Goal: Submit feedback/report problem

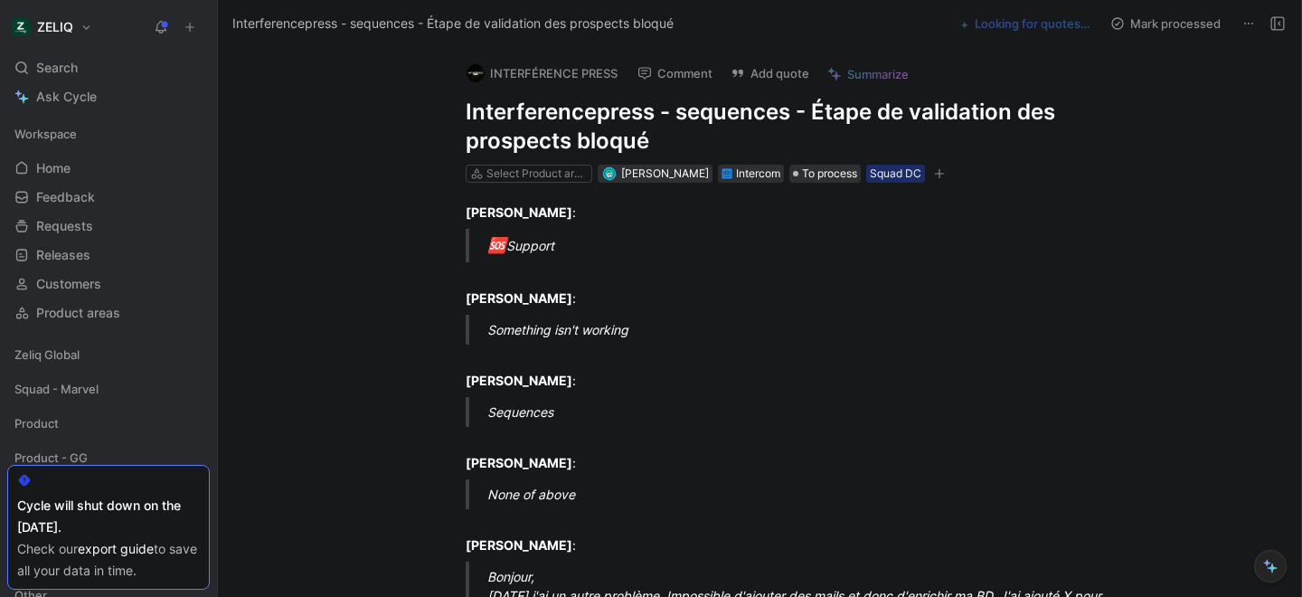
click at [579, 105] on h1 "Interferencepress - sequences - Étape de validation des prospects bloqué" at bounding box center [779, 127] width 626 height 58
copy h1 "Interferencepress - sequences - Étape de validation des prospects bloqué"
click at [758, 72] on button "Add quote" at bounding box center [769, 73] width 95 height 25
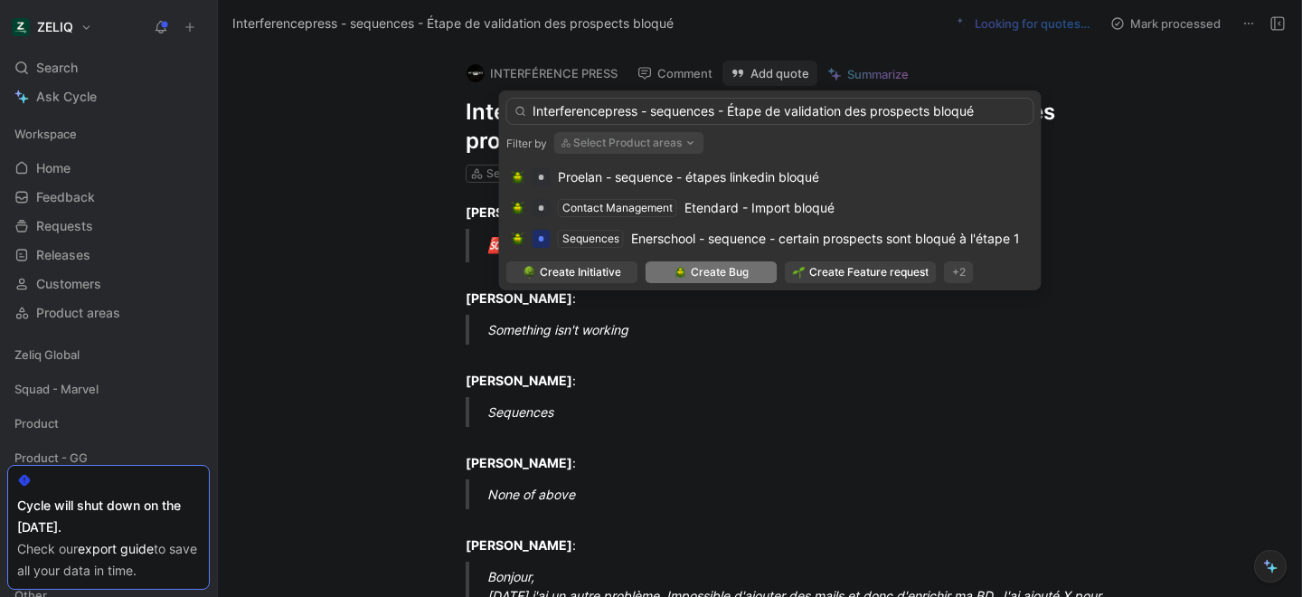
type input "Interferencepress - sequences - Étape de validation des prospects bloqué"
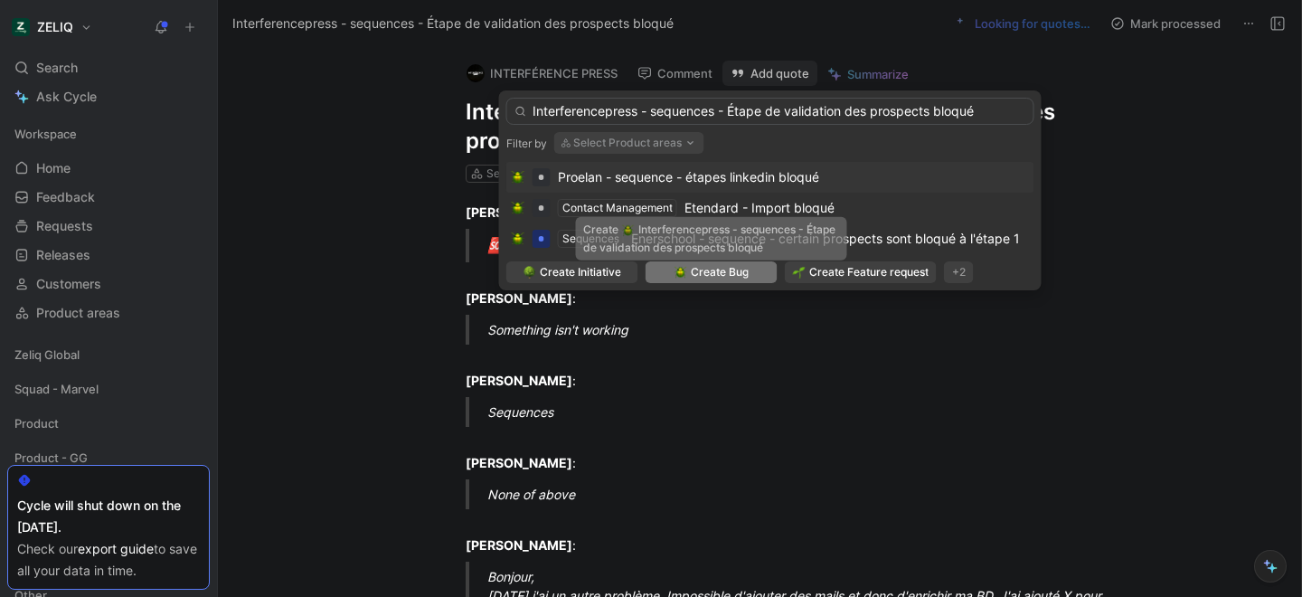
click at [697, 271] on span "Create Bug" at bounding box center [720, 272] width 58 height 18
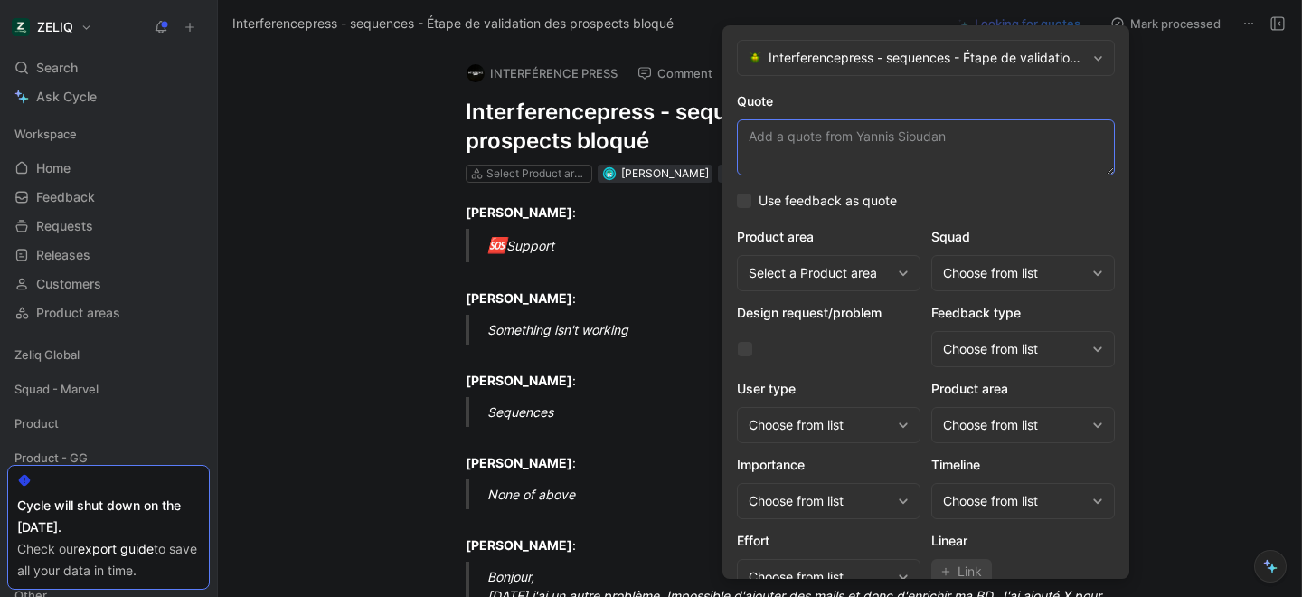
click at [828, 141] on textarea "Quote" at bounding box center [926, 147] width 378 height 56
paste textarea "ma séquence EVENT COM FOOD n'est toujours pas lancée, je ne peux pas valider le…"
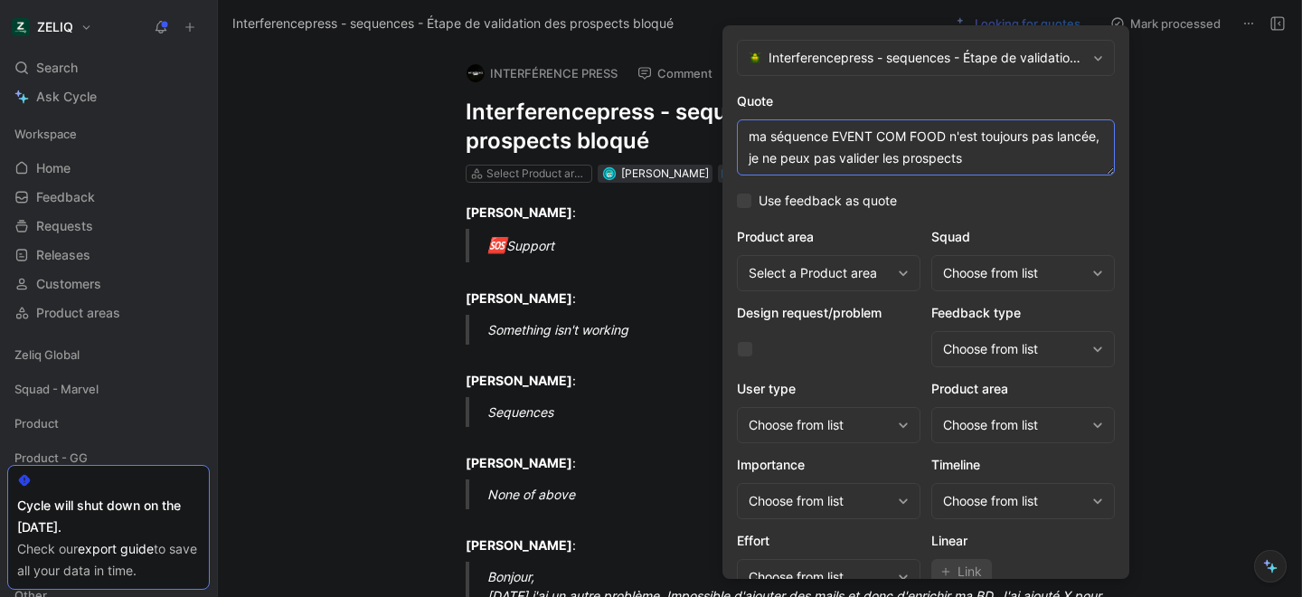
type textarea "ma séquence EVENT COM FOOD n'est toujours pas lancée, je ne peux pas valider le…"
click at [1002, 285] on div "Choose from list" at bounding box center [1023, 273] width 184 height 36
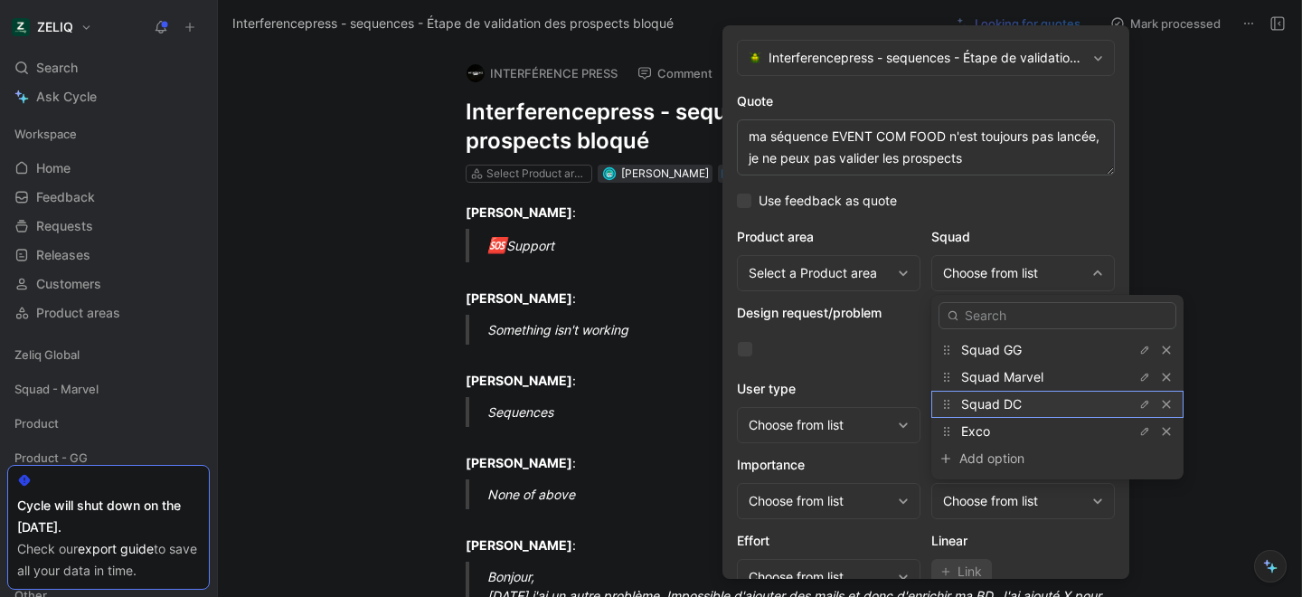
click at [1011, 404] on span "Squad DC" at bounding box center [991, 403] width 61 height 15
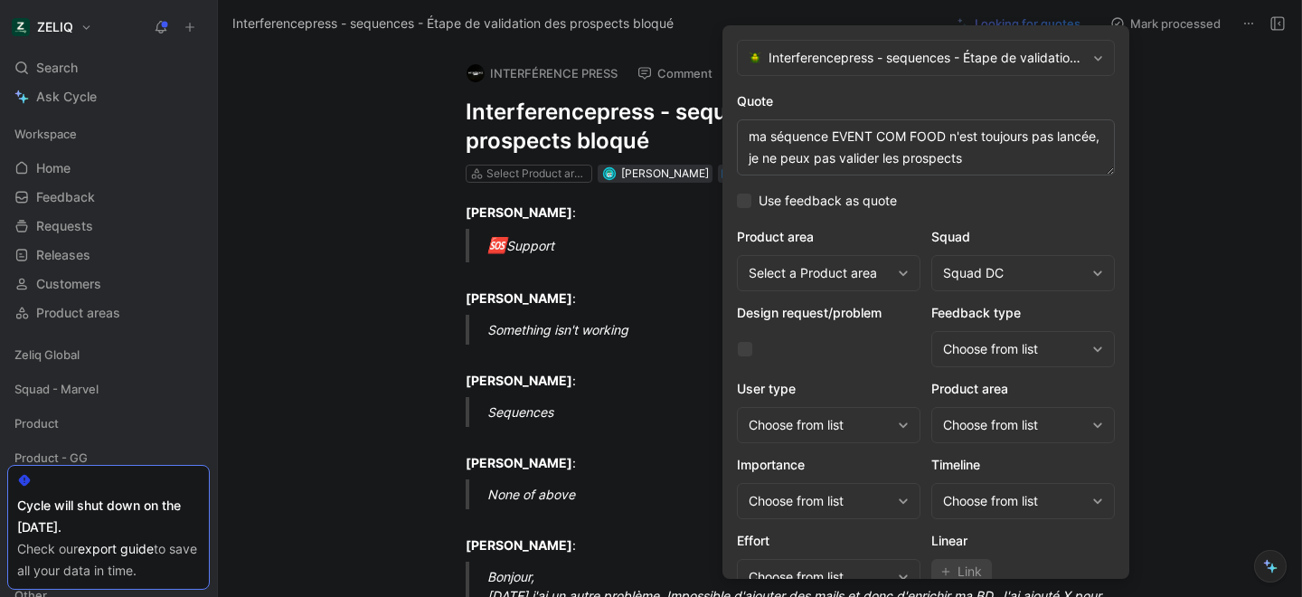
scroll to position [74, 0]
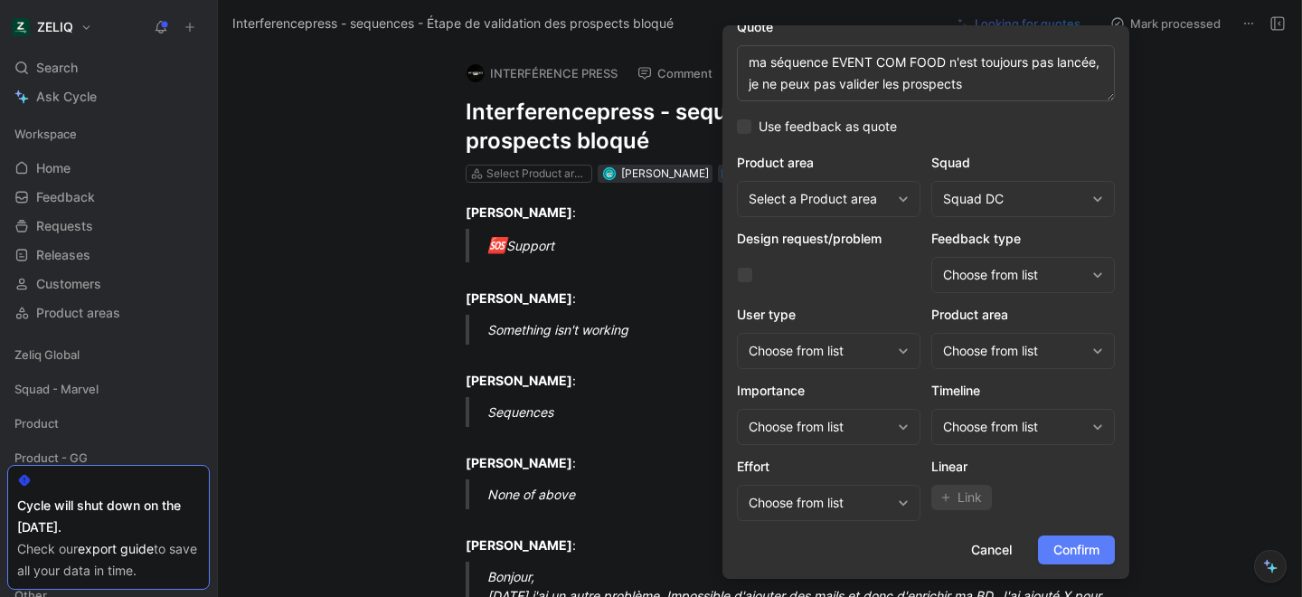
click at [1069, 556] on span "Confirm" at bounding box center [1076, 550] width 46 height 22
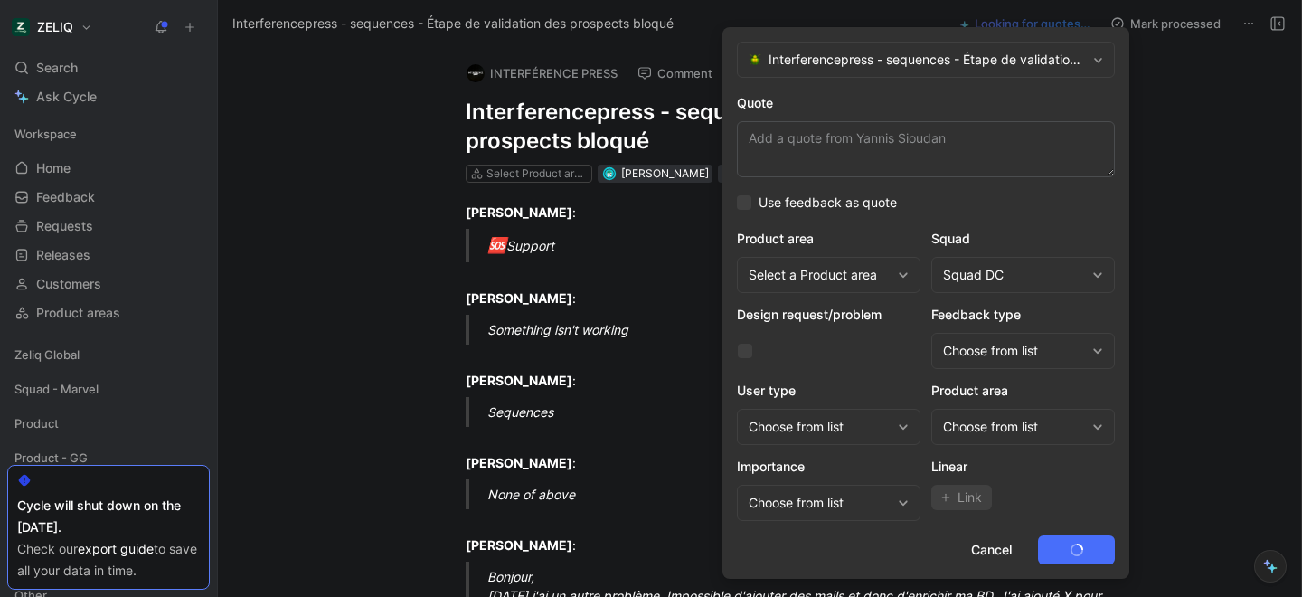
scroll to position [0, 0]
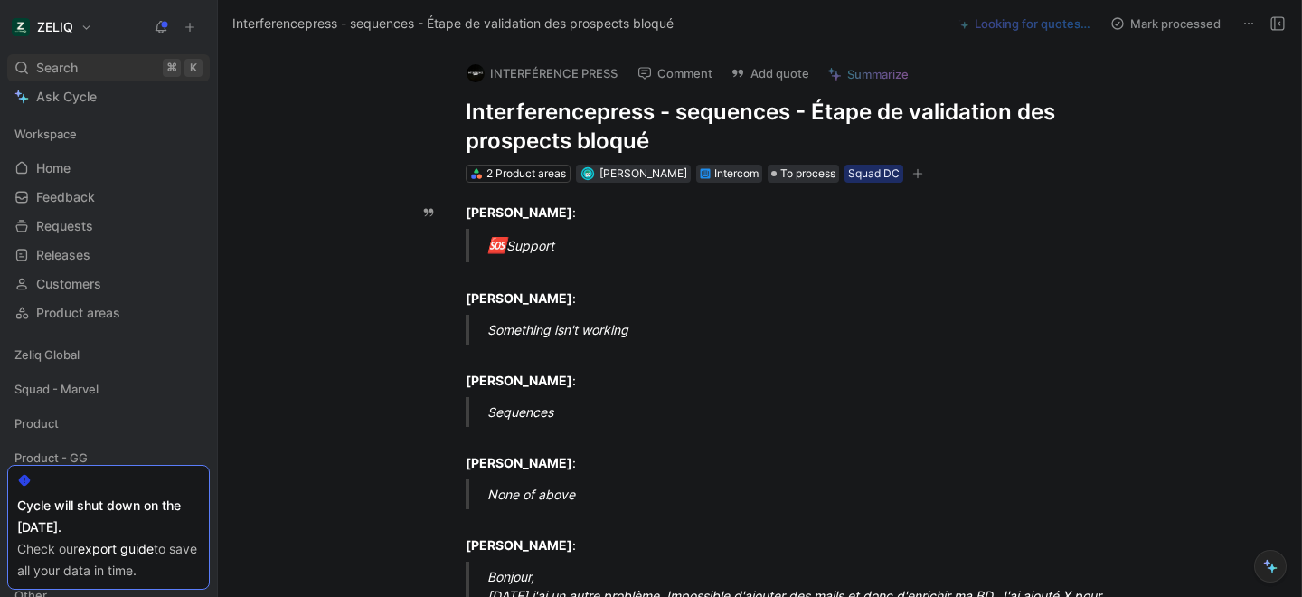
click at [36, 67] on span "Search" at bounding box center [57, 68] width 42 height 22
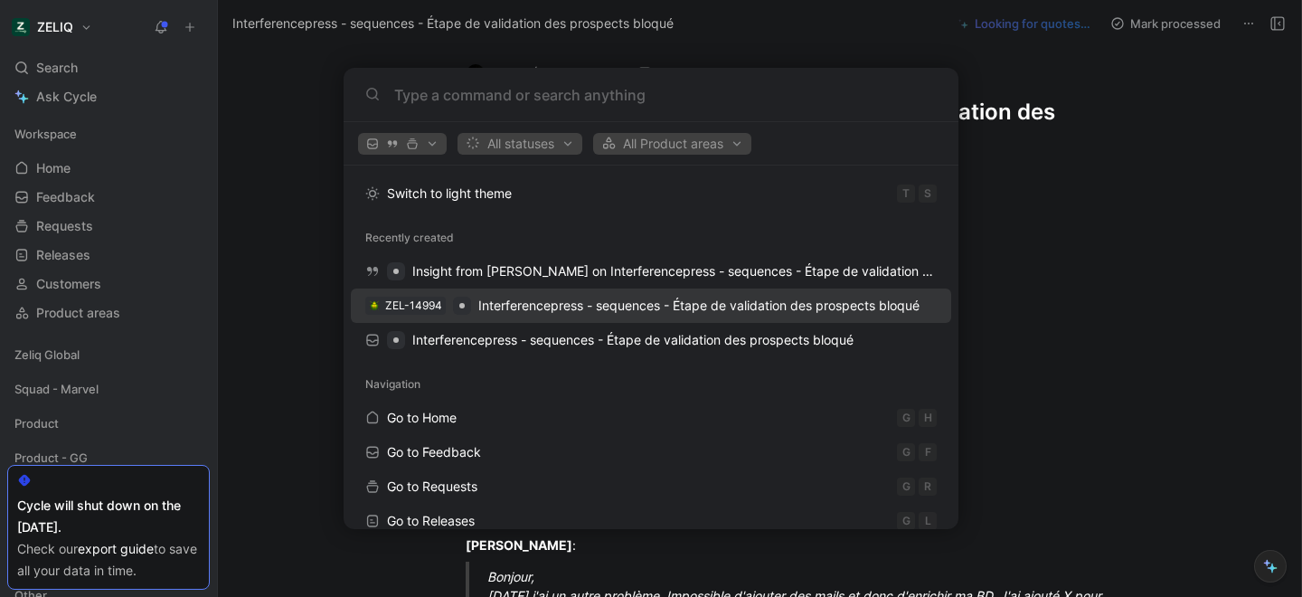
click at [487, 303] on span "Interferencepress - sequences - Étape de validation des prospects bloqué" at bounding box center [698, 304] width 441 height 15
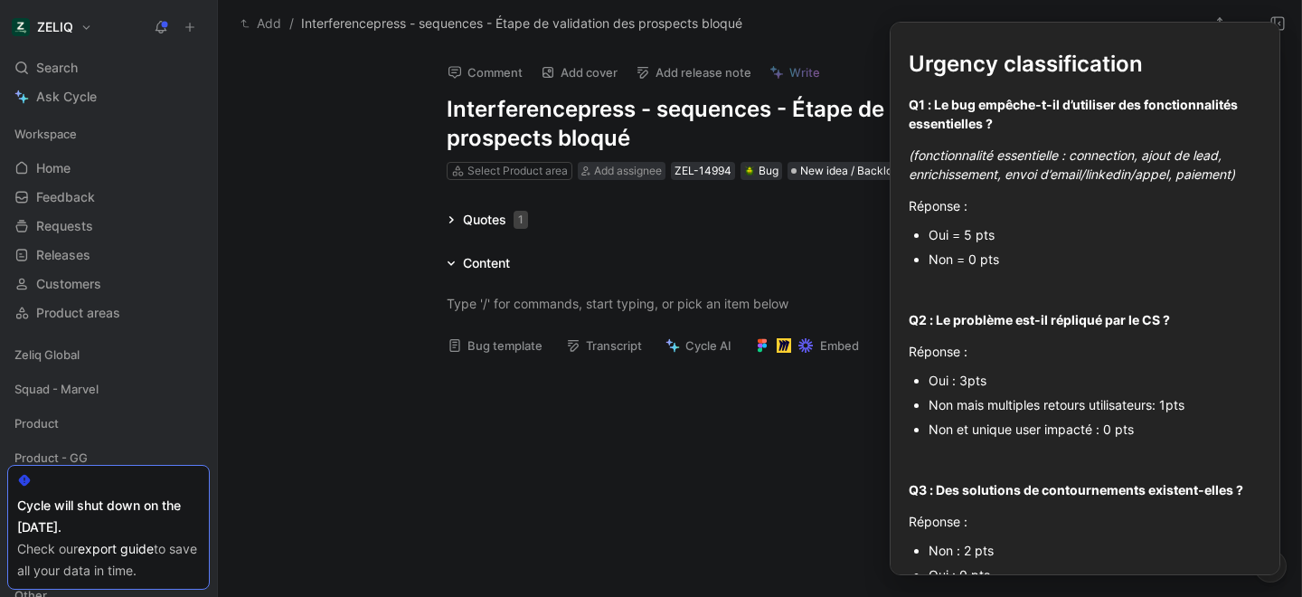
click at [490, 347] on button "Bug template" at bounding box center [494, 345] width 111 height 25
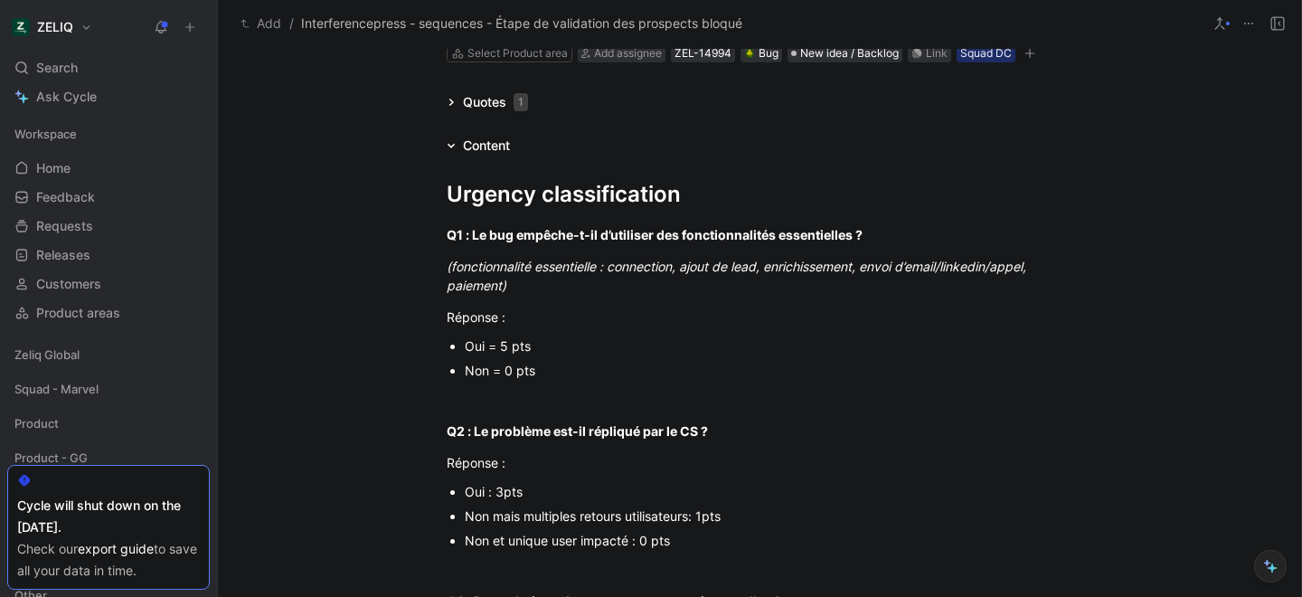
scroll to position [126, 0]
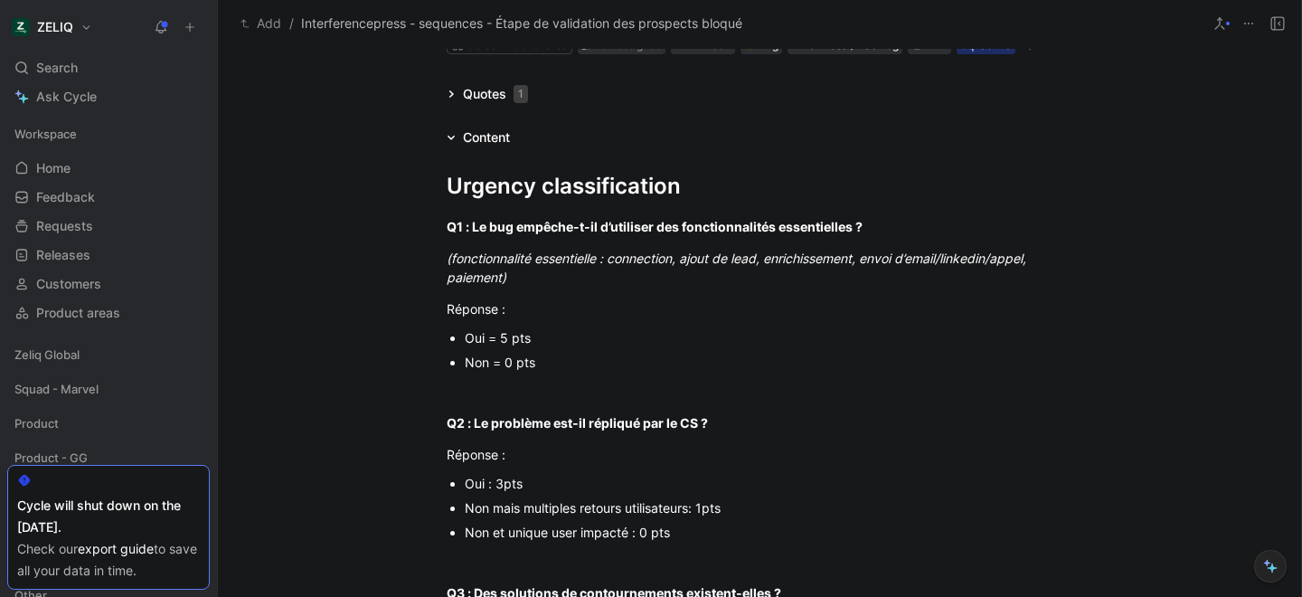
click at [487, 345] on div "Oui = 5 pts" at bounding box center [769, 337] width 608 height 19
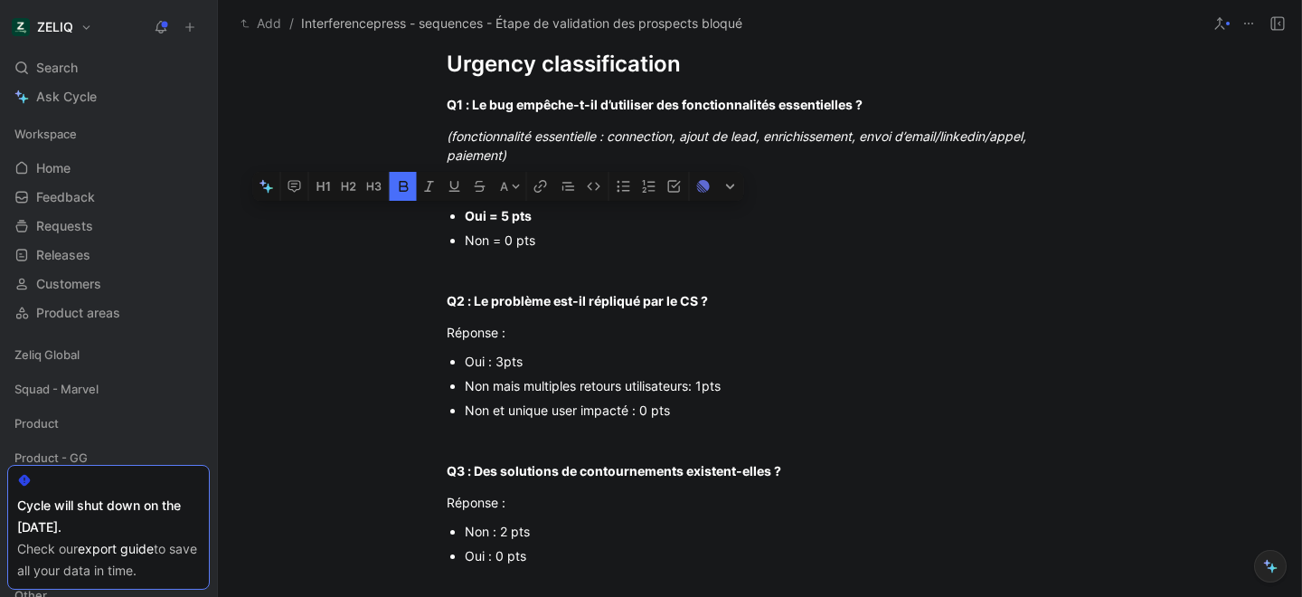
scroll to position [250, 0]
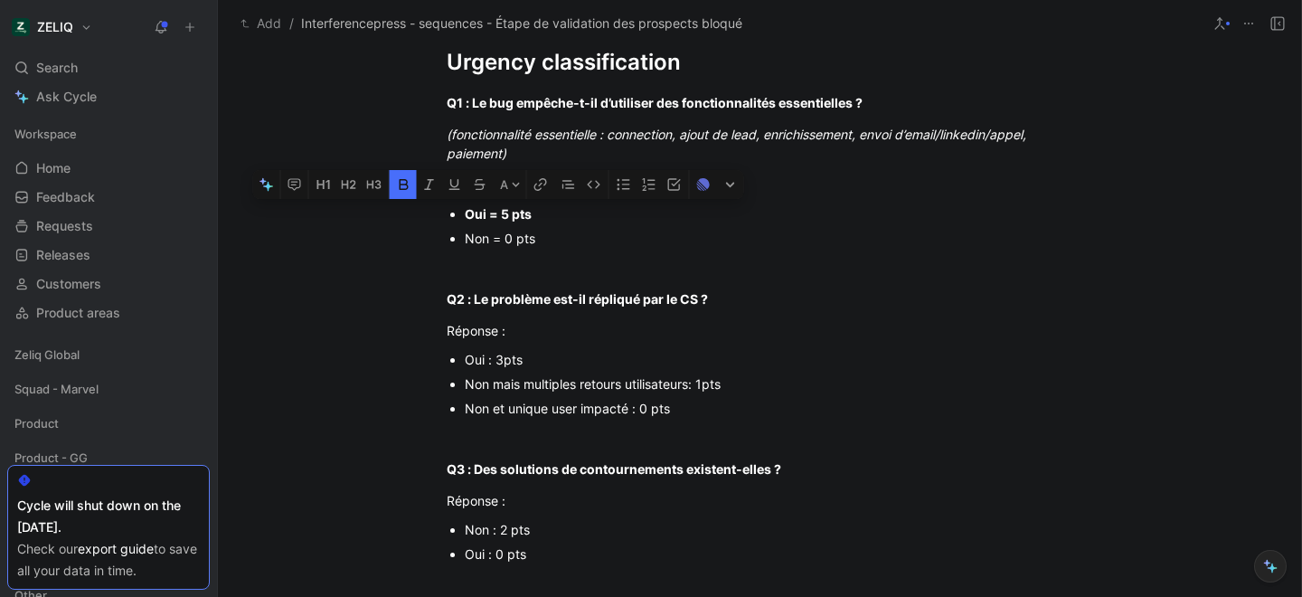
click at [539, 390] on div "Non mais multiples retours utilisateurs: 1pts" at bounding box center [769, 383] width 608 height 19
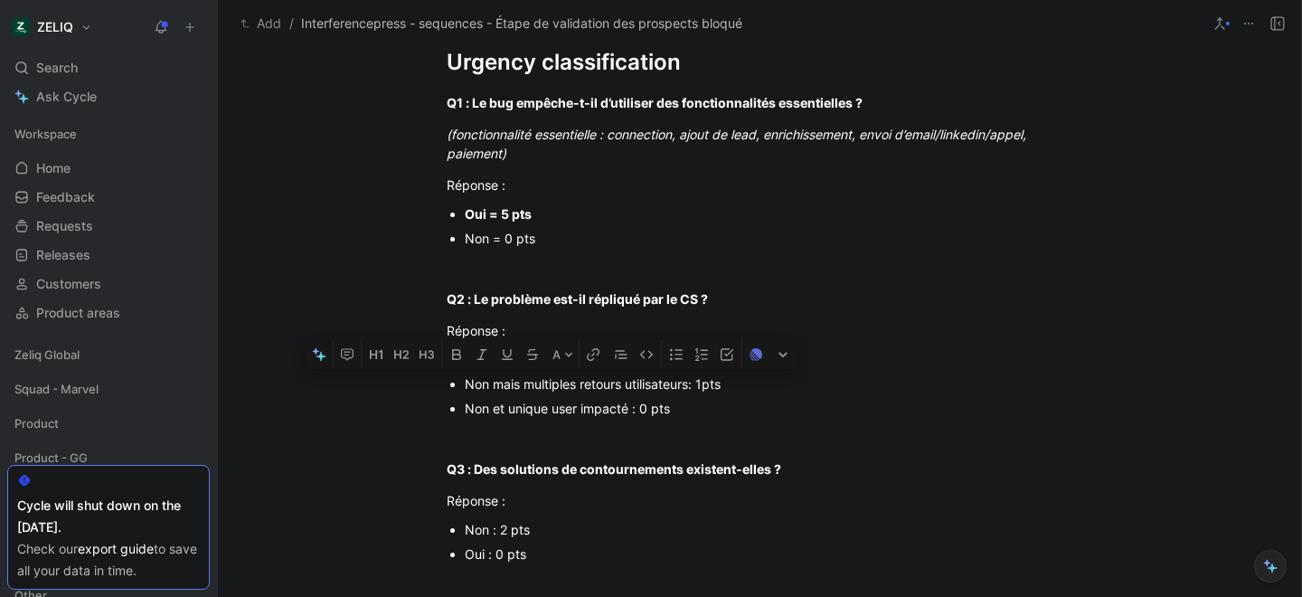
click at [539, 390] on div "Non mais multiples retours utilisateurs: 1pts" at bounding box center [769, 383] width 608 height 19
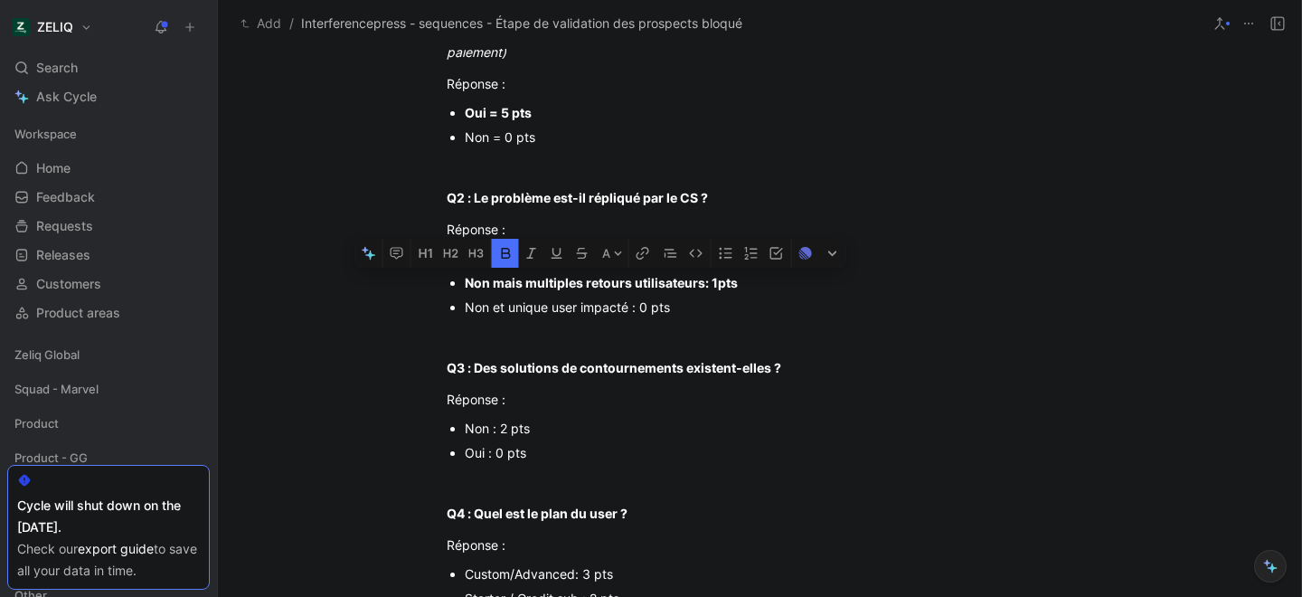
scroll to position [364, 0]
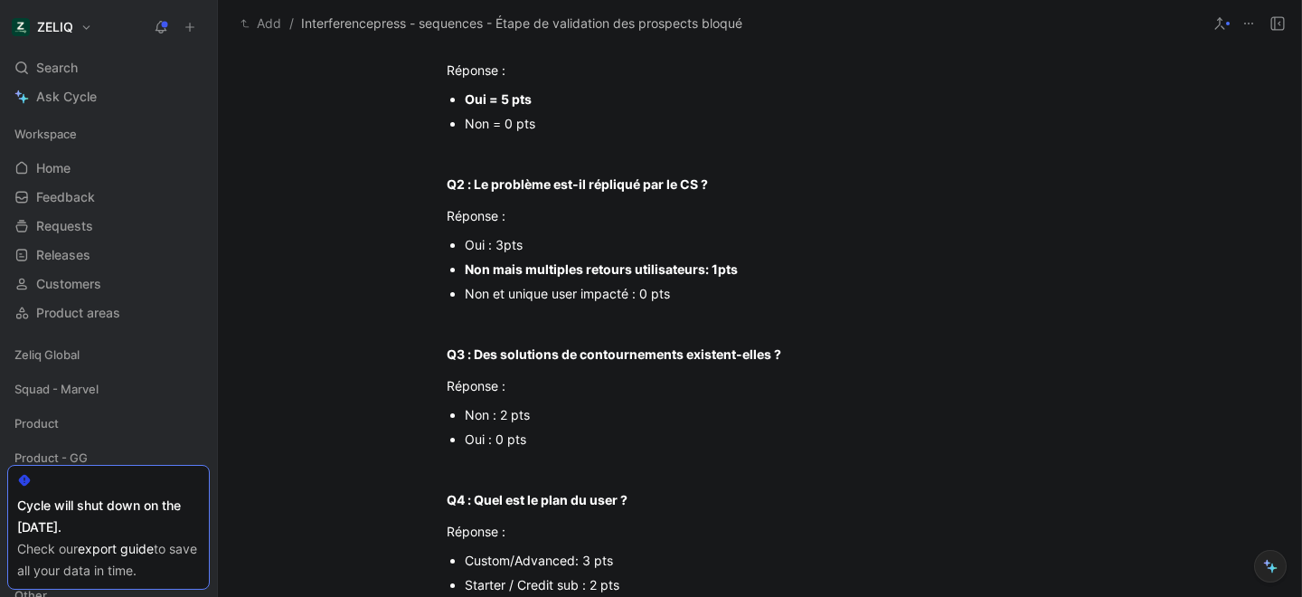
click at [502, 418] on div "Non : 2 pts" at bounding box center [769, 414] width 608 height 19
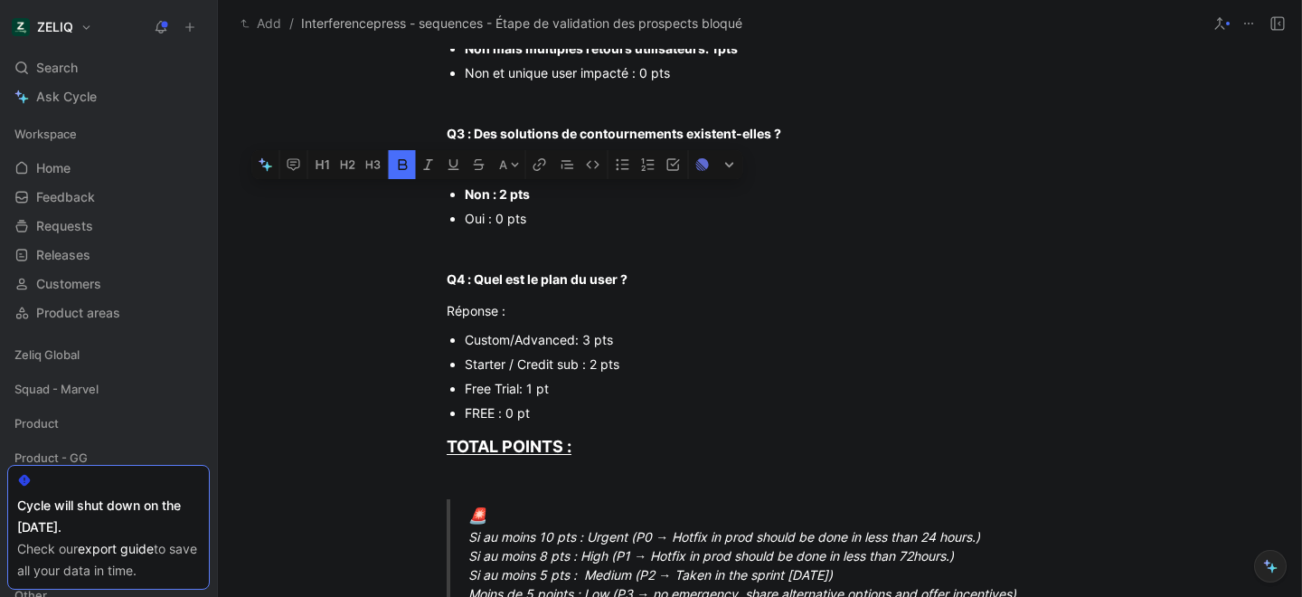
scroll to position [581, 0]
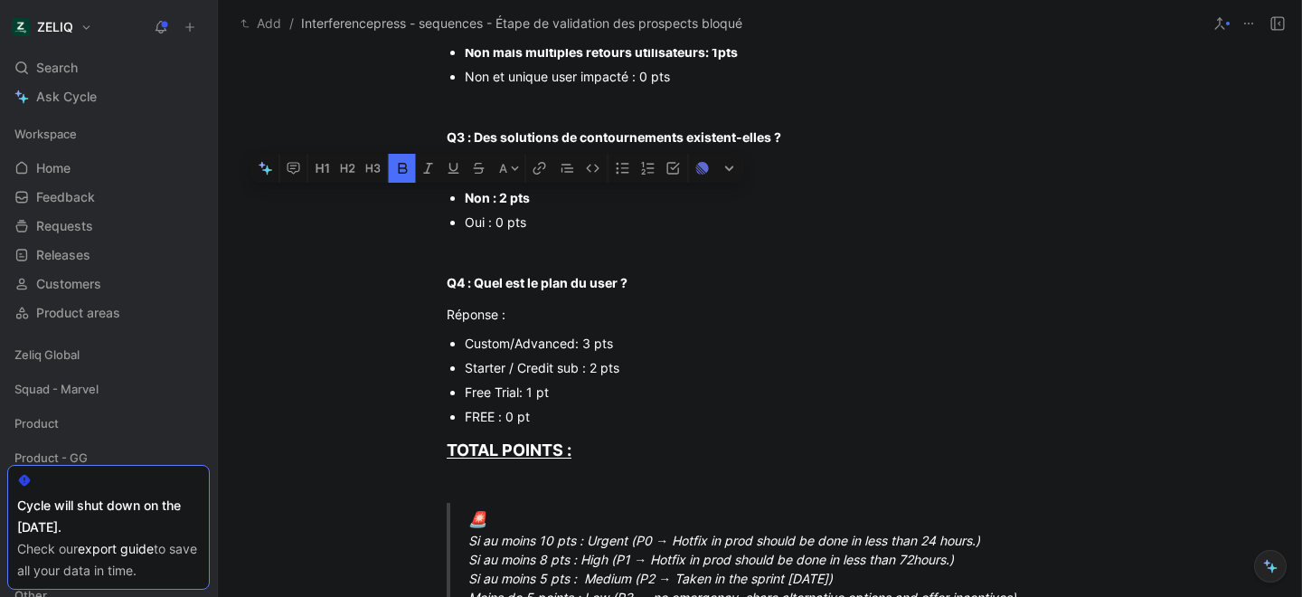
click at [559, 370] on div "Starter / Credit sub : 2 pts" at bounding box center [769, 367] width 608 height 19
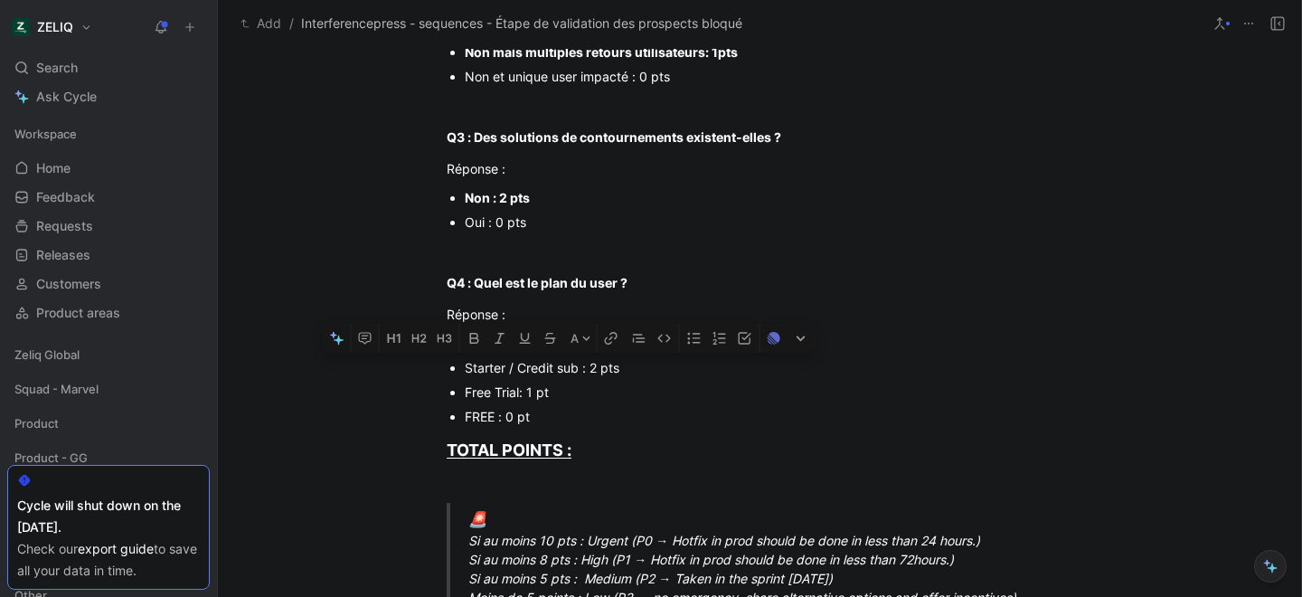
click at [559, 370] on div "Starter / Credit sub : 2 pts" at bounding box center [769, 367] width 608 height 19
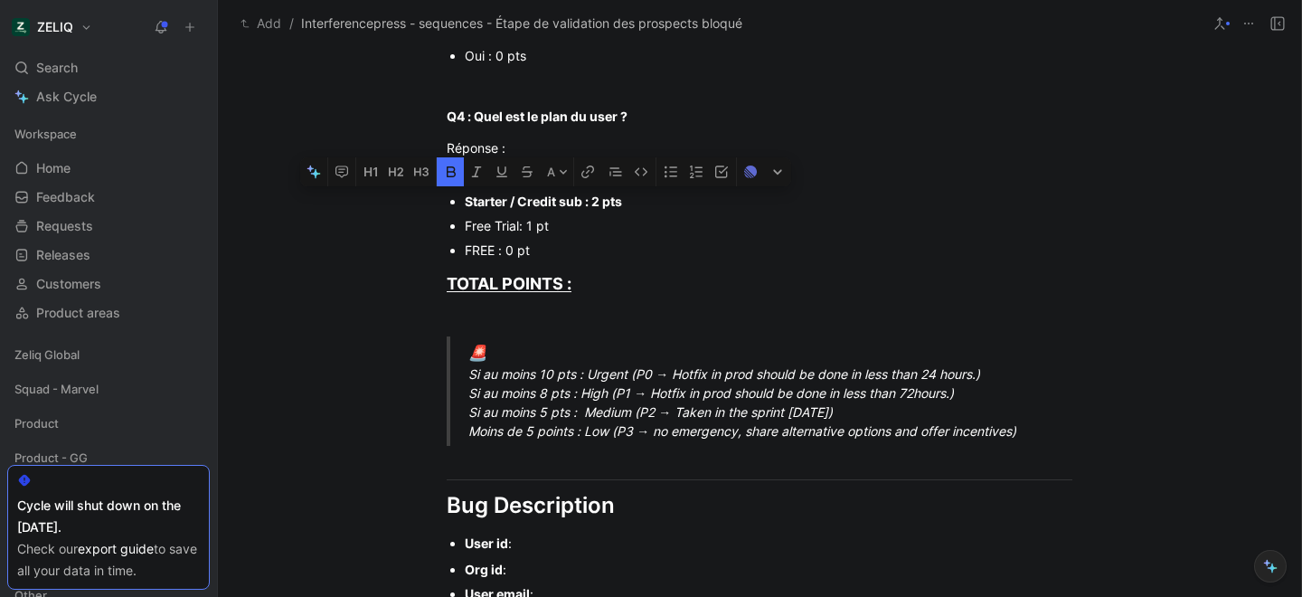
scroll to position [774, 0]
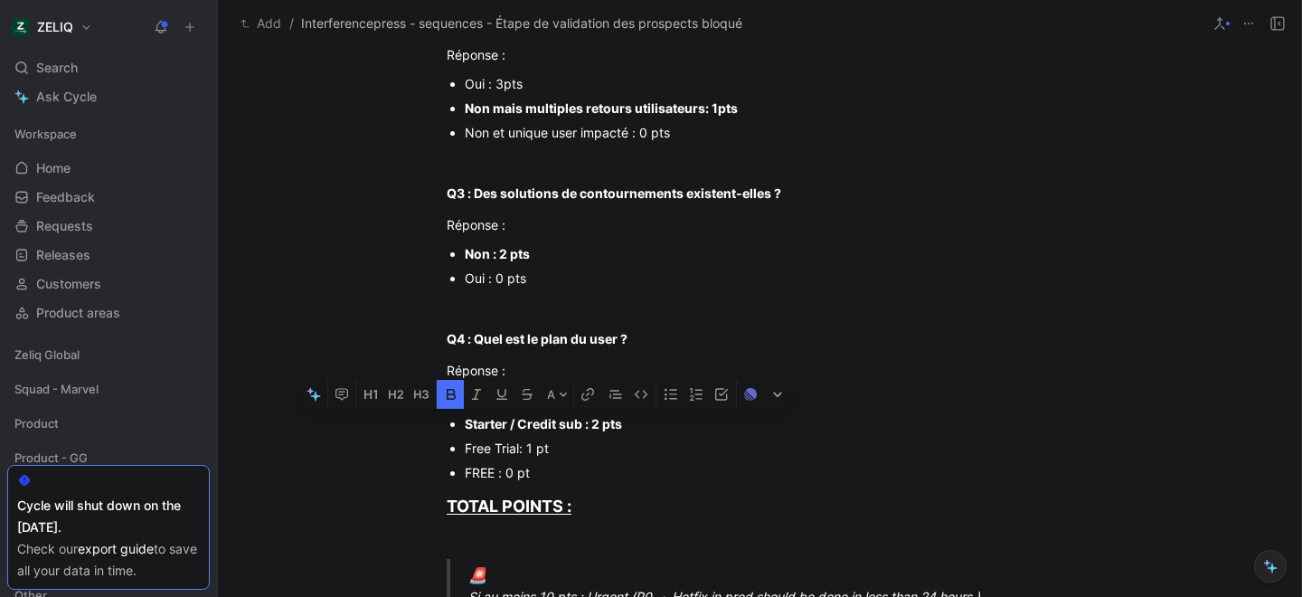
click at [308, 231] on div "Urgency classification Q1 : Le bug empêche-t-il d’utiliser des fonctionnalités …" at bounding box center [759, 537] width 1083 height 1576
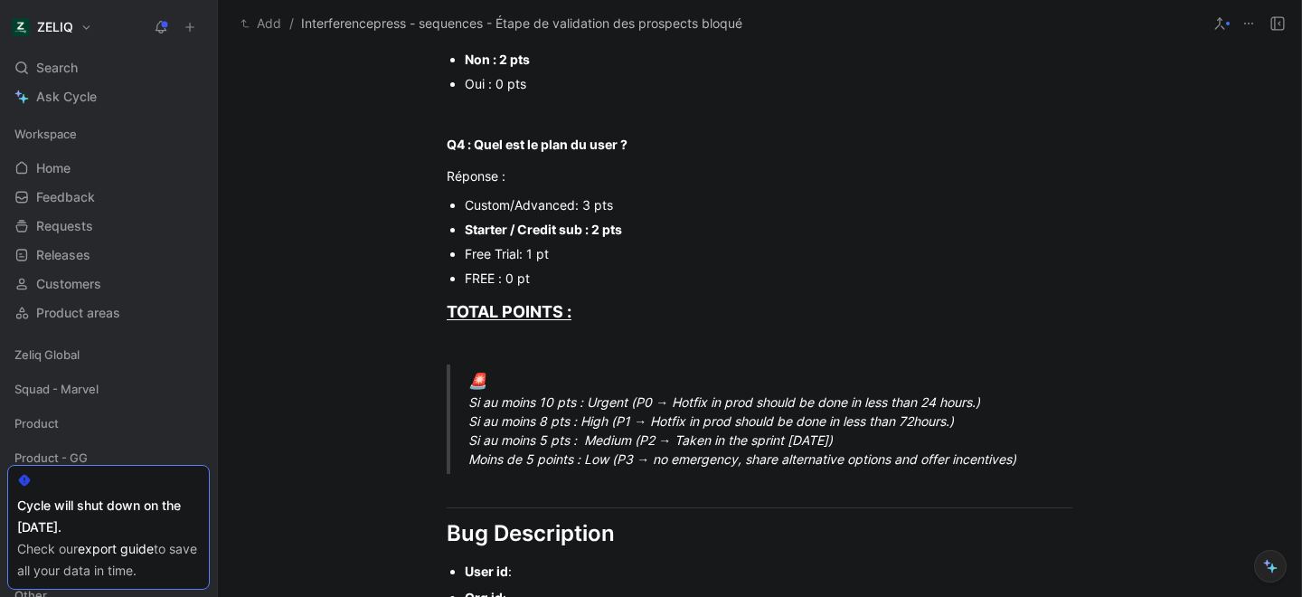
scroll to position [722, 0]
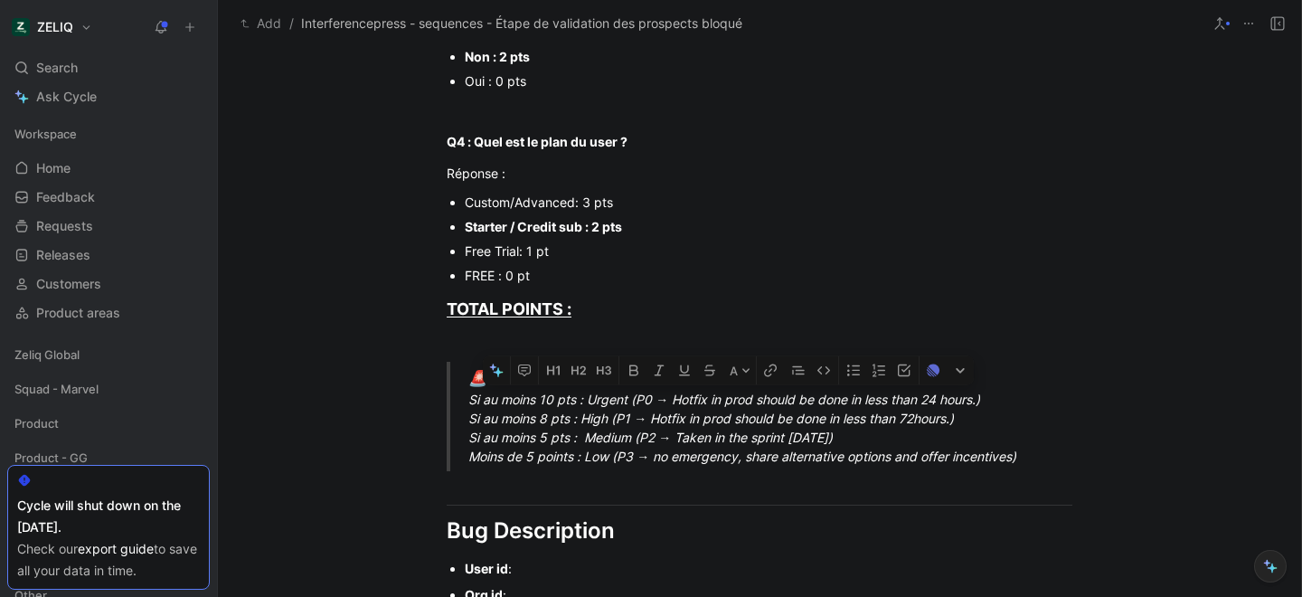
drag, startPoint x: 469, startPoint y: 400, endPoint x: 988, endPoint y: 404, distance: 518.9
click at [988, 404] on div "🚨 Si au moins 10 pts : Urgent (P0 → Hotfix in prod should be done in less than …" at bounding box center [781, 416] width 626 height 99
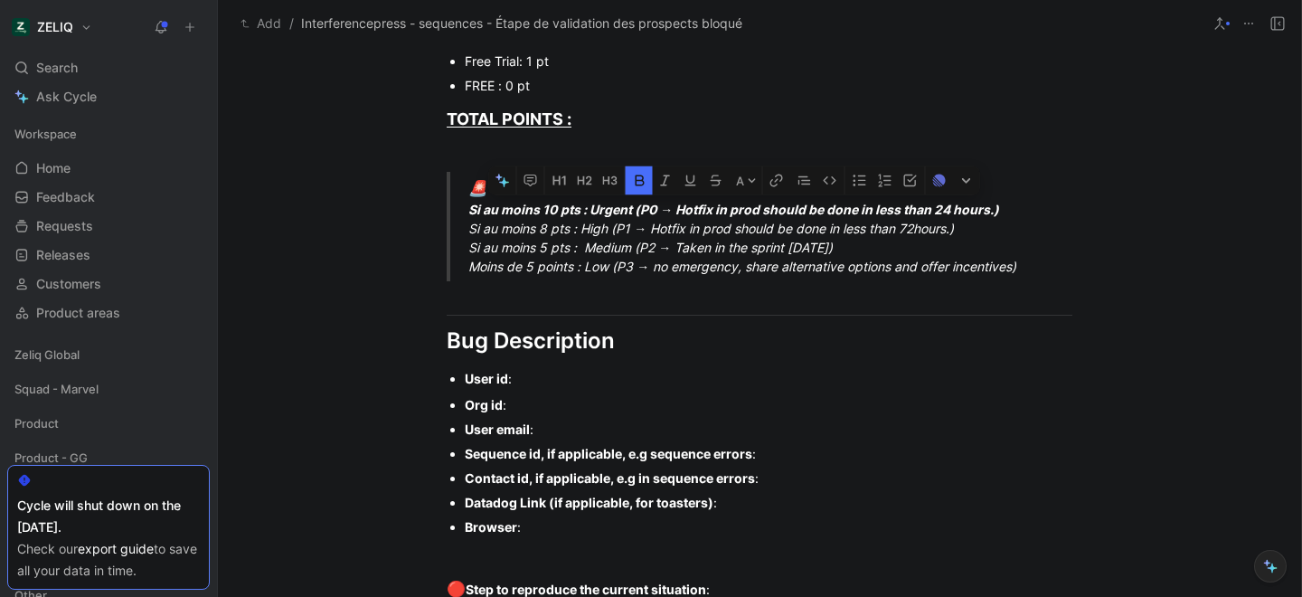
scroll to position [945, 0]
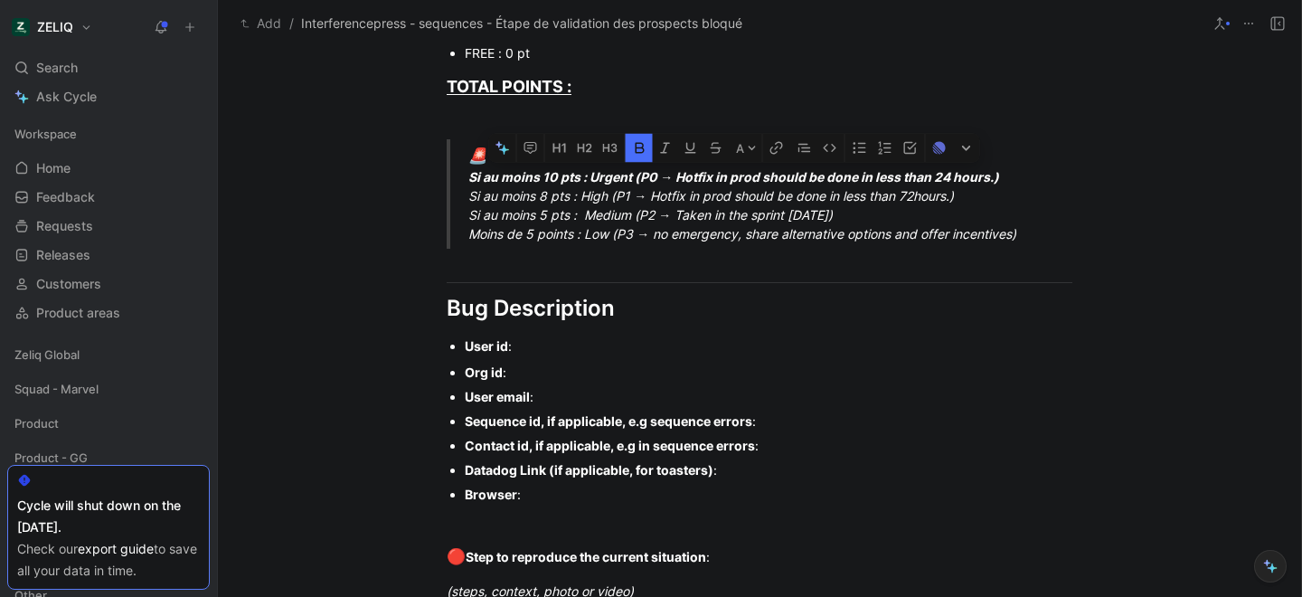
click at [542, 346] on div "User id :" at bounding box center [769, 345] width 608 height 19
click at [545, 366] on div "Org id :" at bounding box center [769, 372] width 608 height 19
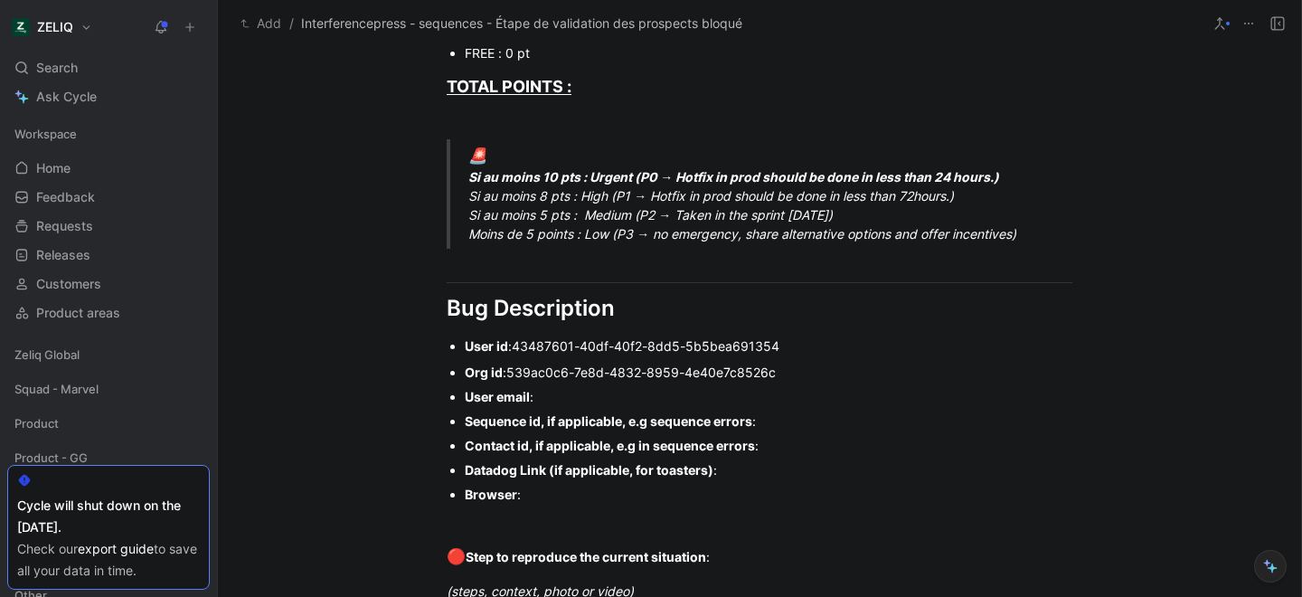
click at [588, 399] on div "User email :" at bounding box center [769, 396] width 608 height 19
click at [812, 429] on div "Sequence id, if applicable, e.g sequence errors :" at bounding box center [769, 420] width 608 height 19
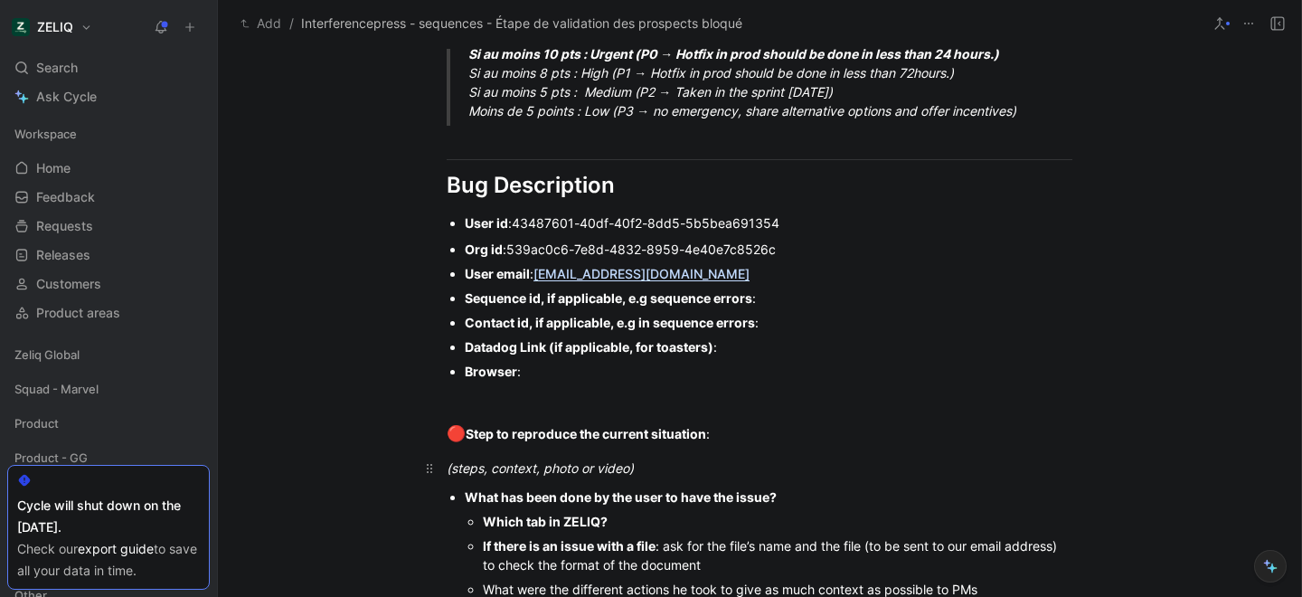
scroll to position [1073, 0]
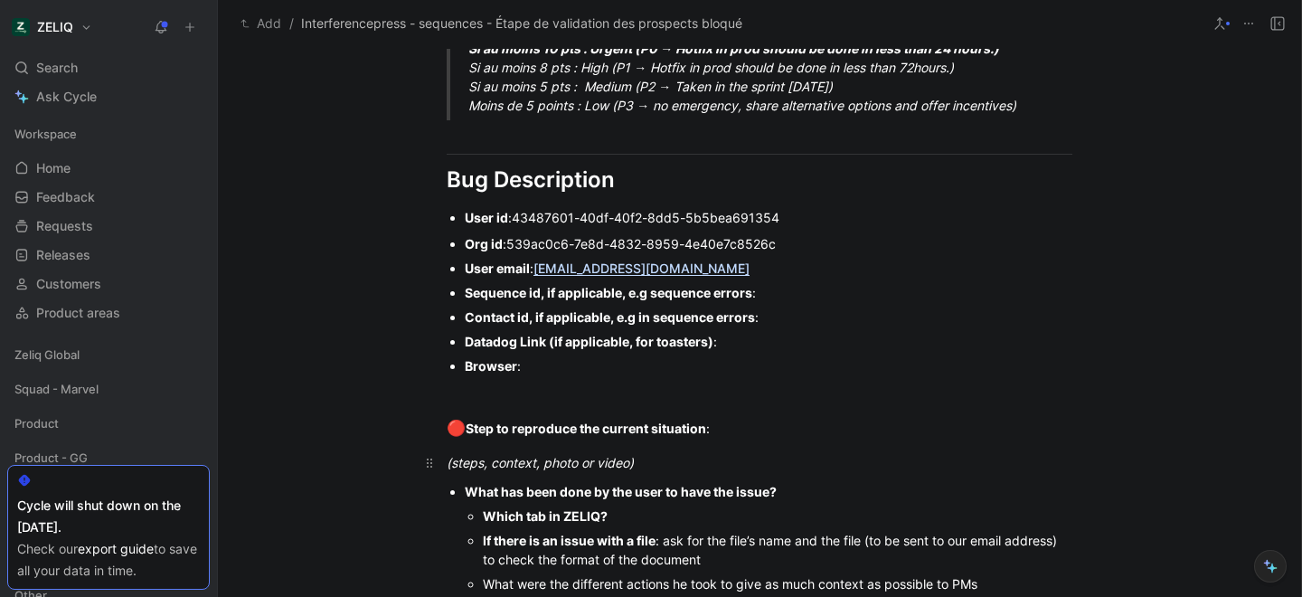
click at [666, 464] on div "(steps, context, photo or video)" at bounding box center [760, 462] width 626 height 19
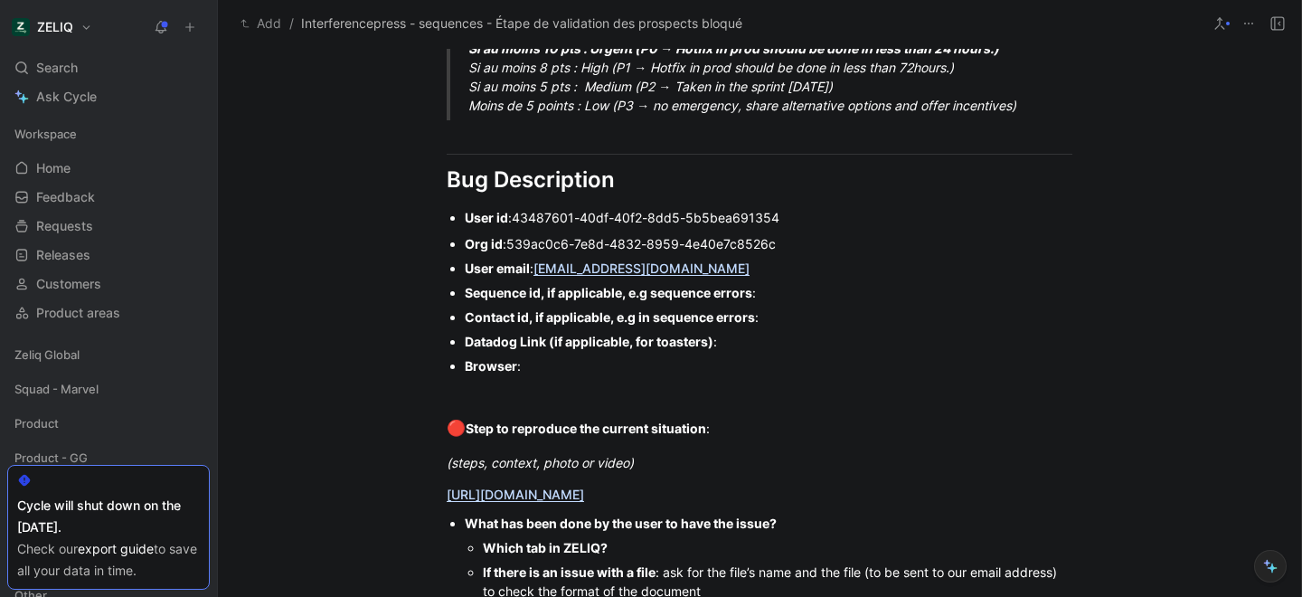
click at [777, 295] on div "Sequence id, if applicable, e.g sequence errors :" at bounding box center [769, 292] width 608 height 19
paste div
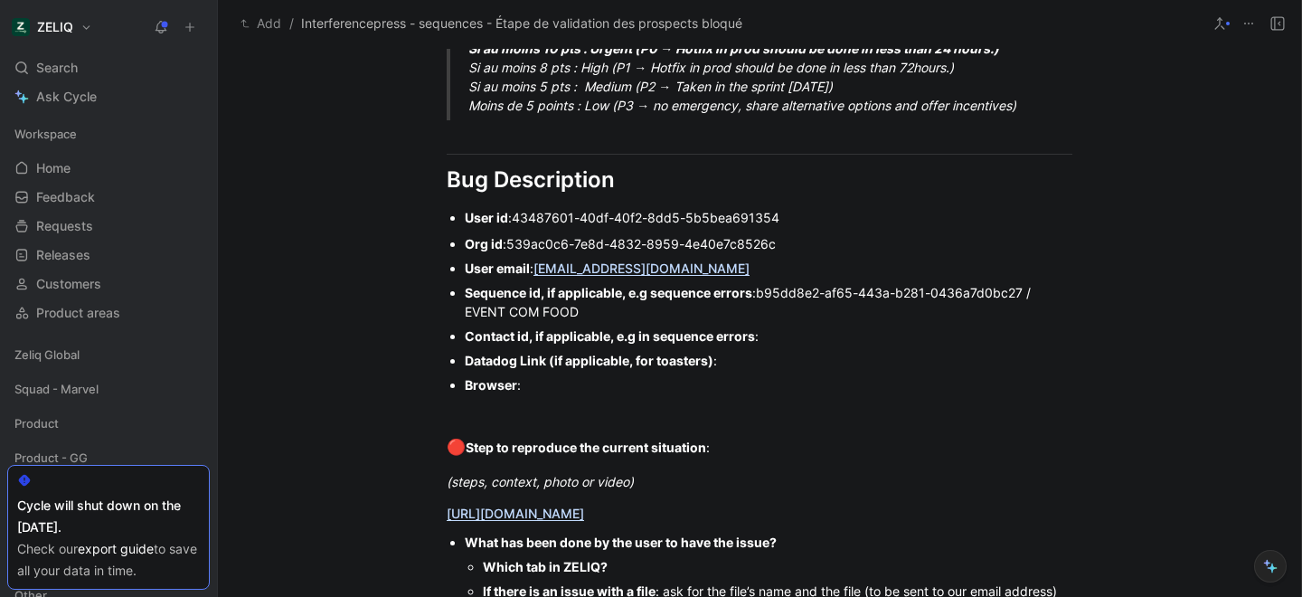
click at [782, 341] on div "Contact id, if applicable, e.g in sequence errors :" at bounding box center [769, 335] width 608 height 19
click at [540, 389] on div "Browser :" at bounding box center [769, 384] width 608 height 19
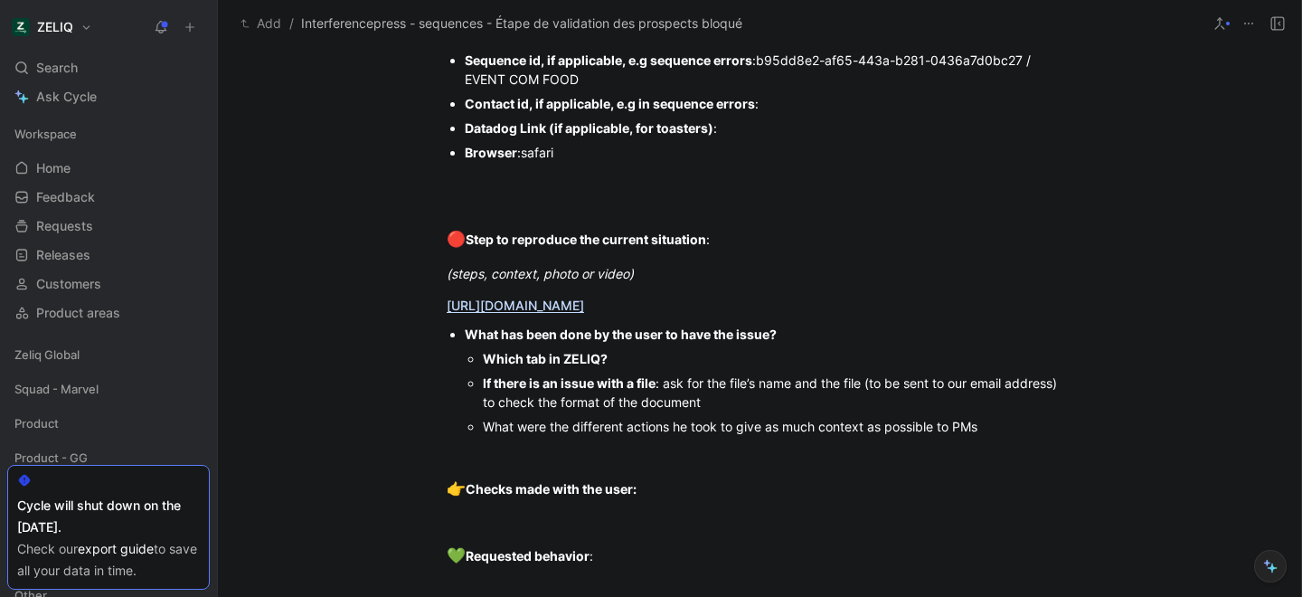
scroll to position [1308, 0]
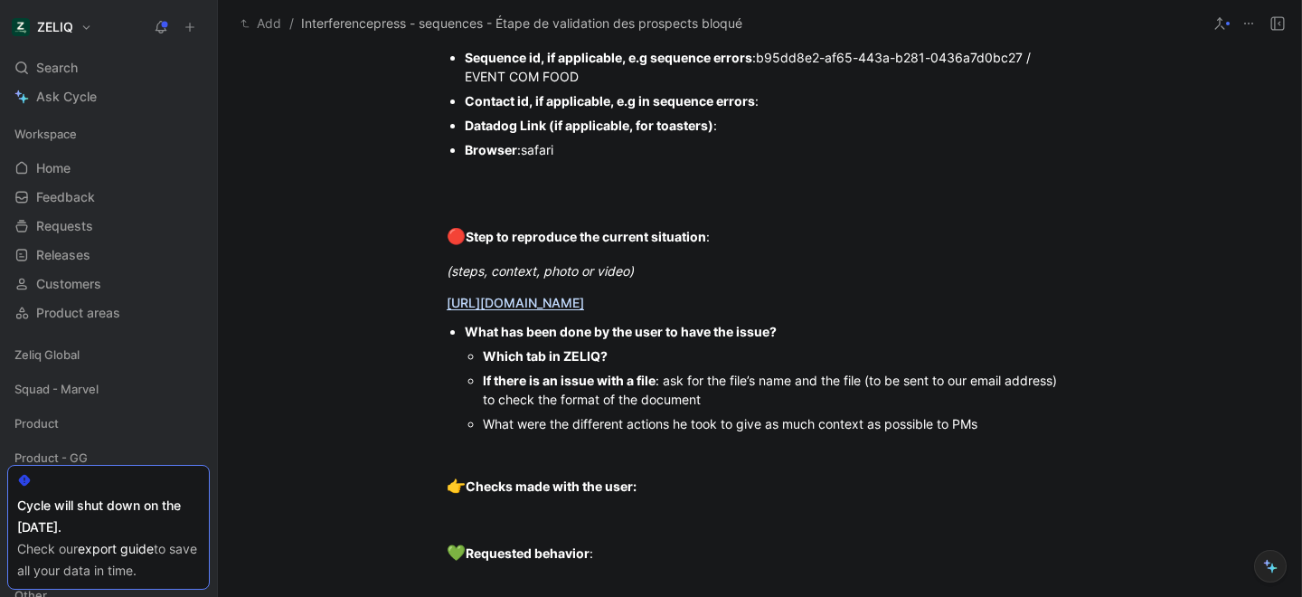
click at [628, 359] on div "Which tab in ZELIQ?" at bounding box center [777, 355] width 589 height 19
drag, startPoint x: 457, startPoint y: 378, endPoint x: 721, endPoint y: 396, distance: 264.6
click at [721, 396] on ul "What has been done by the user to have the issue? Which tab in [GEOGRAPHIC_DATA…" at bounding box center [759, 377] width 694 height 117
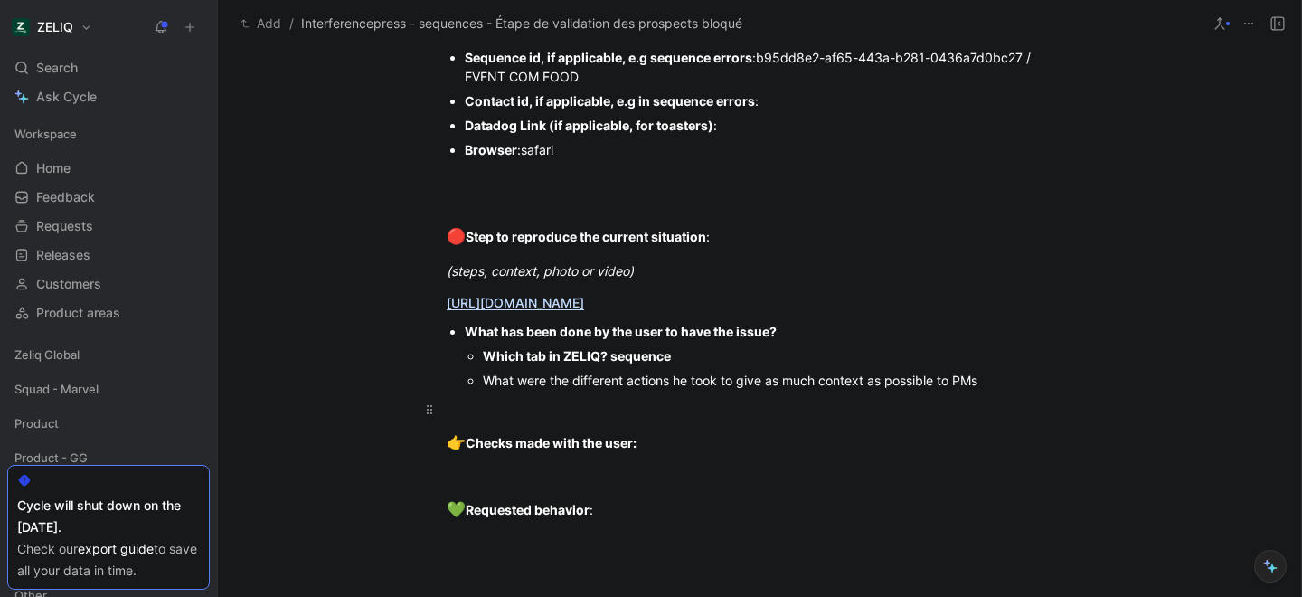
click at [476, 405] on div at bounding box center [760, 409] width 626 height 19
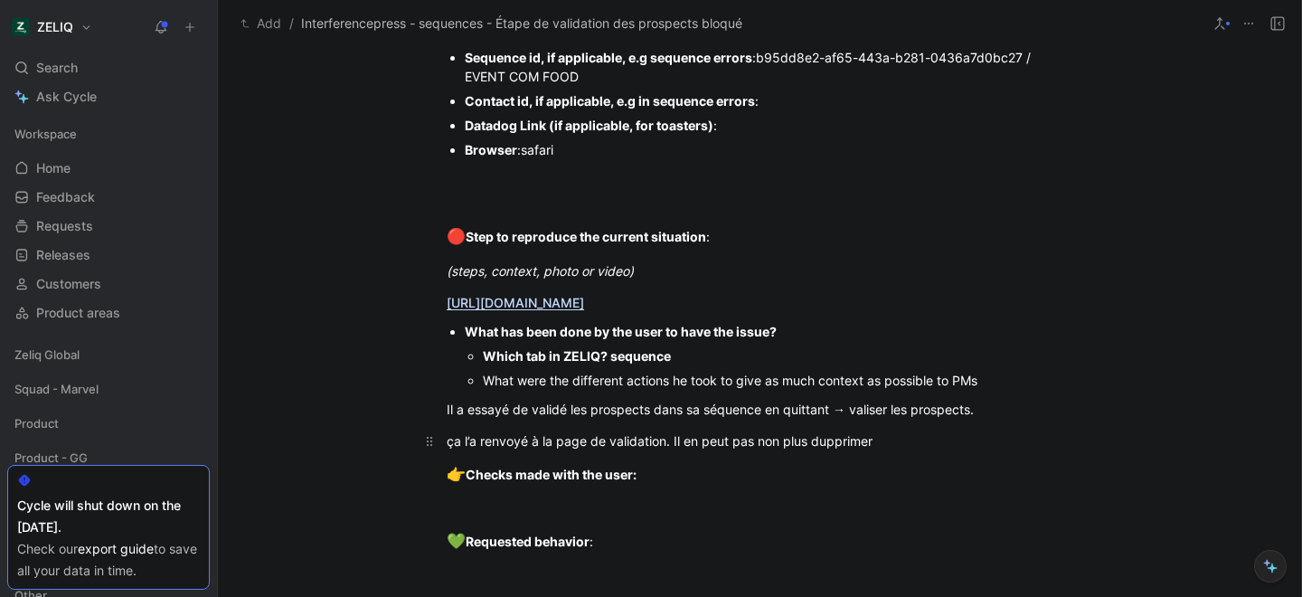
click at [816, 443] on div "ça l’a renvoyé à la page de validation. Il en peut pas non plus dupprimer" at bounding box center [760, 440] width 626 height 19
click at [881, 447] on div "ça l’a renvoyé à la page de validation. Il en peut pas non plus supprimer" at bounding box center [760, 440] width 626 height 19
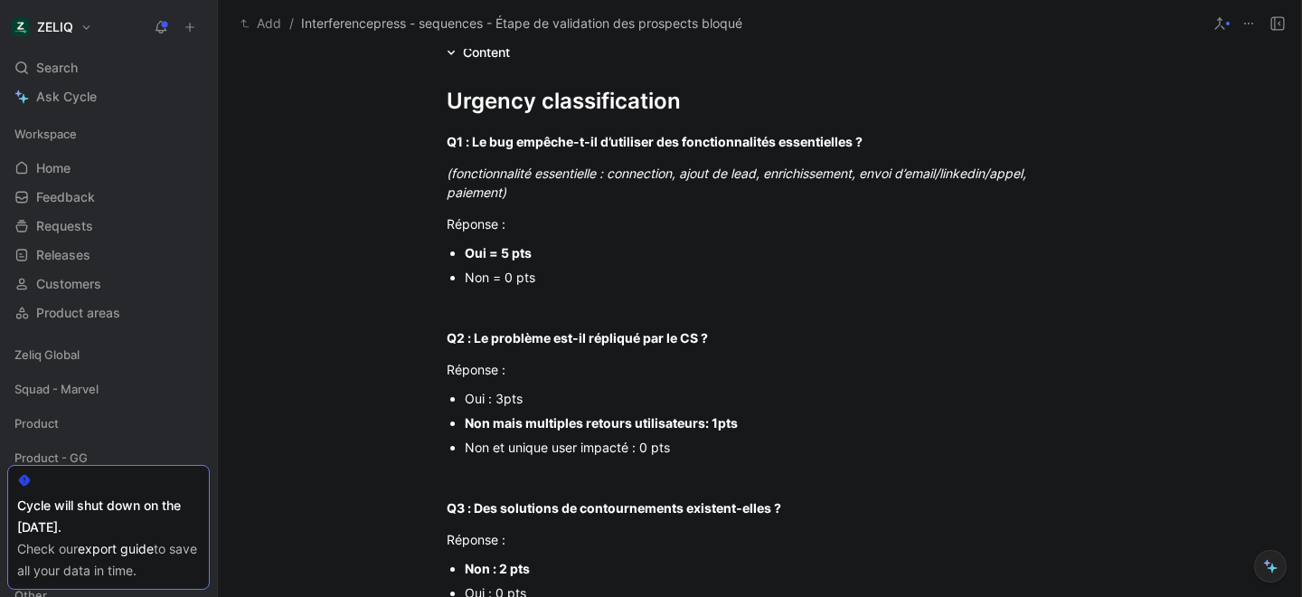
scroll to position [0, 0]
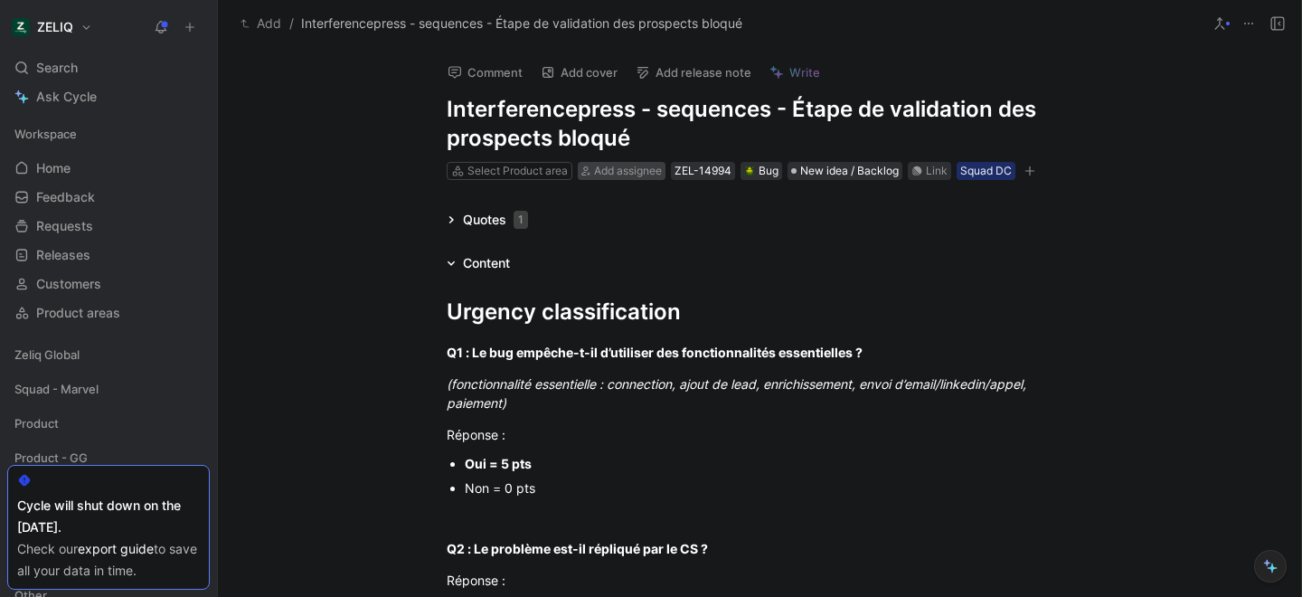
click at [647, 164] on span "Add assignee" at bounding box center [628, 171] width 68 height 14
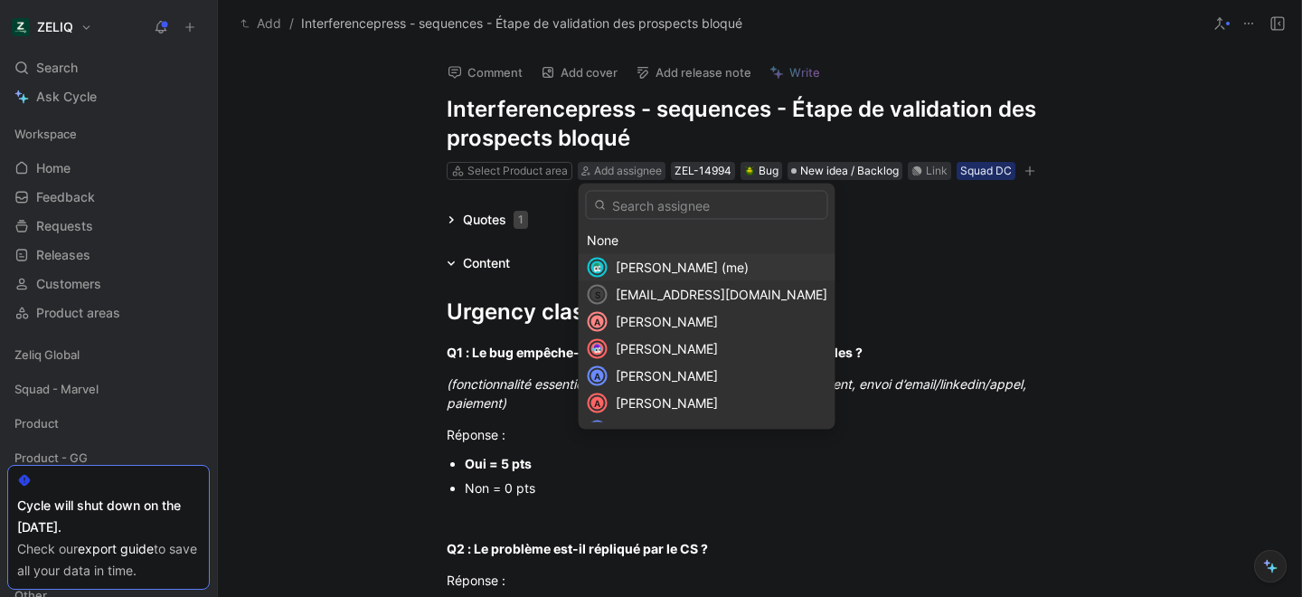
click at [653, 262] on span "[PERSON_NAME] (me)" at bounding box center [682, 266] width 133 height 15
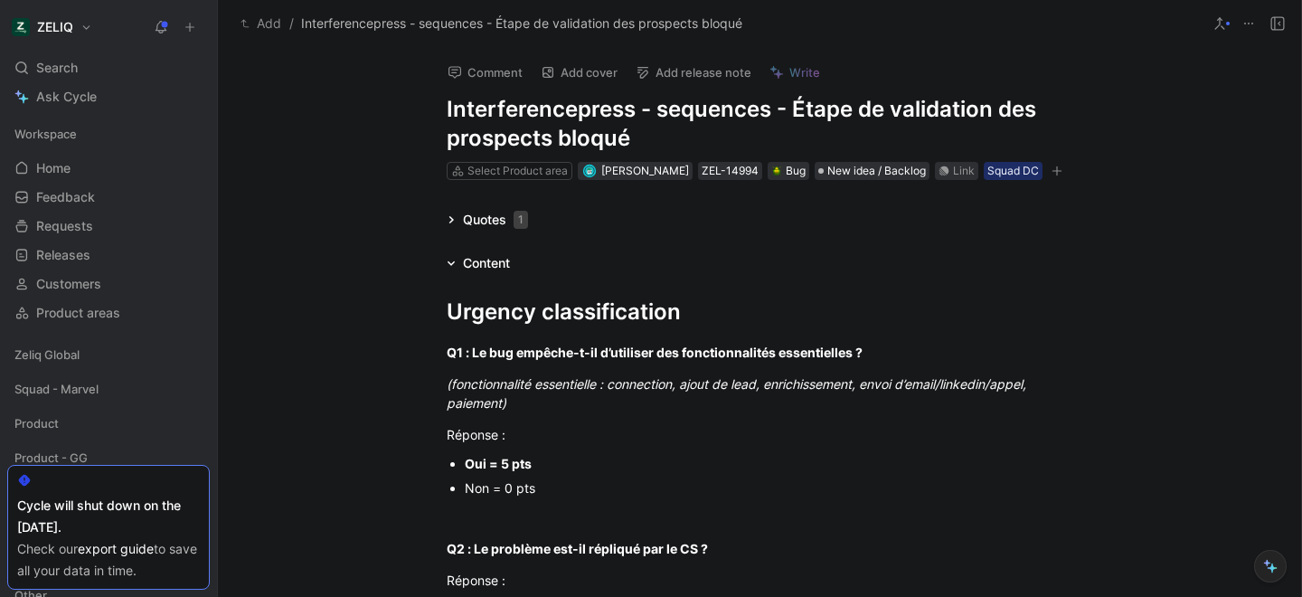
click at [1066, 168] on button "button" at bounding box center [1057, 171] width 18 height 18
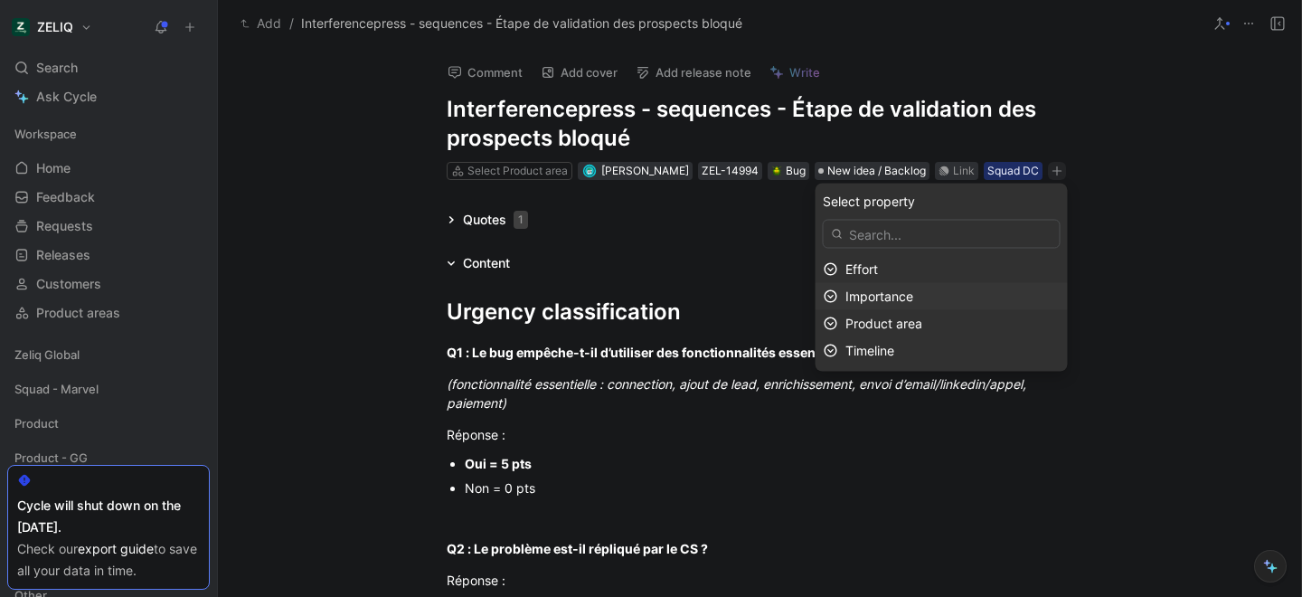
click at [937, 301] on div "Importance" at bounding box center [952, 297] width 214 height 22
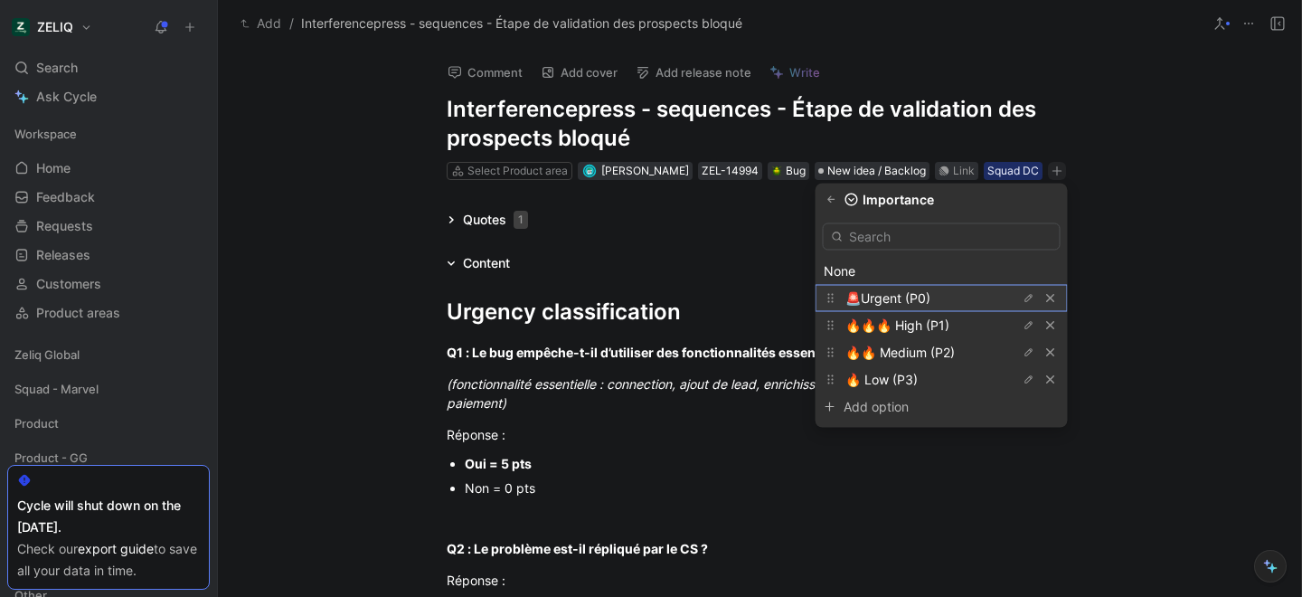
click at [890, 296] on span "🚨Urgent (P0)" at bounding box center [887, 297] width 85 height 15
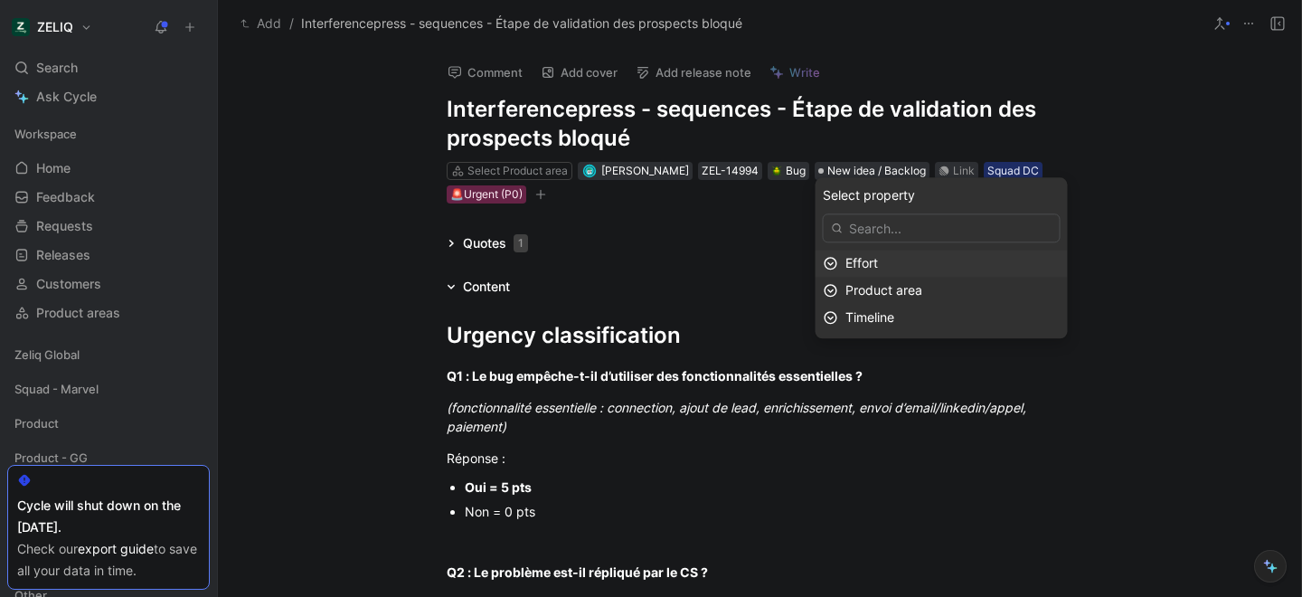
scroll to position [1206, 0]
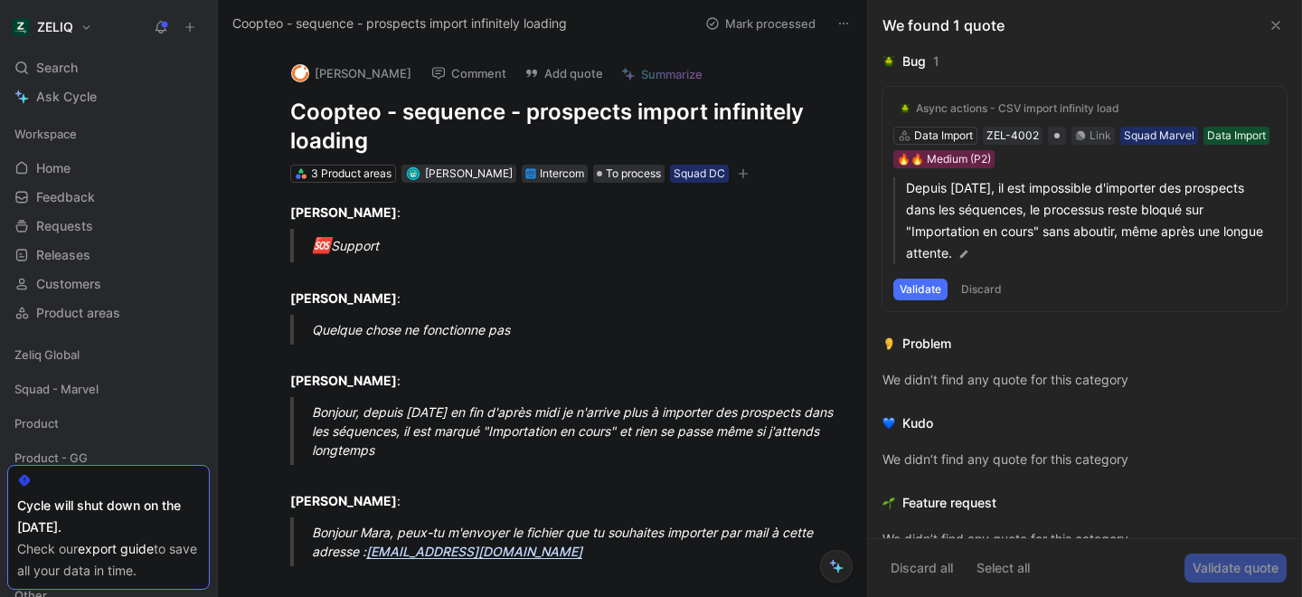
click at [353, 118] on h1 "Coopteo - sequence - prospects import infinitely loading" at bounding box center [561, 127] width 542 height 58
copy h1 "Coopteo - sequence - prospects import infinitely loading"
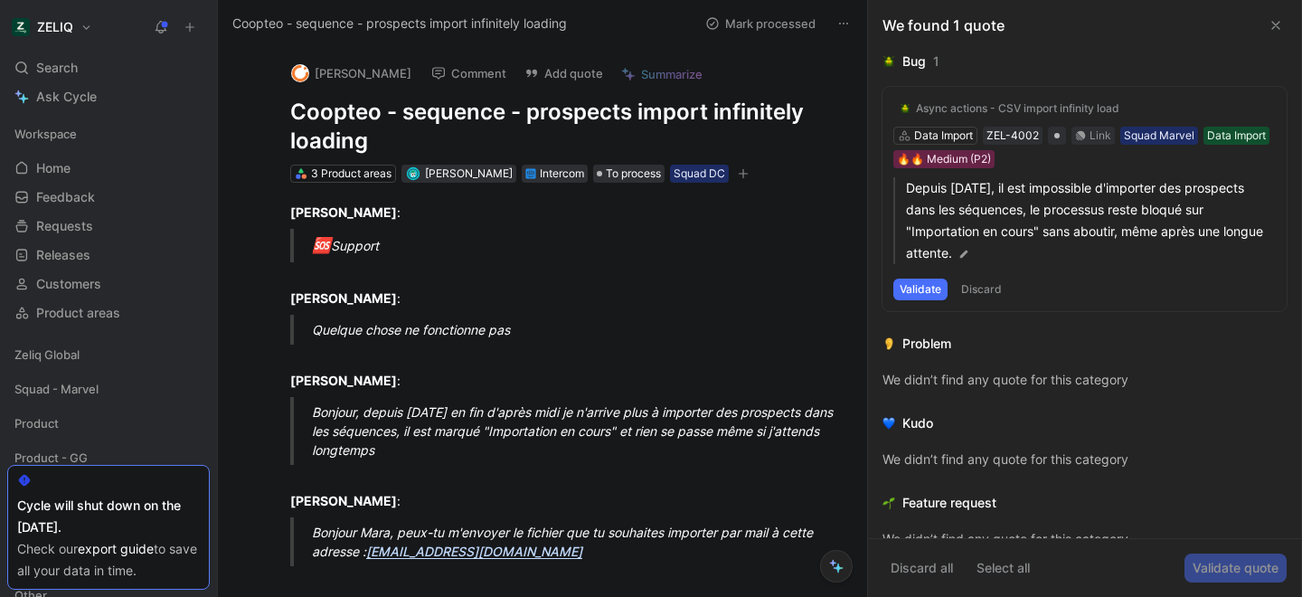
click at [576, 76] on button "Add quote" at bounding box center [563, 73] width 95 height 25
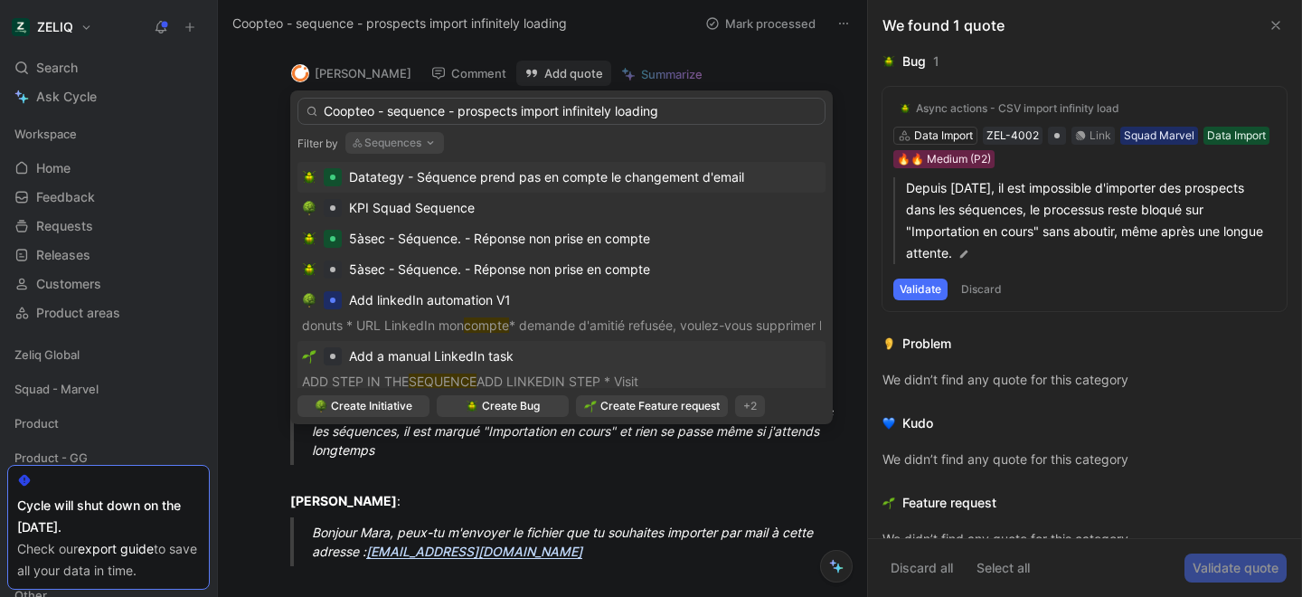
scroll to position [9, 0]
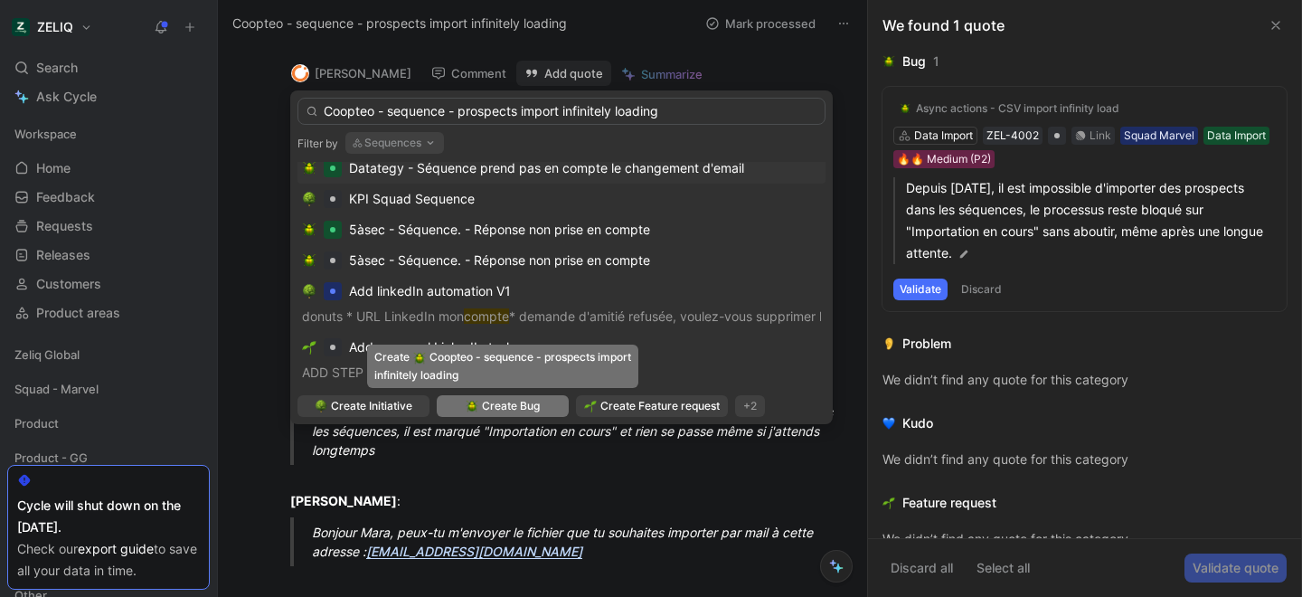
type input "Coopteo - sequence - prospects import infinitely loading"
click at [494, 408] on span "Create Bug" at bounding box center [511, 406] width 58 height 18
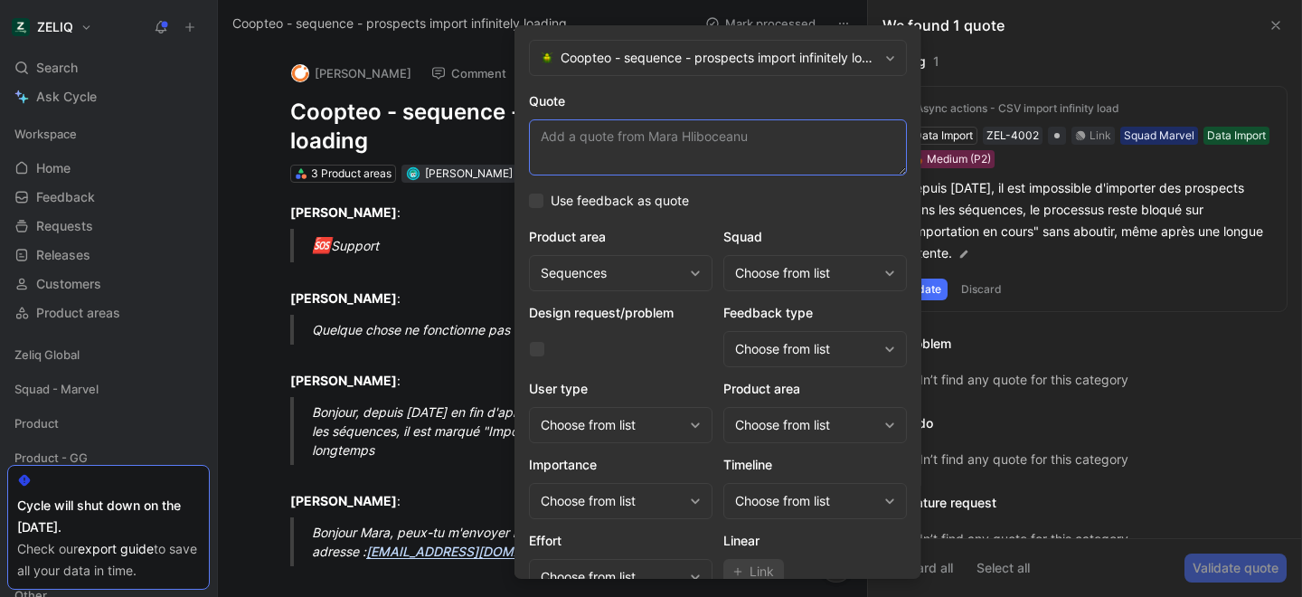
paste textarea "je souhaite mettre dans la séquence des prospects que j'ai déjà ajouté sur Zeli…"
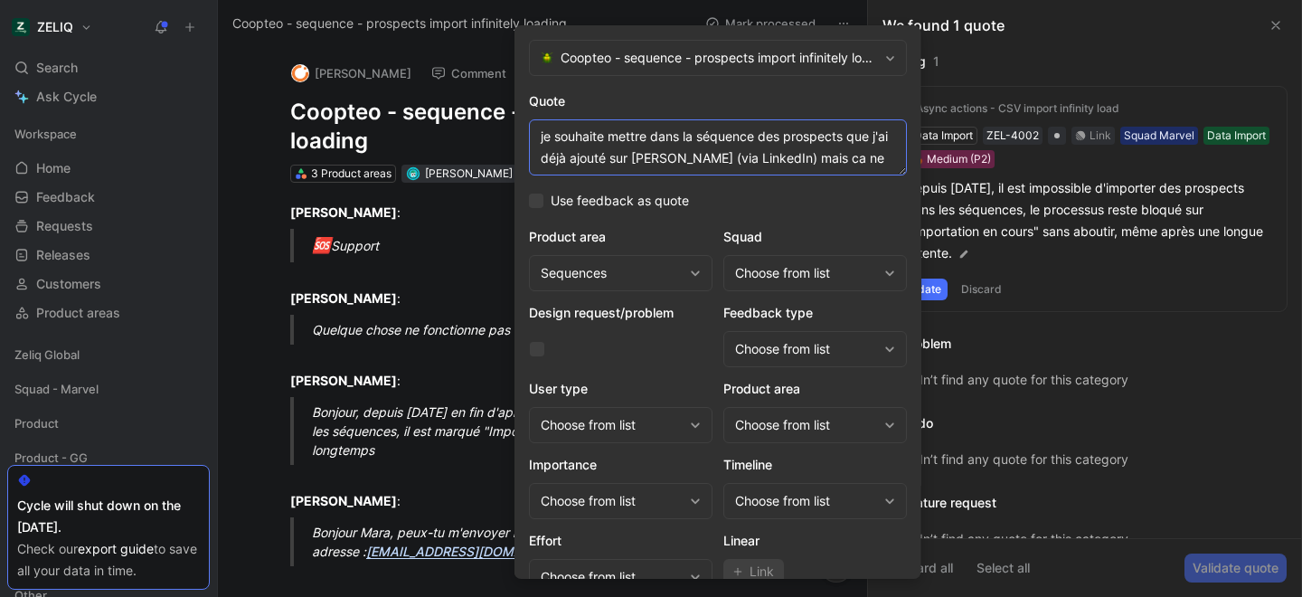
scroll to position [13, 0]
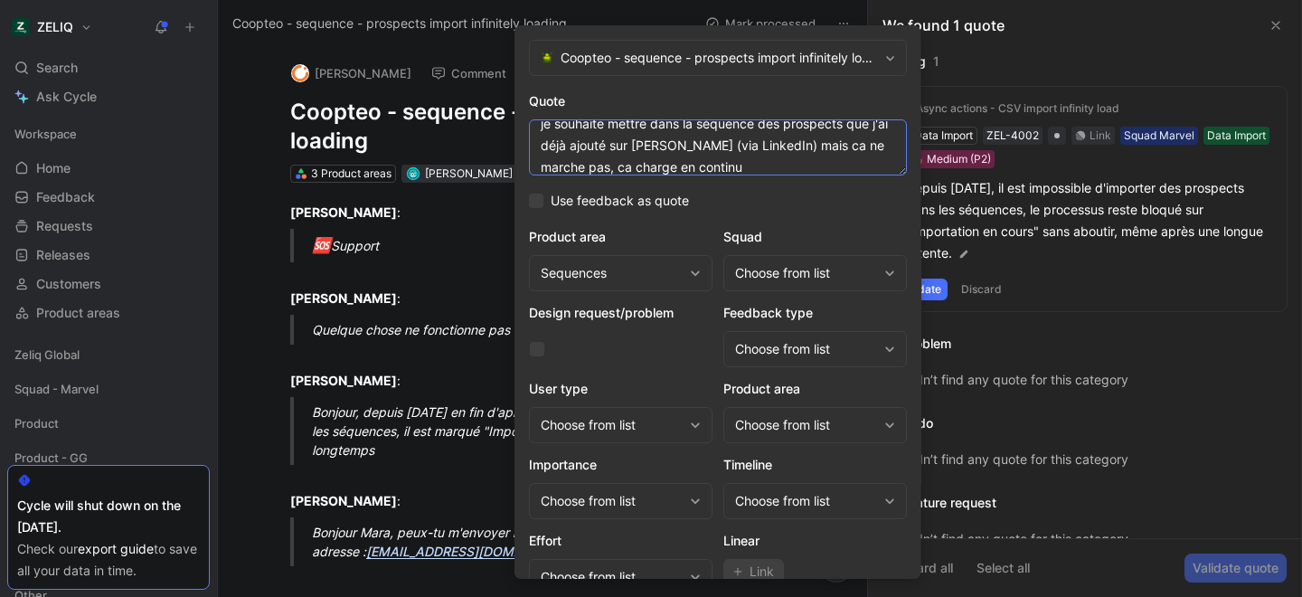
type textarea "je souhaite mettre dans la séquence des prospects que j'ai déjà ajouté sur Zeli…"
click at [772, 266] on div "Choose from list" at bounding box center [806, 273] width 142 height 22
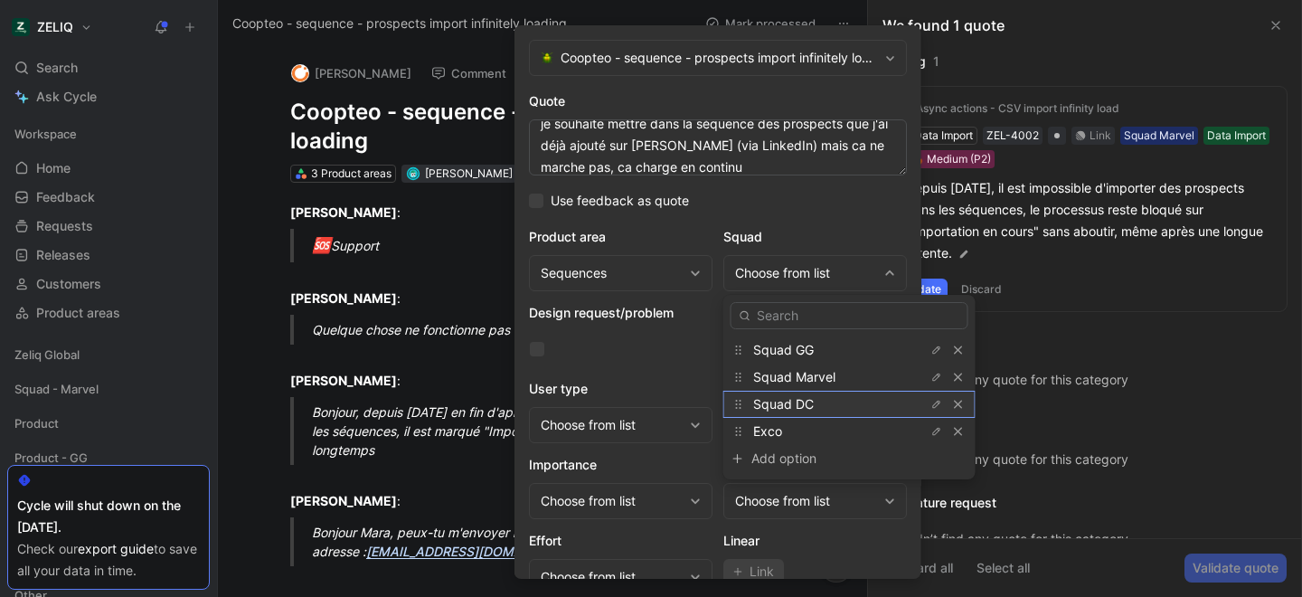
click at [817, 402] on div "Squad DC" at bounding box center [821, 404] width 136 height 22
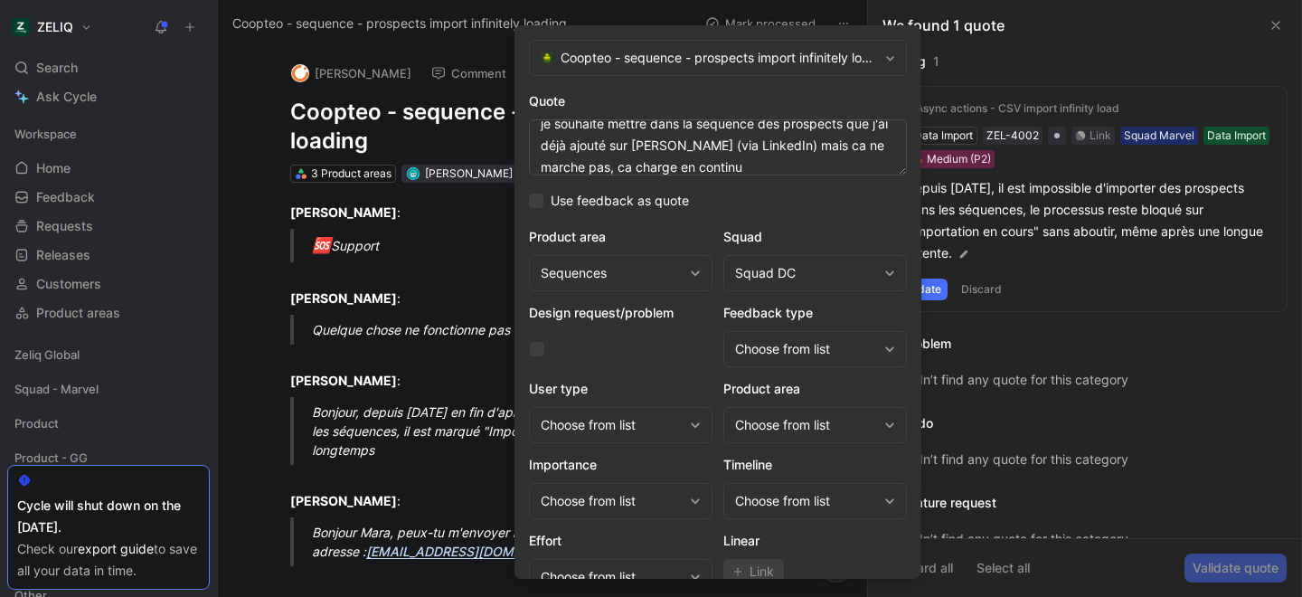
scroll to position [74, 0]
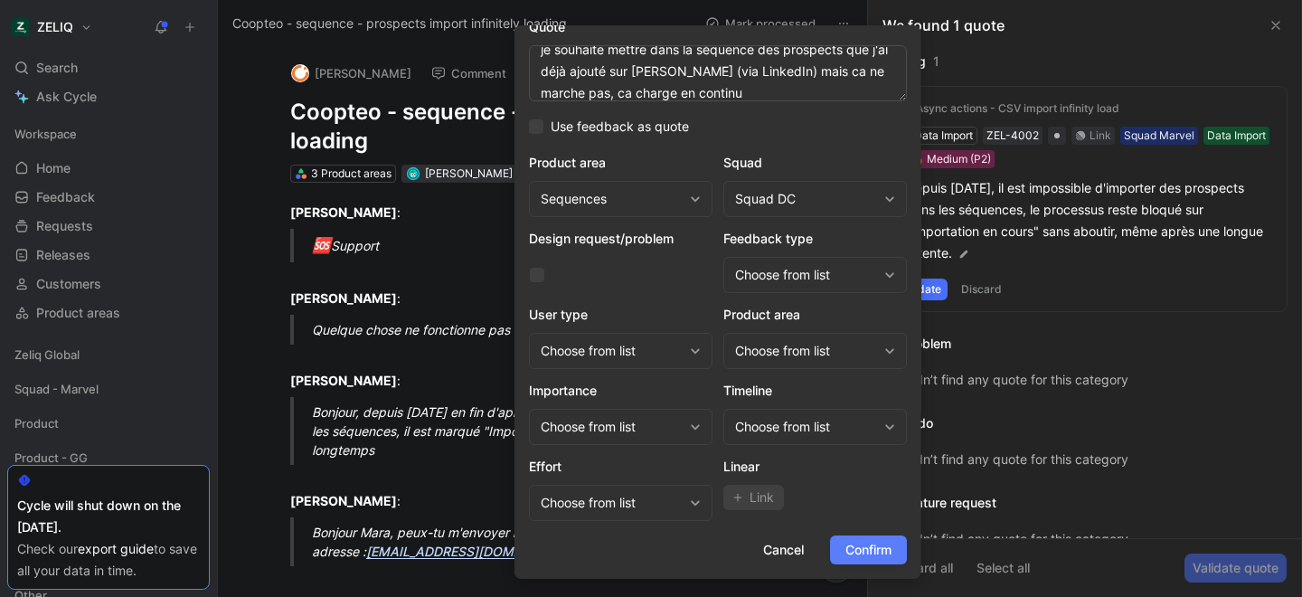
click at [889, 556] on span "Confirm" at bounding box center [868, 550] width 46 height 22
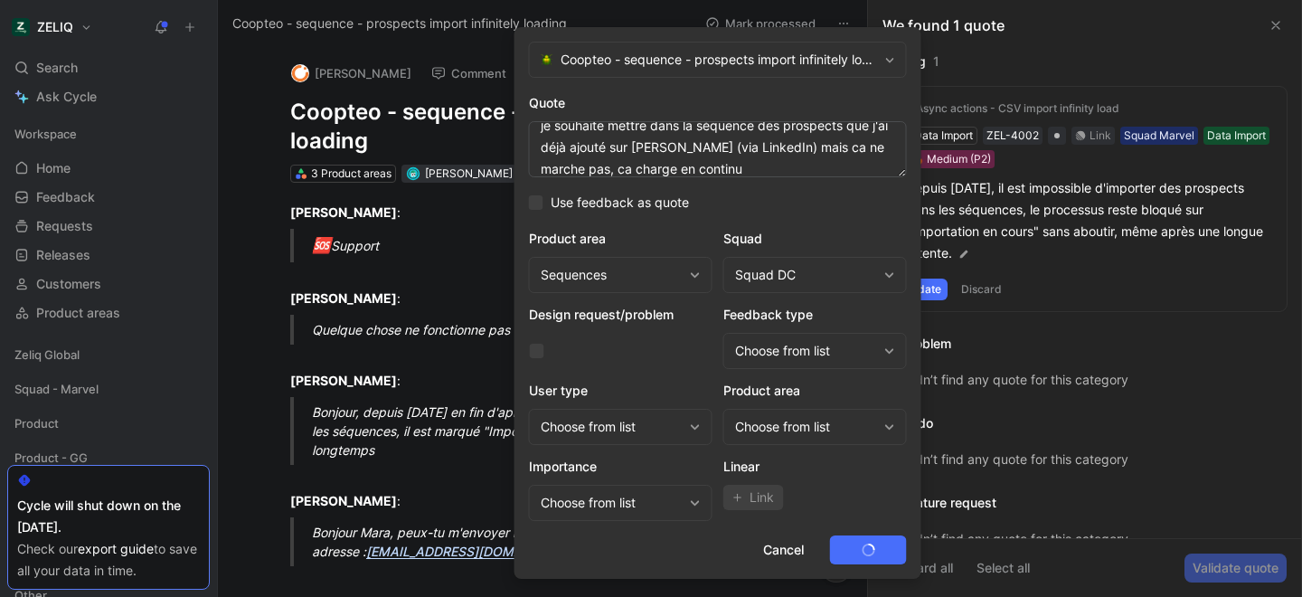
scroll to position [0, 0]
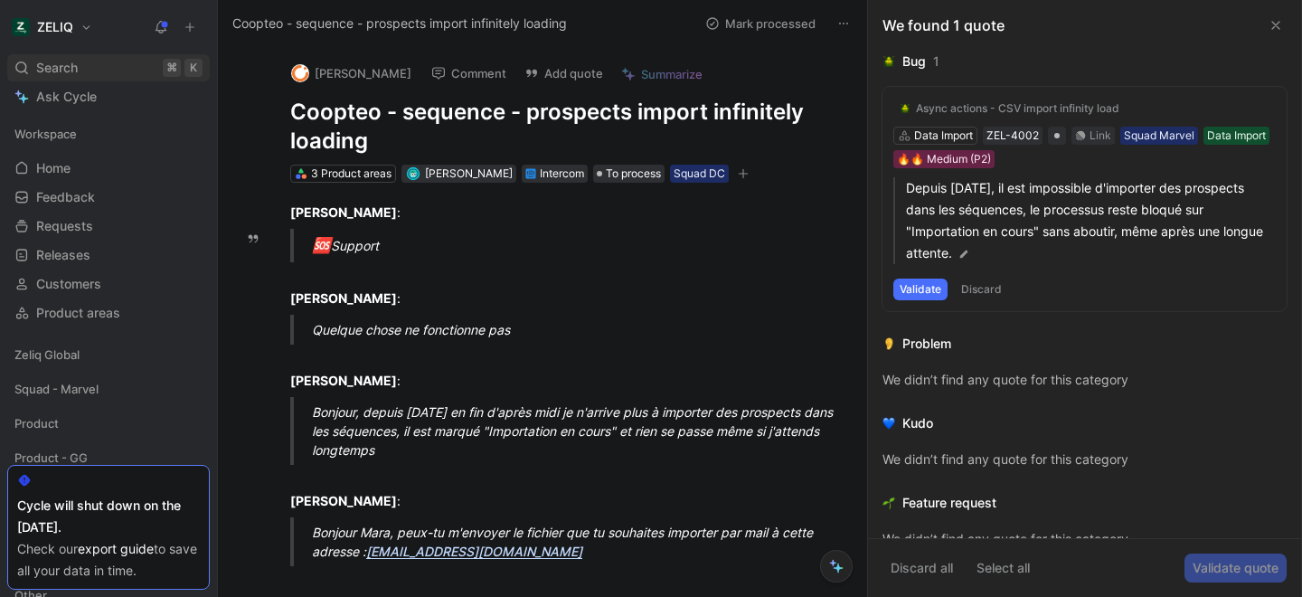
click at [134, 70] on div "Search ⌘ K" at bounding box center [108, 67] width 203 height 27
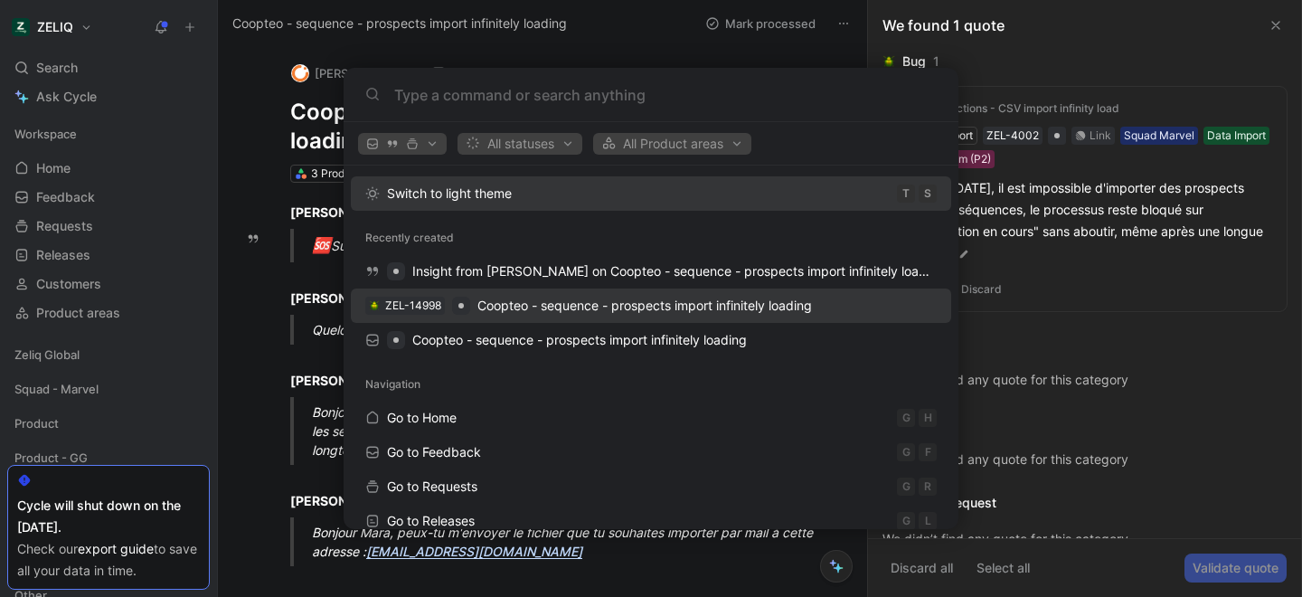
click at [528, 306] on span "Coopteo - sequence - prospects import infinitely loading" at bounding box center [644, 304] width 334 height 15
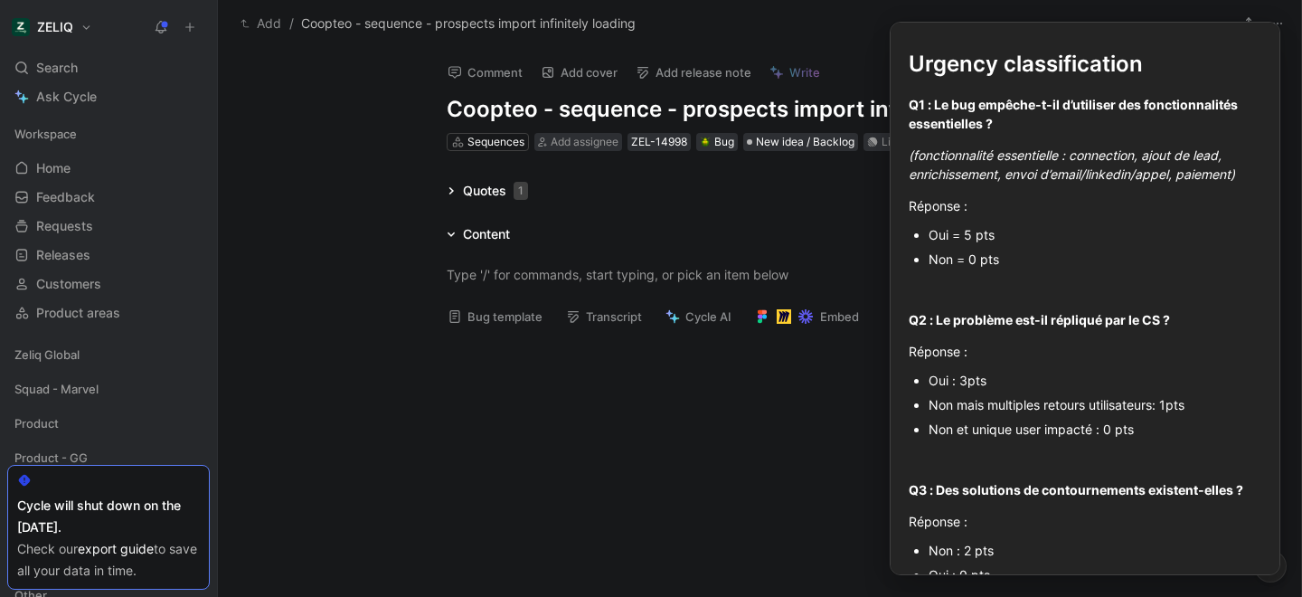
click at [489, 317] on button "Bug template" at bounding box center [494, 316] width 111 height 25
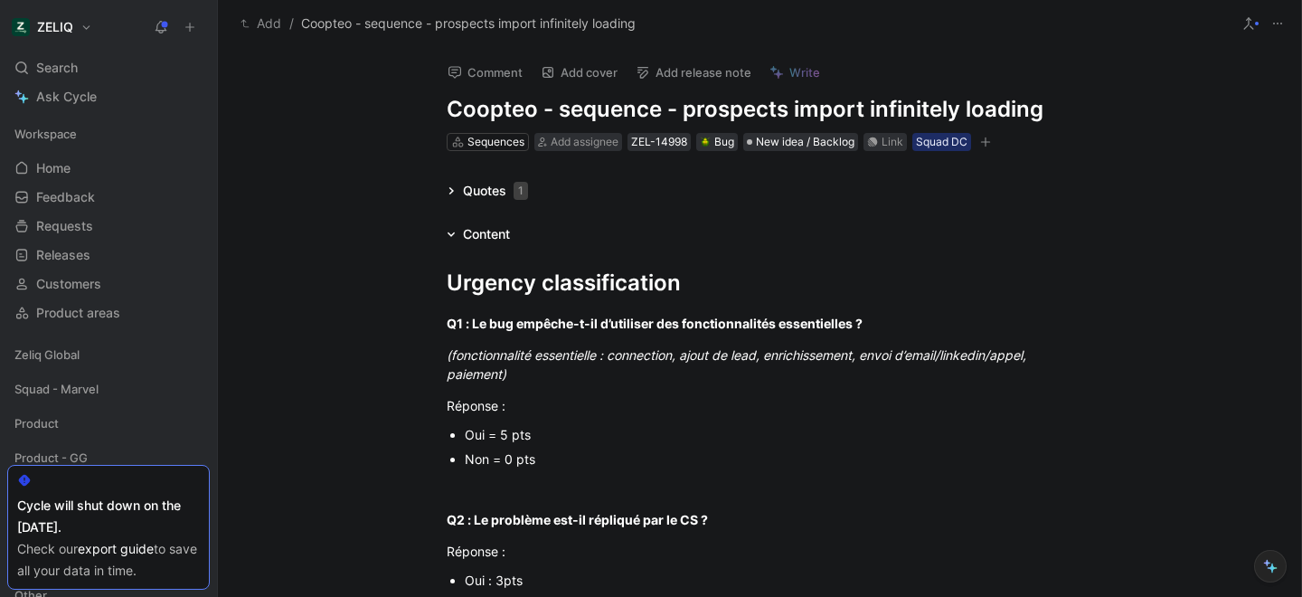
click at [499, 435] on div "Oui = 5 pts" at bounding box center [769, 434] width 608 height 19
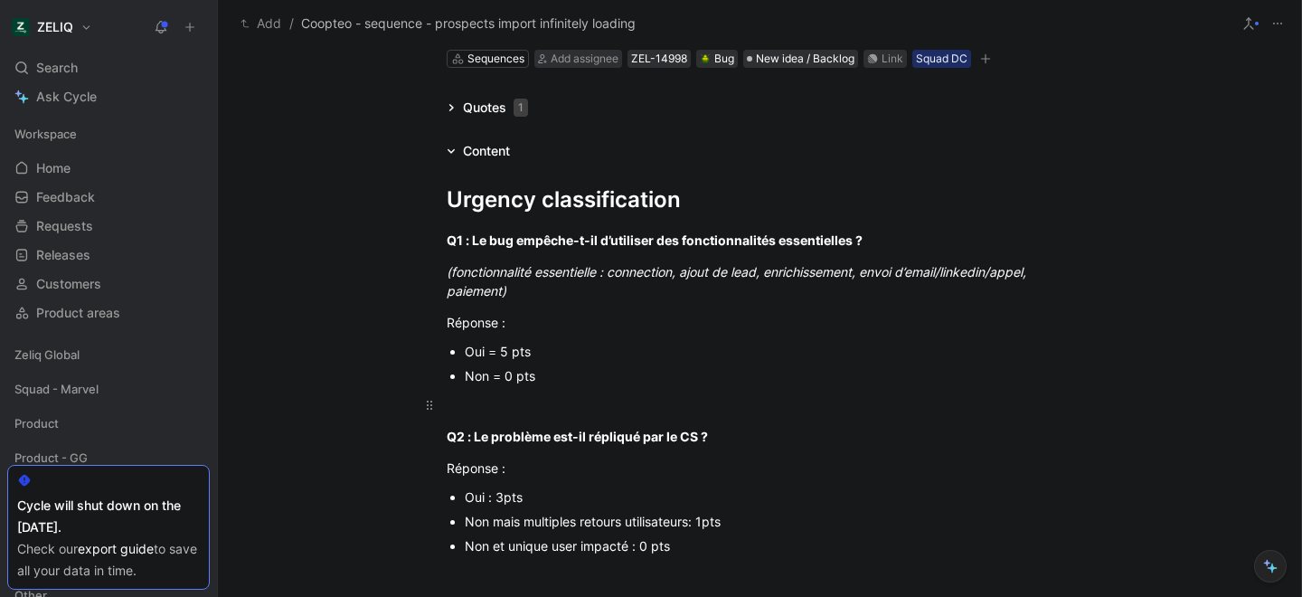
scroll to position [86, 0]
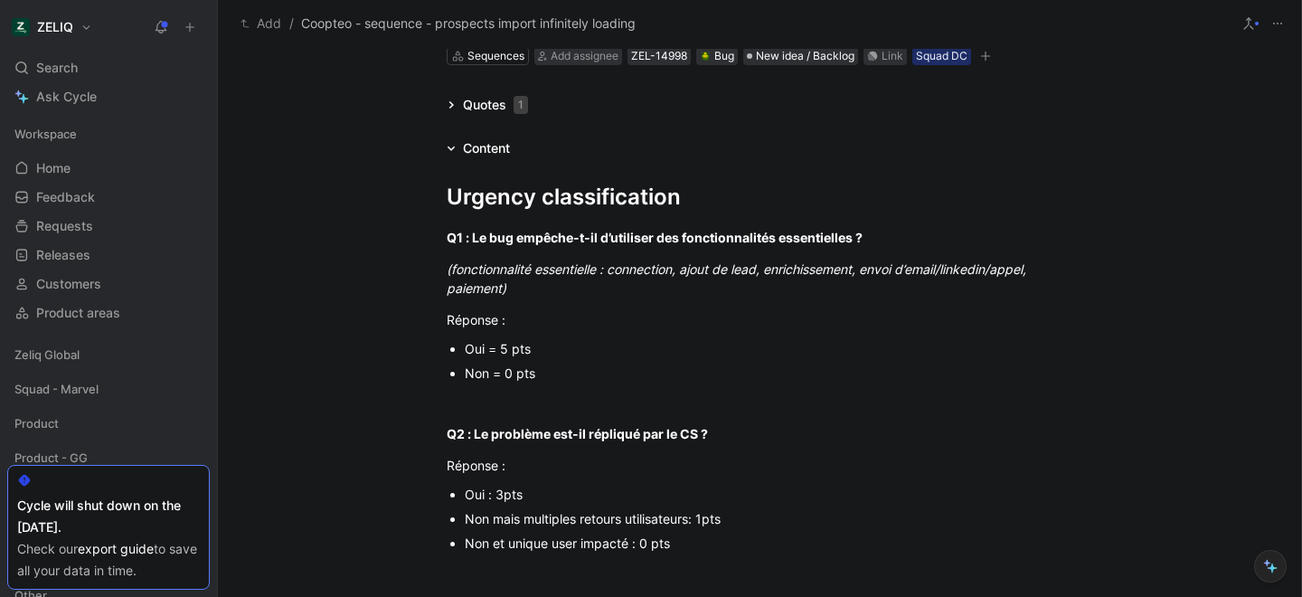
click at [500, 376] on div "Non = 0 pts" at bounding box center [769, 372] width 608 height 19
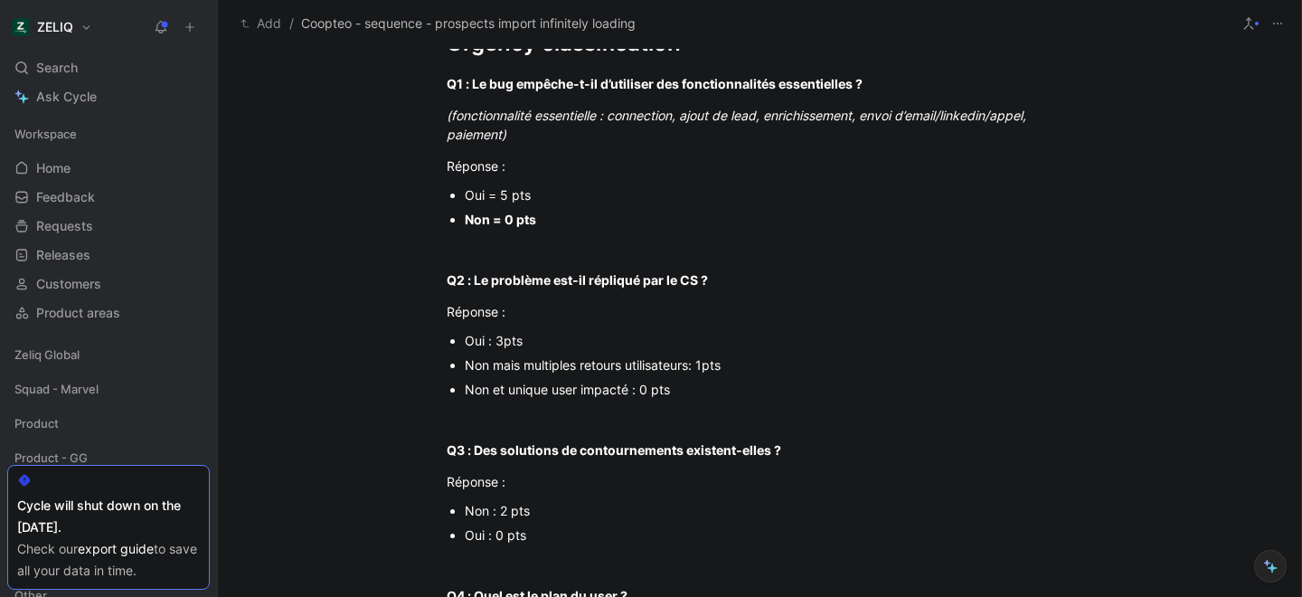
scroll to position [242, 0]
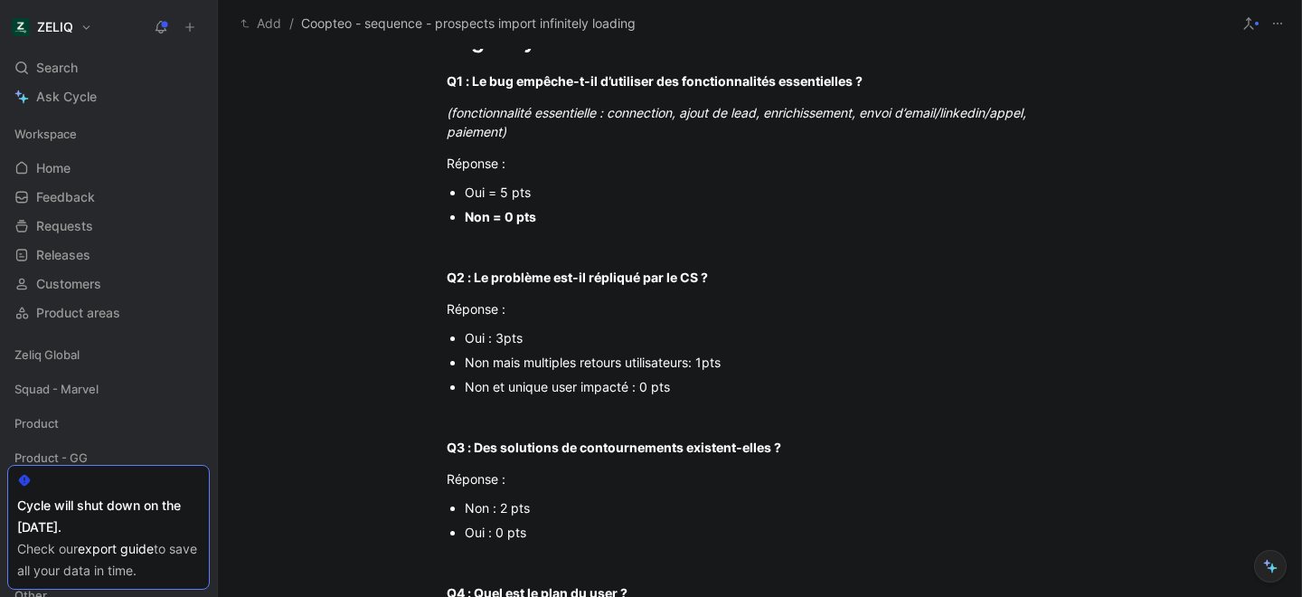
click at [507, 339] on div "Oui : 3pts" at bounding box center [769, 337] width 608 height 19
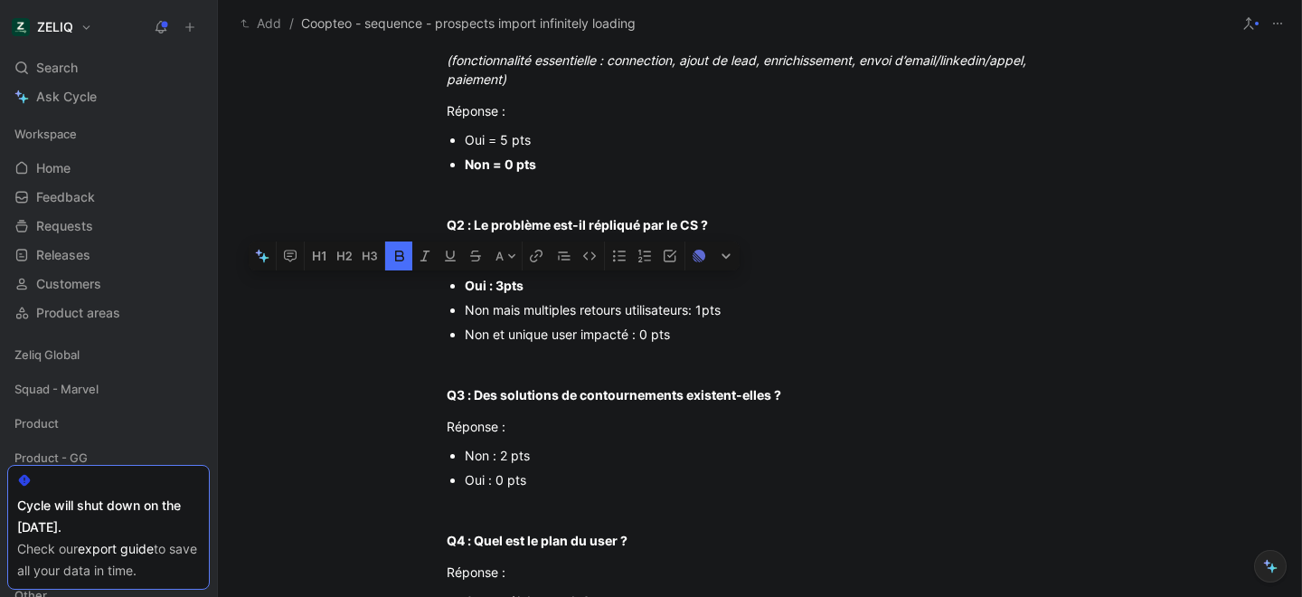
scroll to position [297, 0]
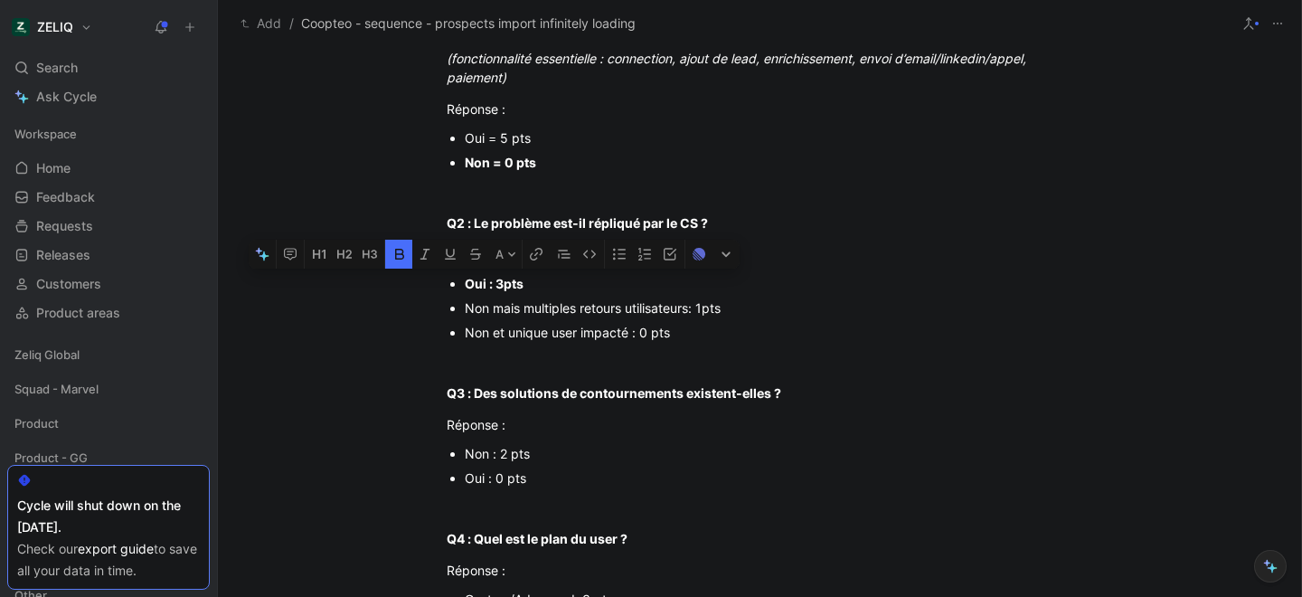
click at [482, 484] on div "Oui : 0 pts" at bounding box center [769, 477] width 608 height 19
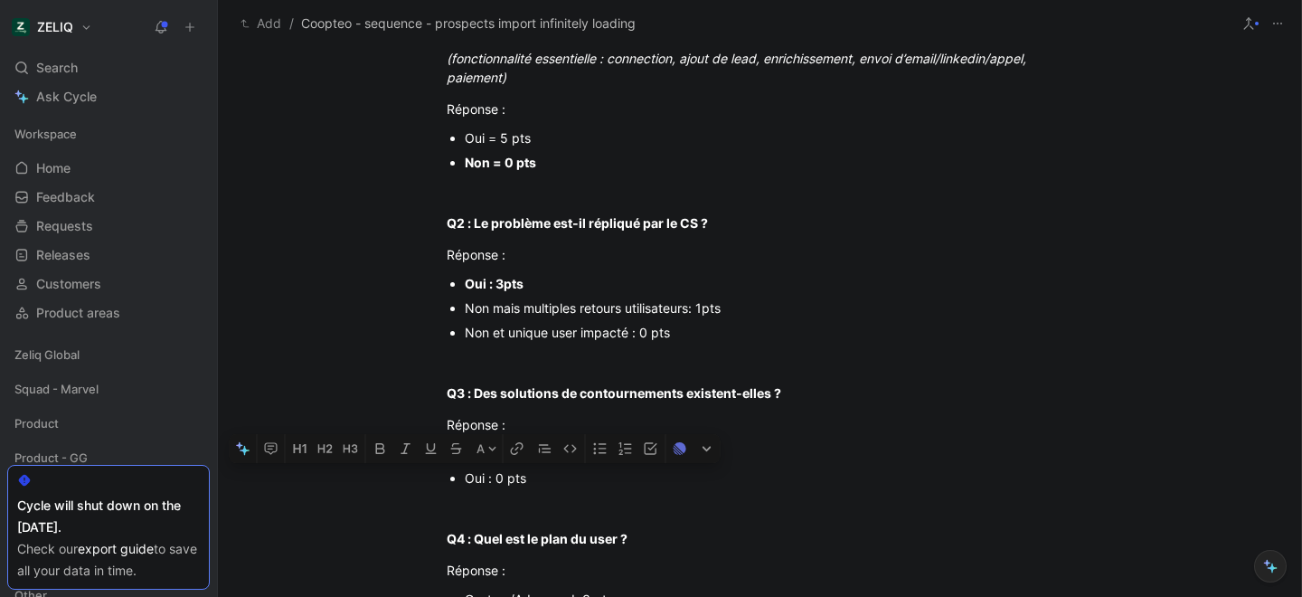
click at [482, 484] on div "Oui : 0 pts" at bounding box center [769, 477] width 608 height 19
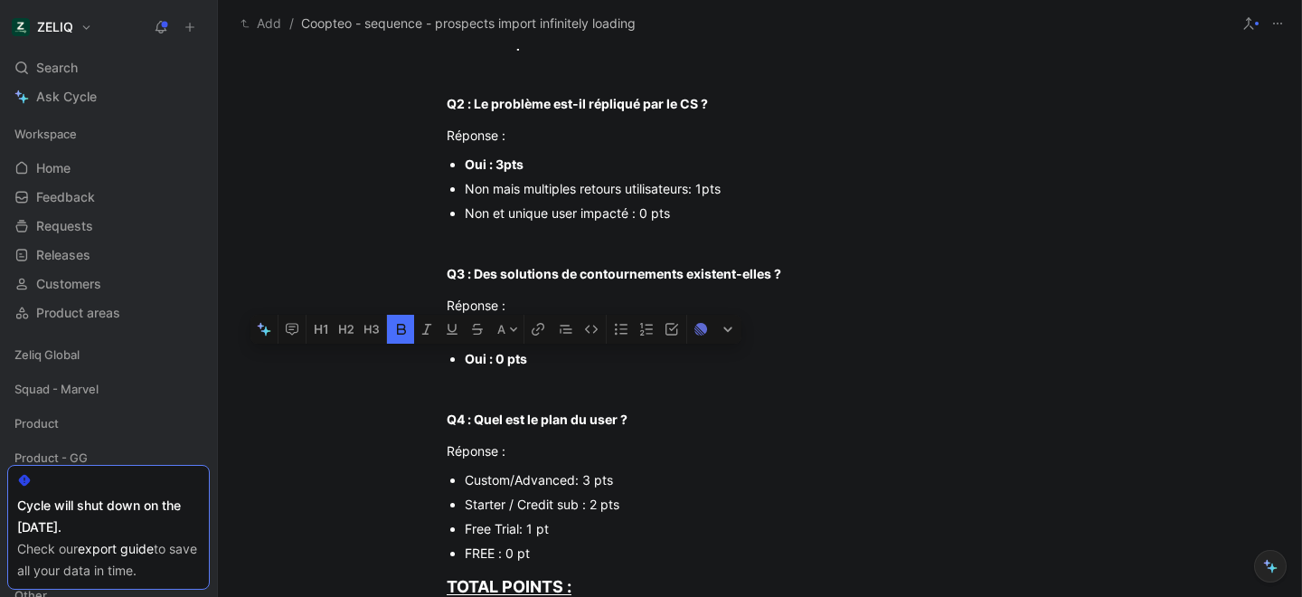
scroll to position [420, 0]
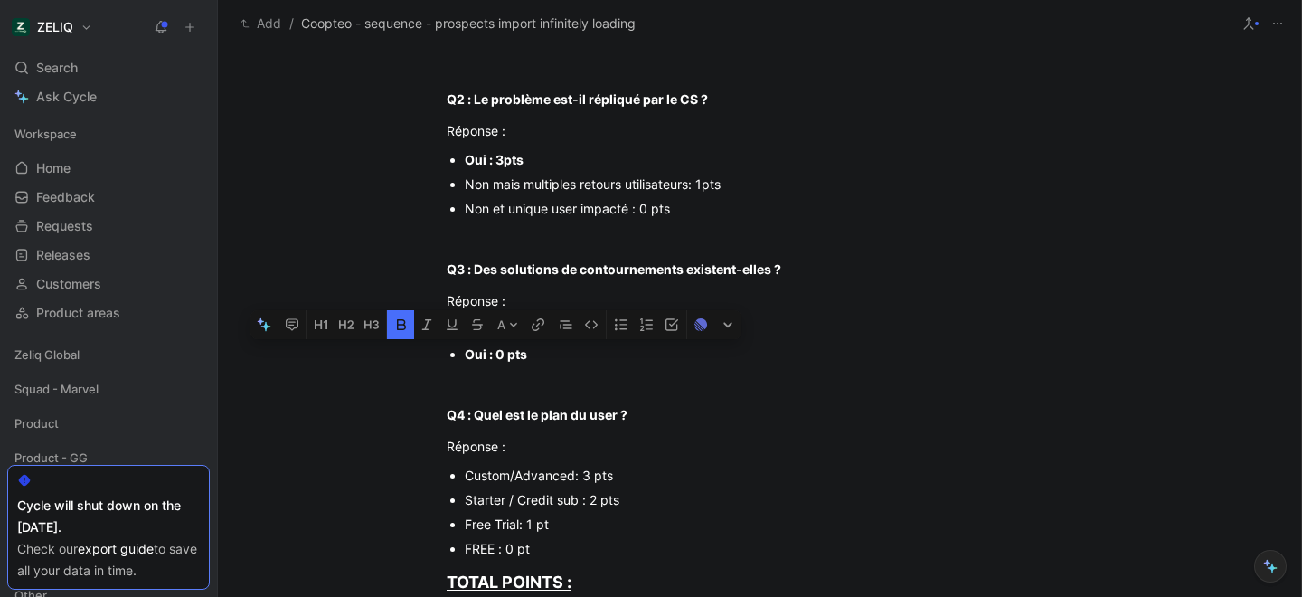
click at [589, 468] on div "Custom/Advanced: 3 pts" at bounding box center [769, 475] width 608 height 19
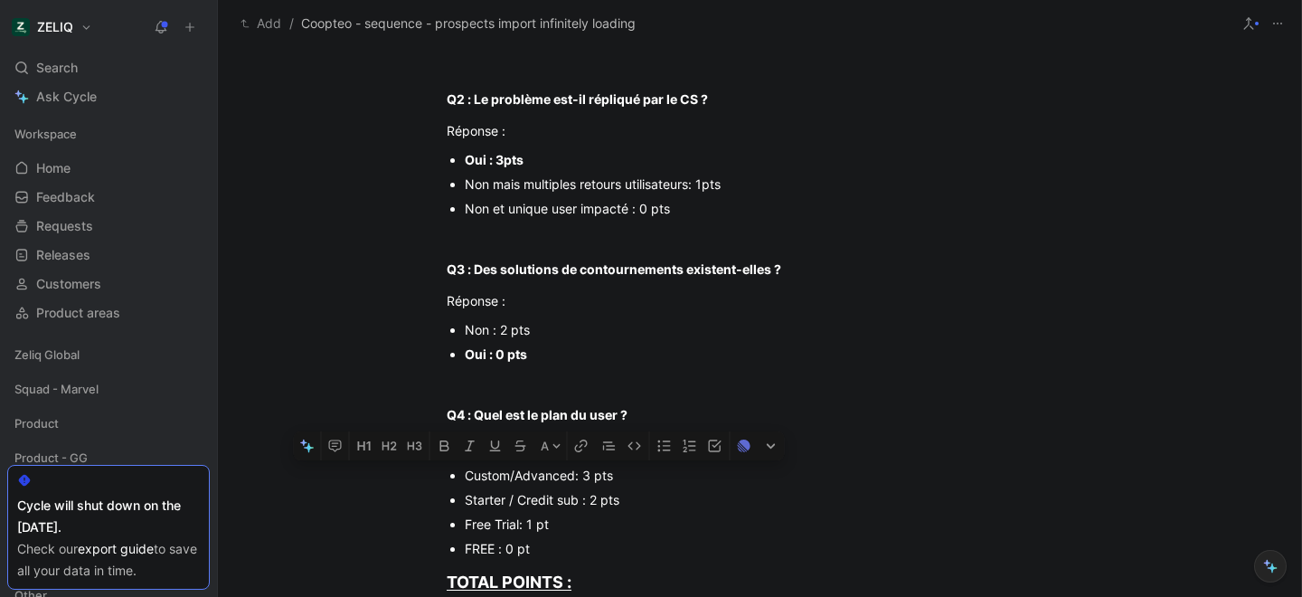
click at [589, 468] on div "Custom/Advanced: 3 pts" at bounding box center [769, 475] width 608 height 19
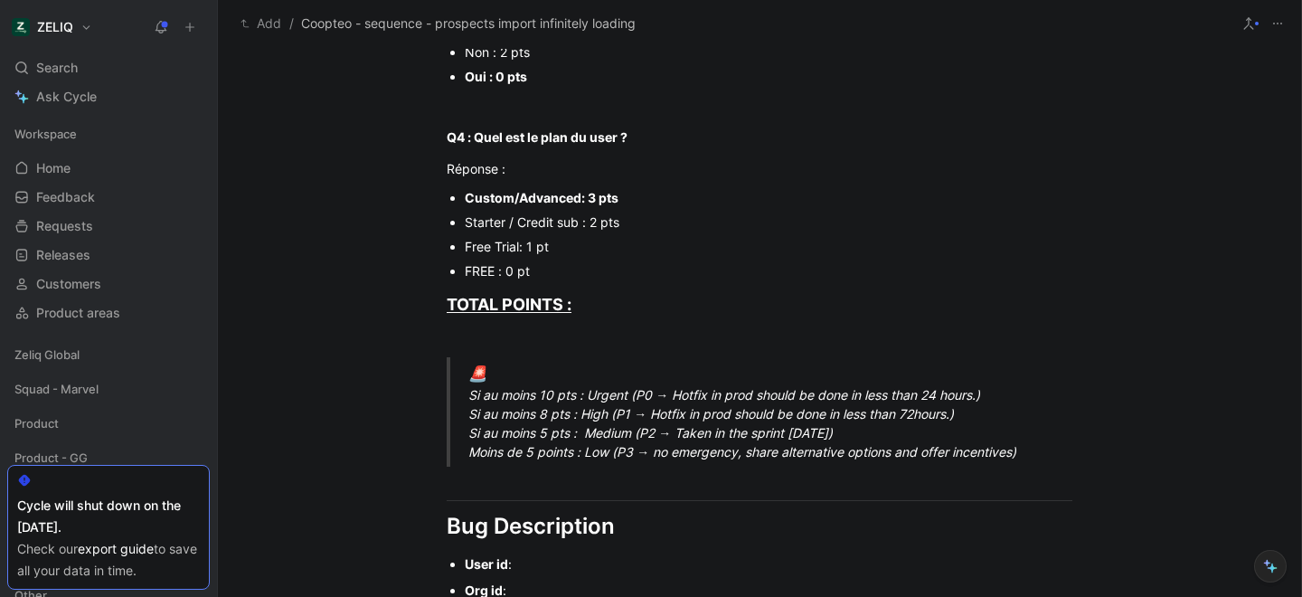
scroll to position [717, 0]
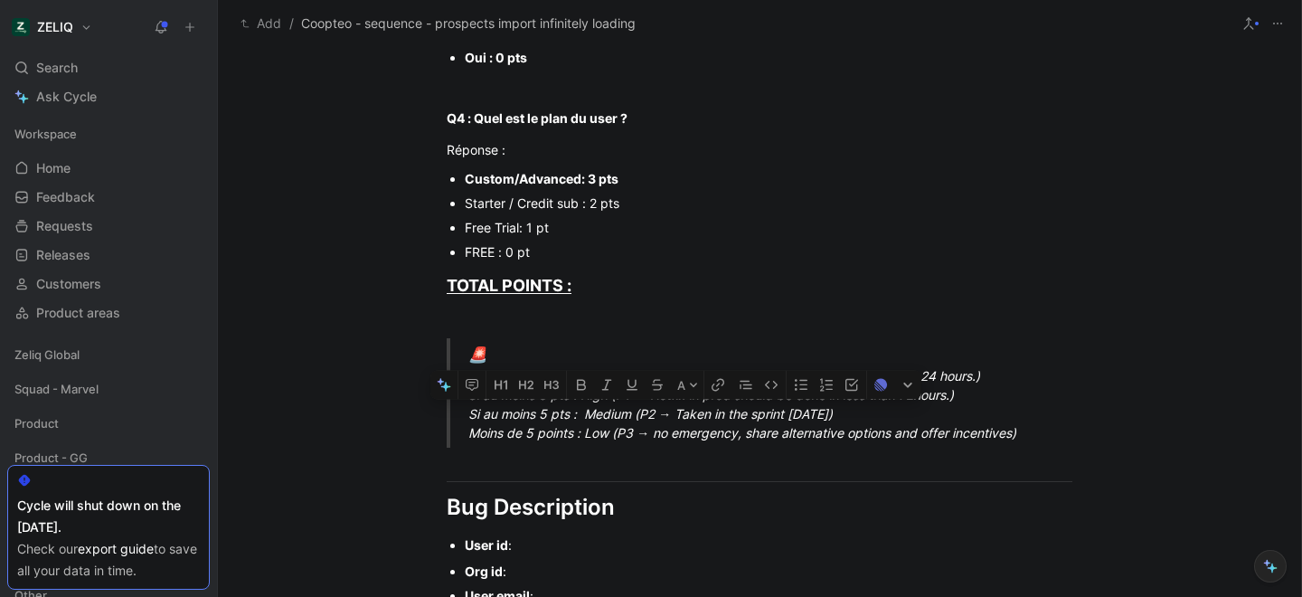
drag, startPoint x: 468, startPoint y: 416, endPoint x: 909, endPoint y: 418, distance: 440.3
click at [909, 418] on div "🚨 Si au moins 10 pts : Urgent (P0 → Hotfix in prod should be done in less than …" at bounding box center [781, 393] width 626 height 99
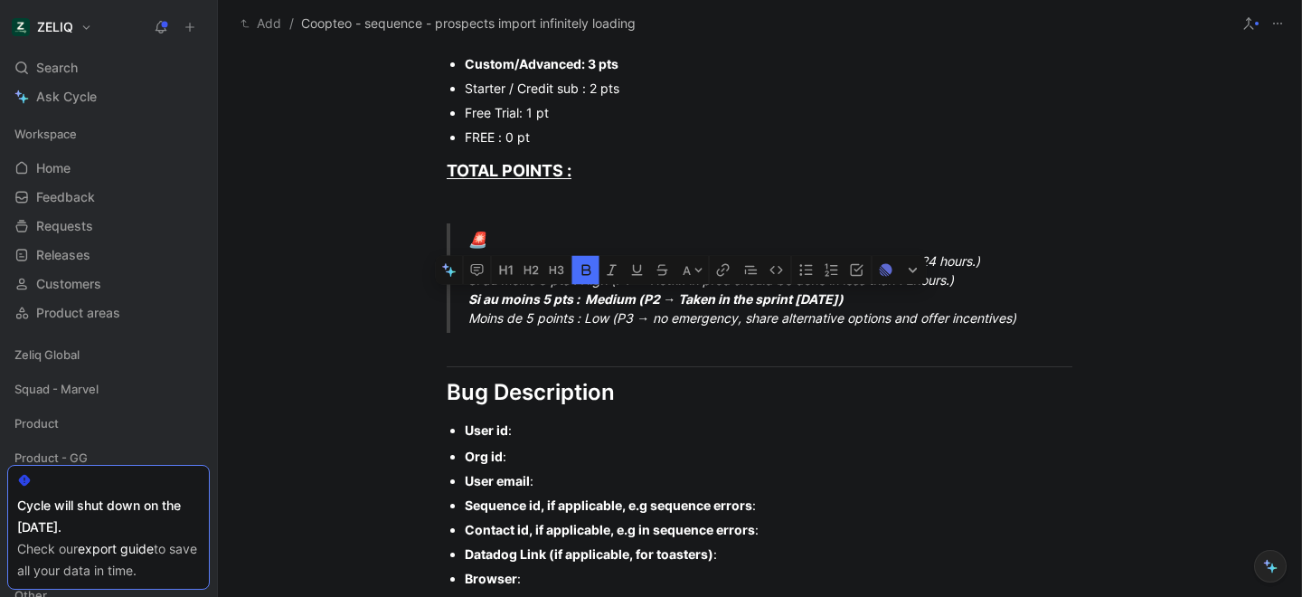
scroll to position [843, 0]
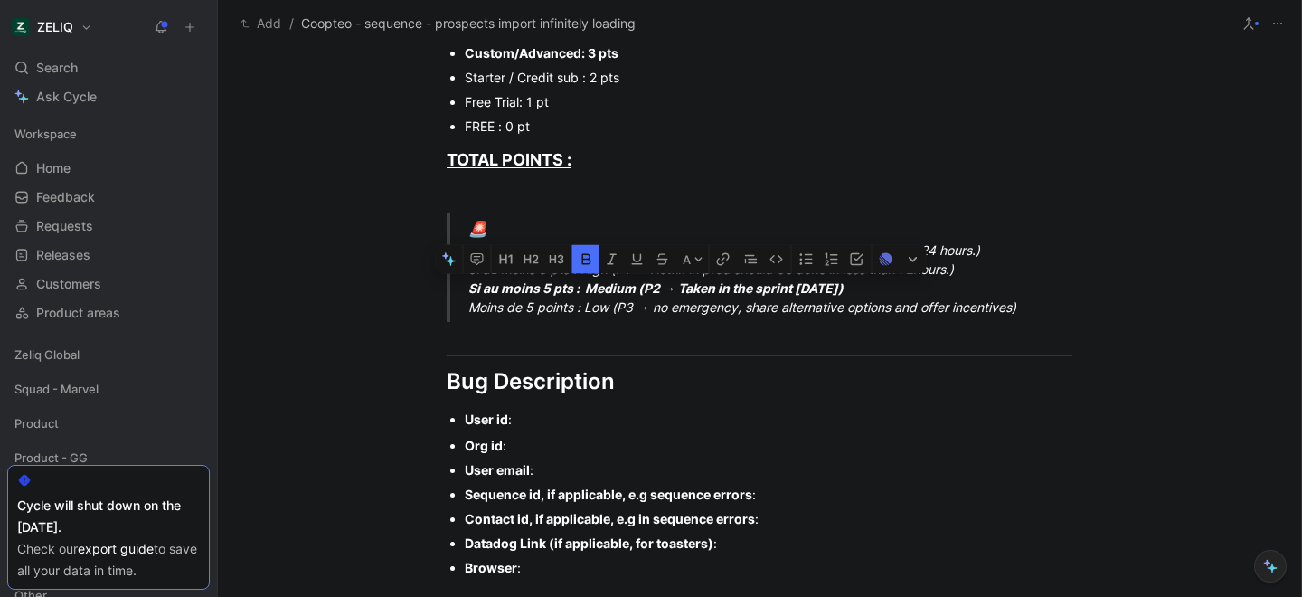
click at [548, 415] on div "User id :" at bounding box center [769, 419] width 608 height 19
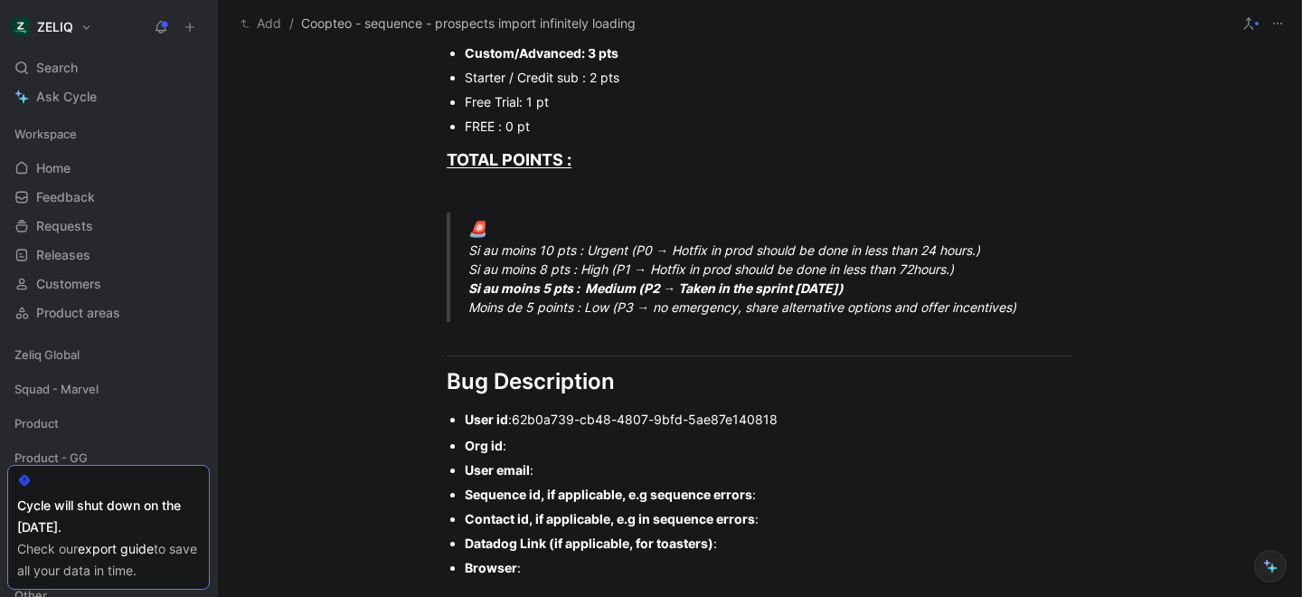
click at [512, 447] on div "Org id :" at bounding box center [769, 445] width 608 height 19
click at [577, 466] on div "User email :" at bounding box center [769, 469] width 608 height 19
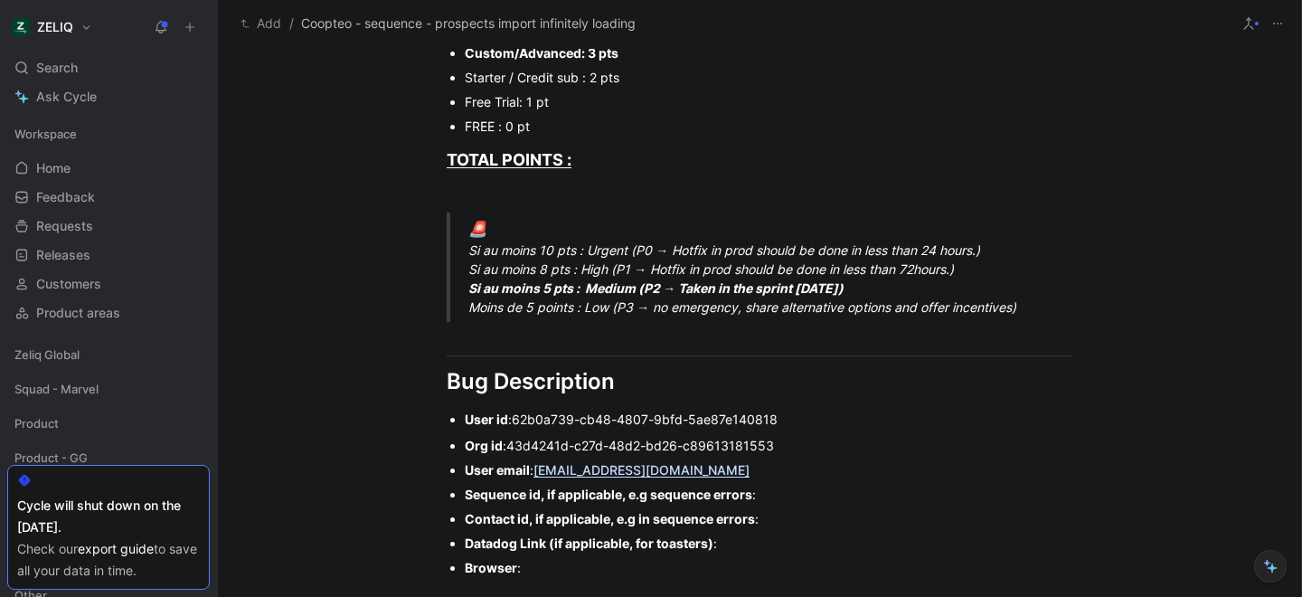
click at [819, 497] on div "Sequence id, if applicable, e.g sequence errors :" at bounding box center [769, 494] width 608 height 19
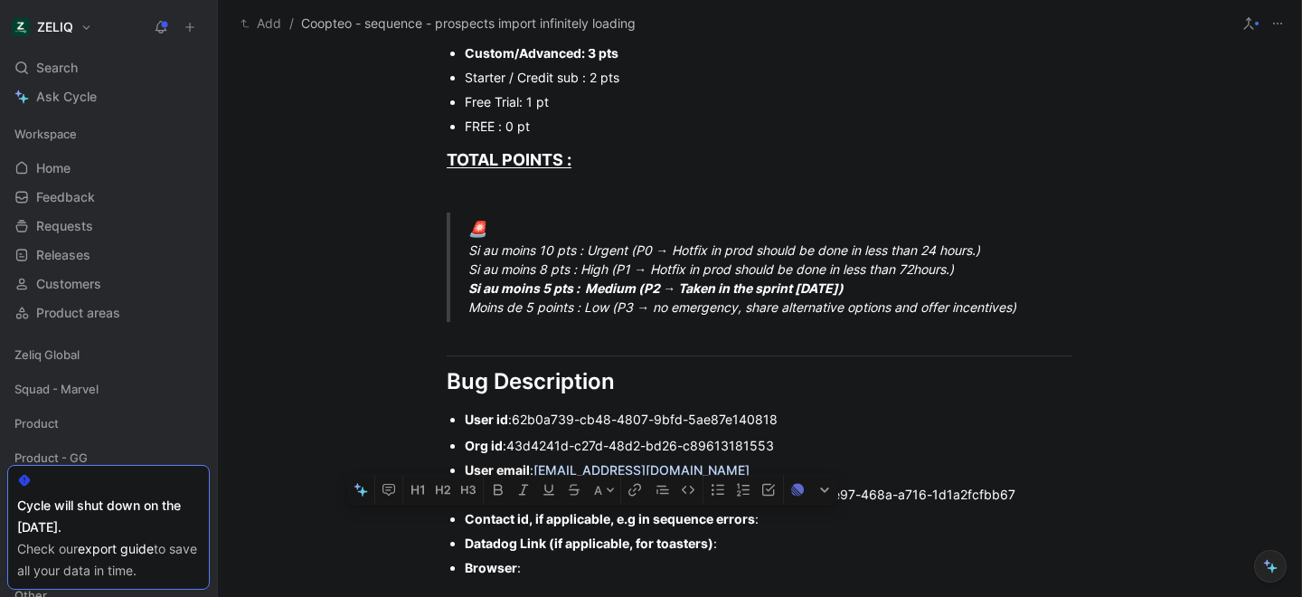
drag, startPoint x: 443, startPoint y: 518, endPoint x: 730, endPoint y: 542, distance: 287.6
click at [730, 542] on ul "Org id : 43d4241d-c27d-48d2-bd26-c89613181553 User email : mara@coopteo.fr Sequ…" at bounding box center [759, 506] width 694 height 146
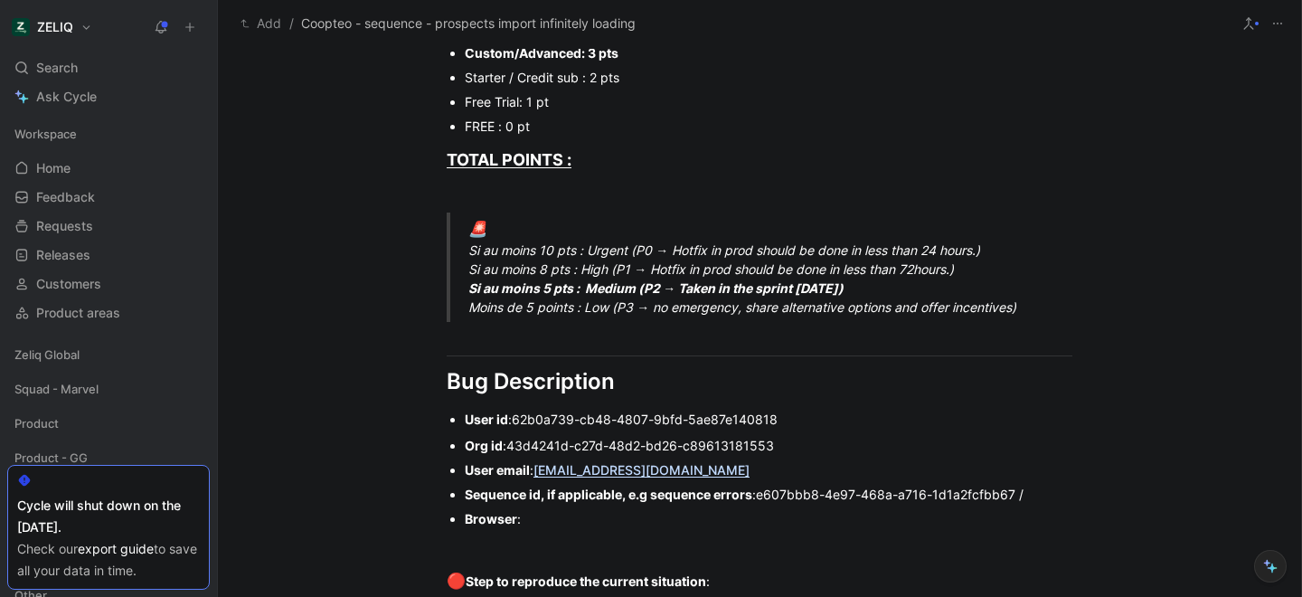
click at [1100, 503] on ul "Org id : 43d4241d-c27d-48d2-bd26-c89613181553 User email : mara@coopteo.fr Sequ…" at bounding box center [759, 482] width 694 height 98
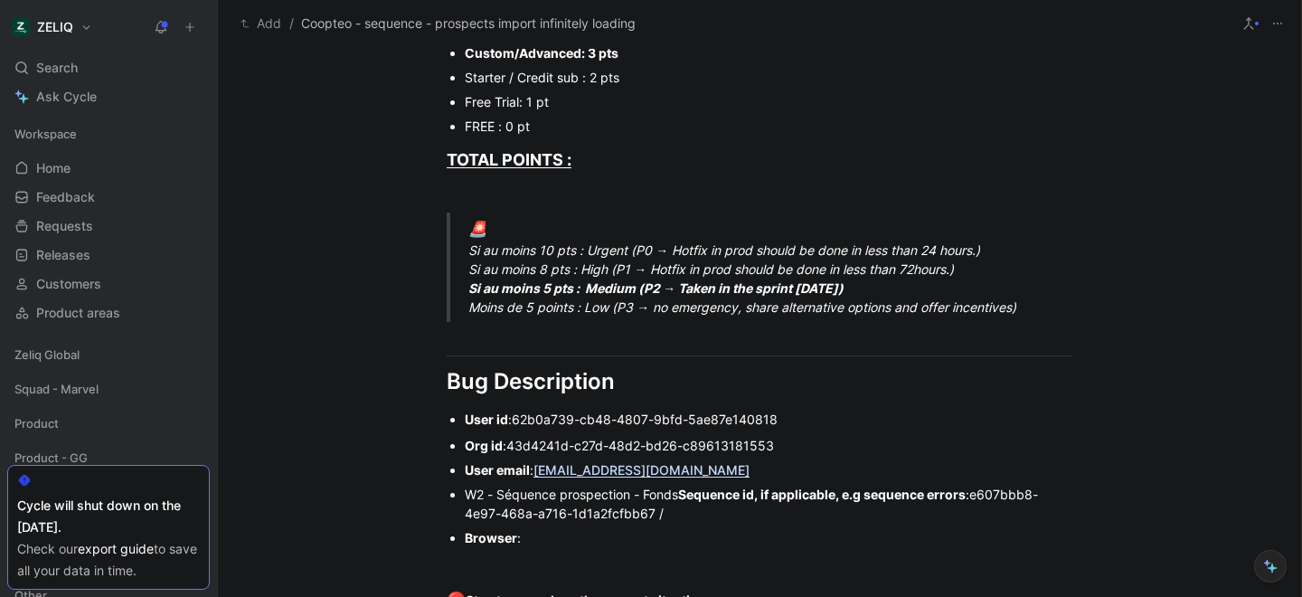
click at [558, 537] on div "Browser :" at bounding box center [769, 537] width 608 height 19
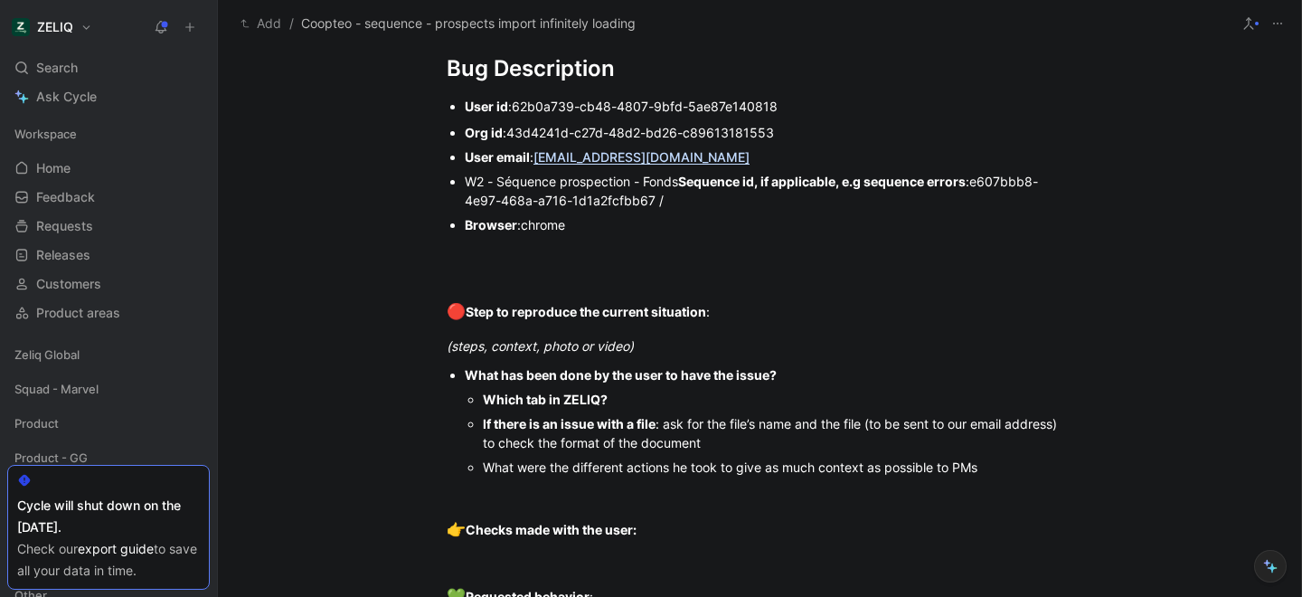
scroll to position [1158, 0]
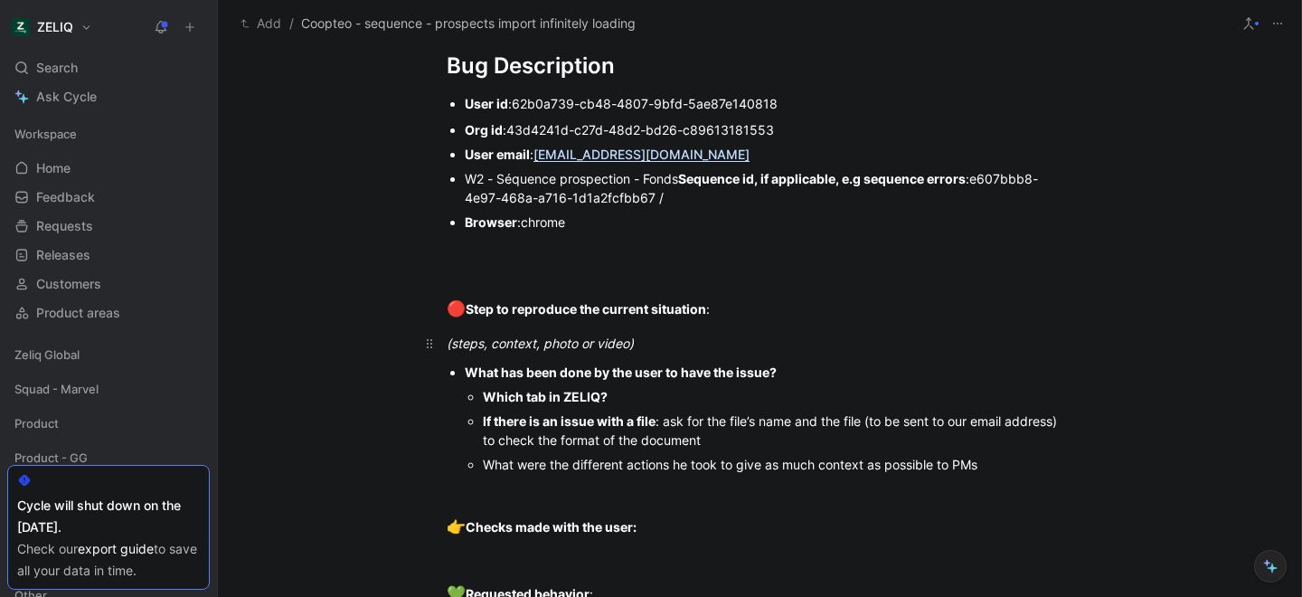
click at [673, 341] on div "(steps, context, photo or video)" at bounding box center [760, 343] width 626 height 19
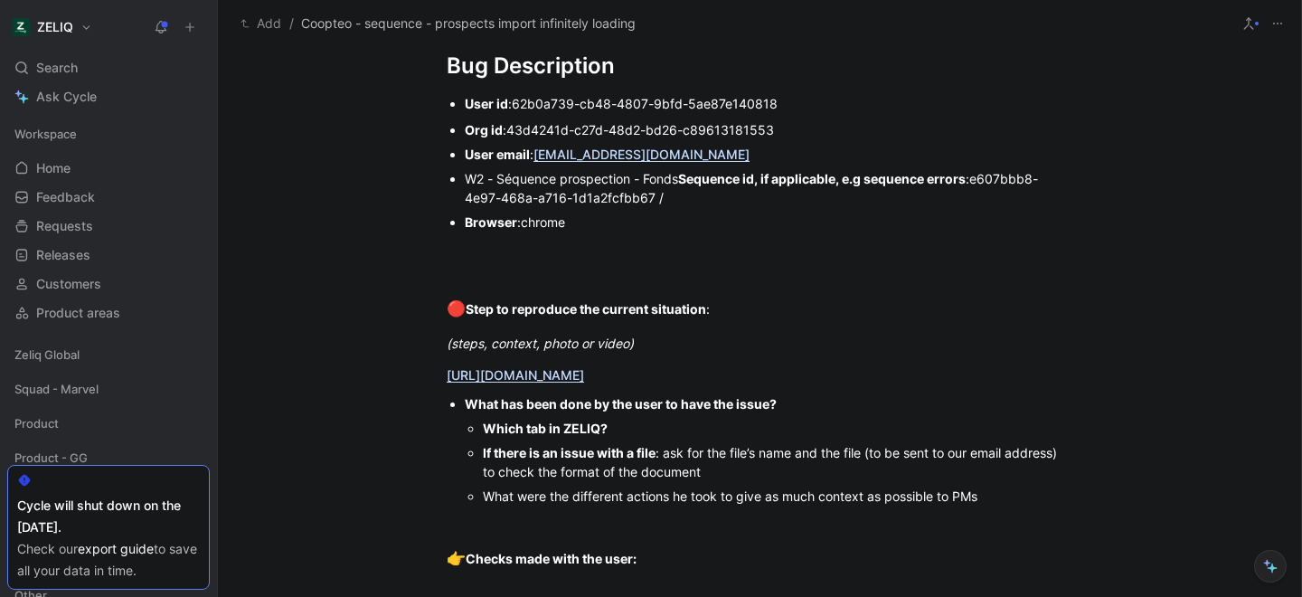
click at [659, 430] on div "Which tab in ZELIQ?" at bounding box center [777, 428] width 589 height 19
click at [596, 515] on div at bounding box center [760, 524] width 626 height 19
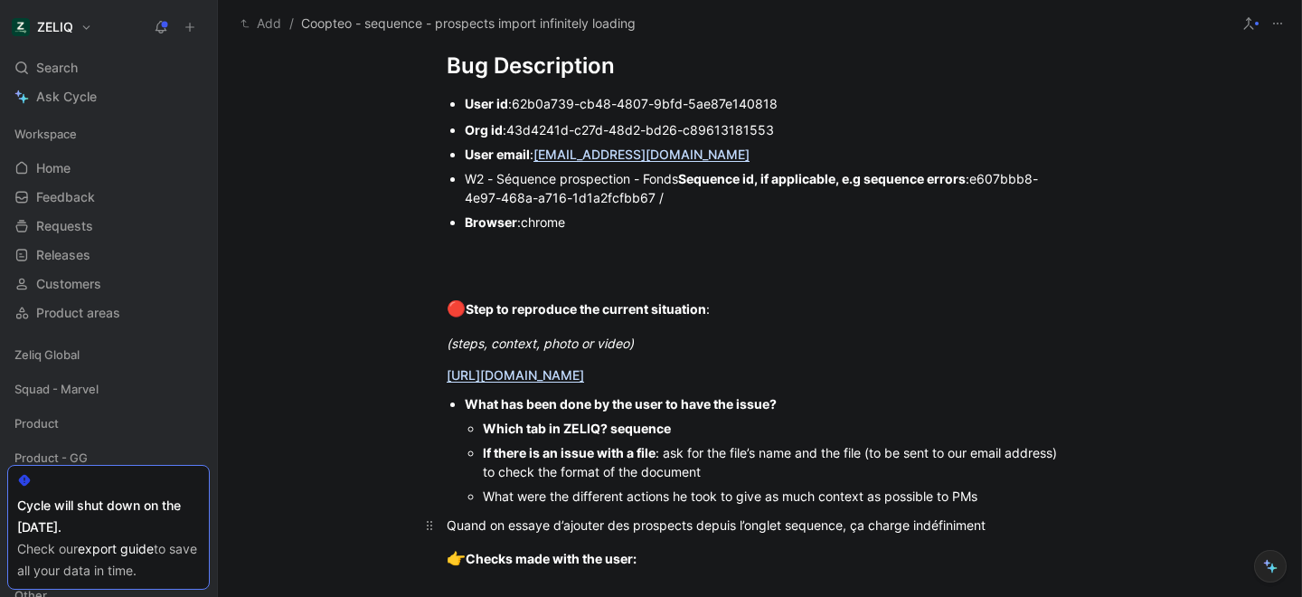
click at [697, 527] on div "Quand on essaye d’ajouter des prospects depuis l’onglet sequence, ça charge ind…" at bounding box center [760, 524] width 626 height 19
click at [736, 529] on div "Quand on essaye d’ajouter des prospects depuis l’onglet sequence, ça charge ind…" at bounding box center [760, 524] width 626 height 19
click at [695, 527] on div "Quand on essaye d’ajouter des prospects depuis l’onglet sequence, ça charge ind…" at bounding box center [760, 524] width 626 height 19
click at [735, 527] on div "Quand on essaye d’ajouter des prospects depuis l’onglet sequence, ça charge ind…" at bounding box center [760, 524] width 626 height 19
click at [843, 525] on div "Quand on essaye d’ajouter des prospects depuis l’onglet sequence, ça charge ind…" at bounding box center [760, 524] width 626 height 19
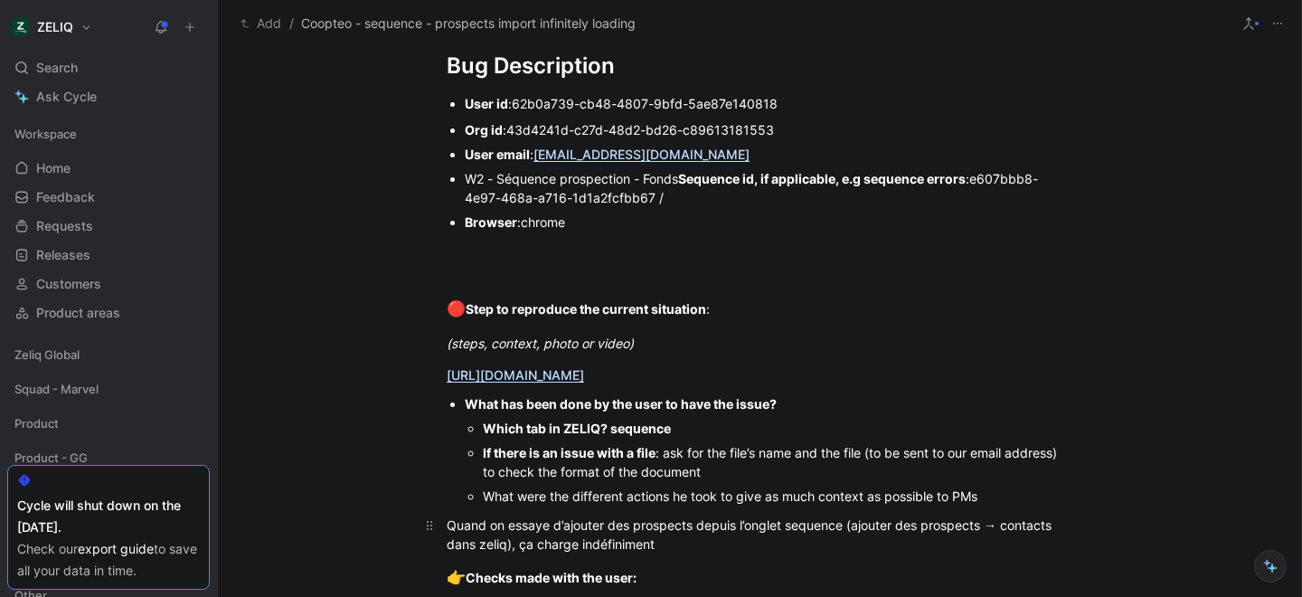
click at [660, 551] on div "Quand on essaye d’ajouter des prospects depuis l’onglet sequence (ajouter des p…" at bounding box center [760, 534] width 626 height 38
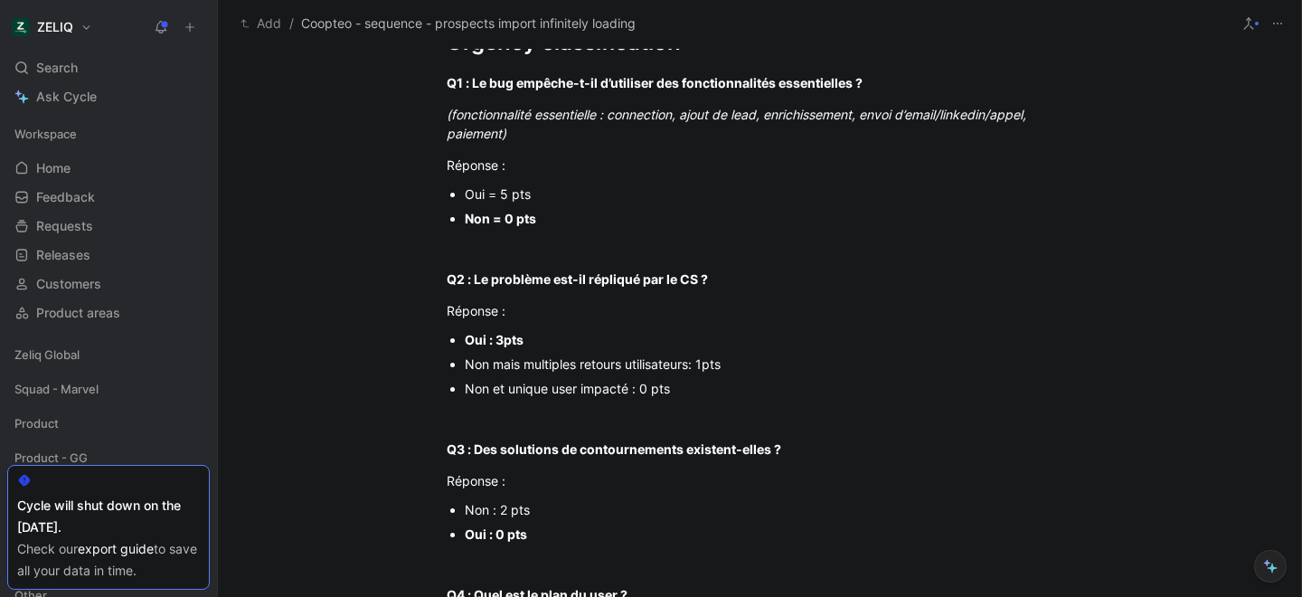
scroll to position [0, 0]
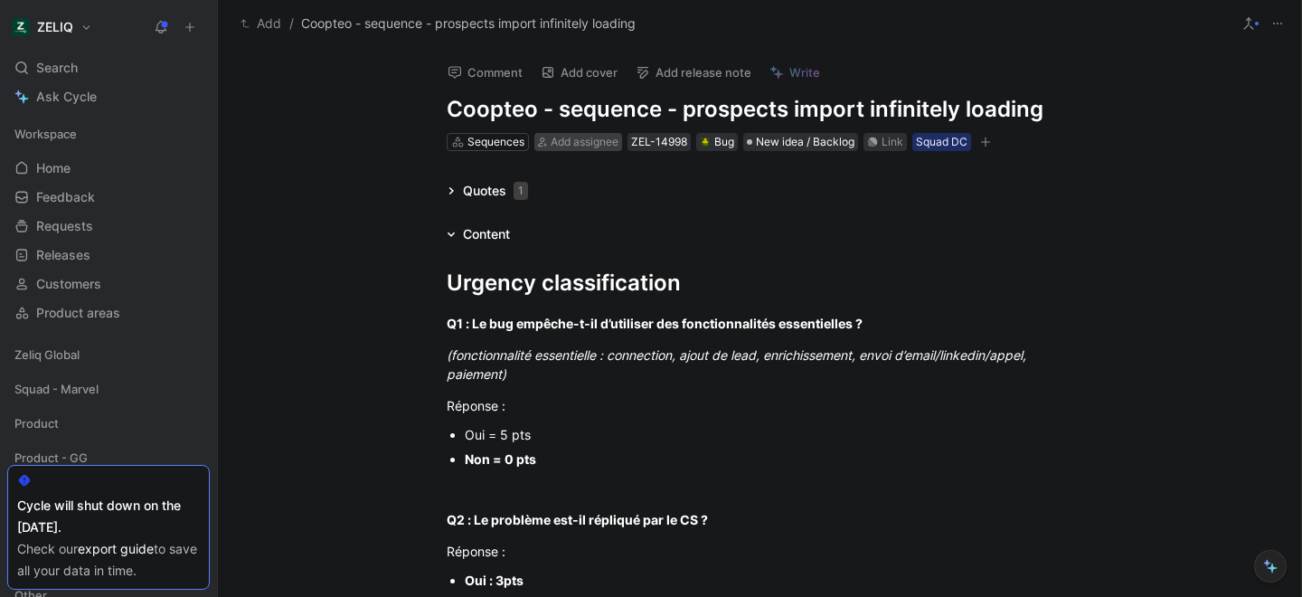
click at [571, 141] on span "Add assignee" at bounding box center [585, 142] width 68 height 14
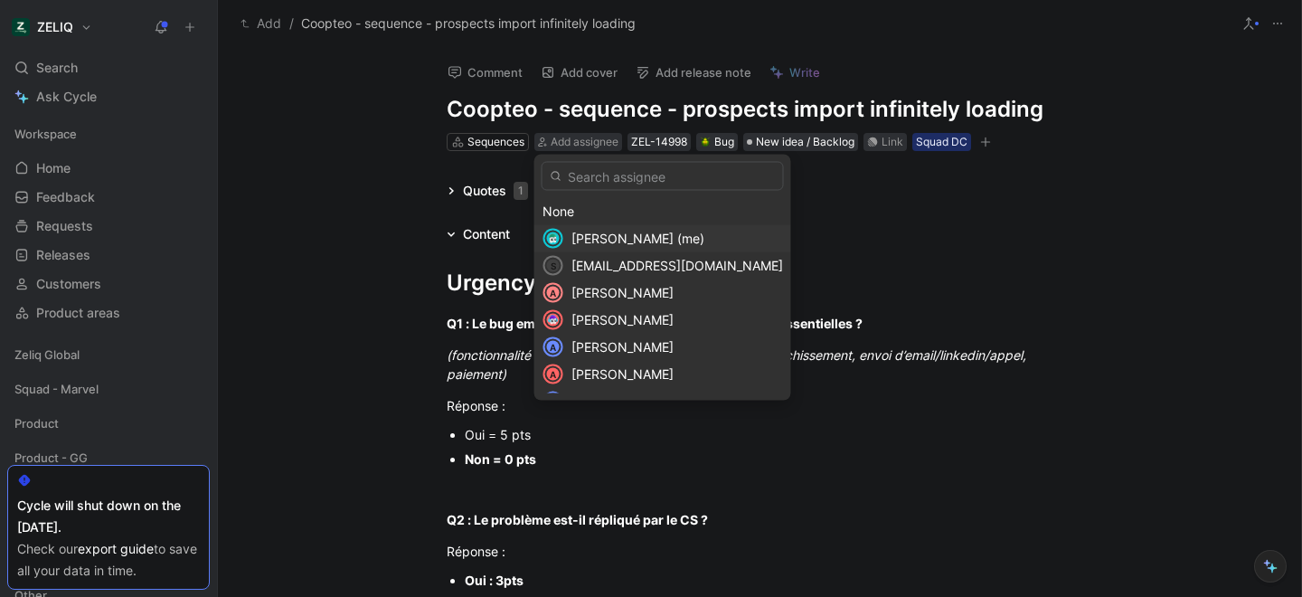
click at [579, 233] on span "[PERSON_NAME] (me)" at bounding box center [637, 238] width 133 height 15
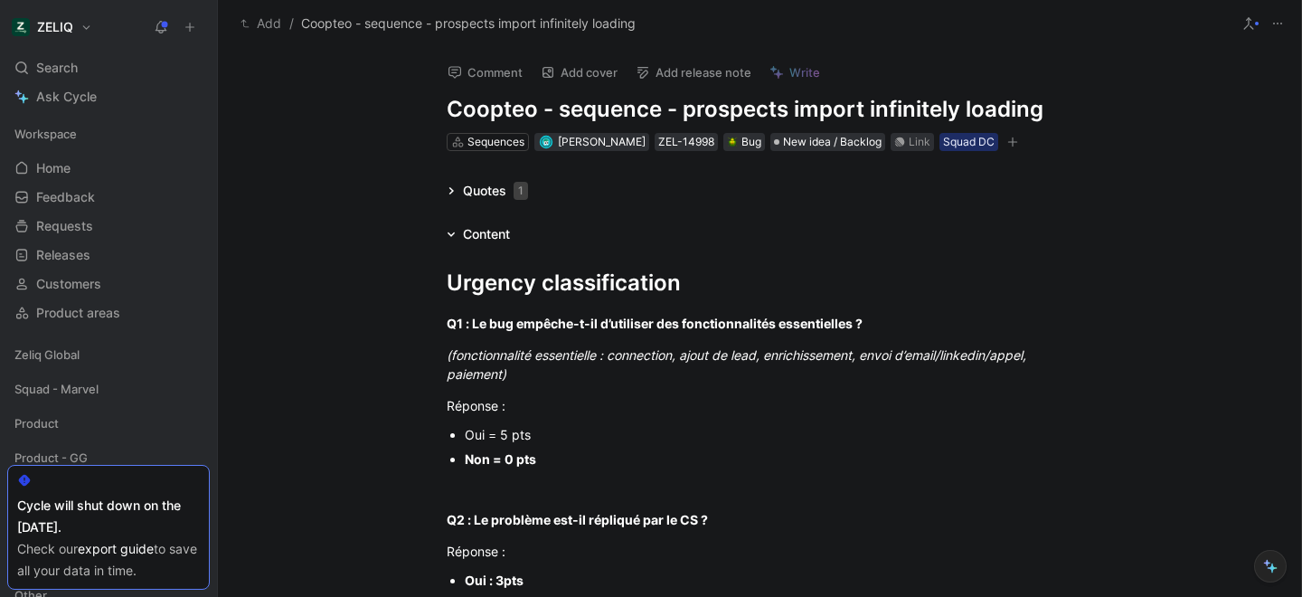
click at [1014, 140] on icon "button" at bounding box center [1012, 142] width 11 height 11
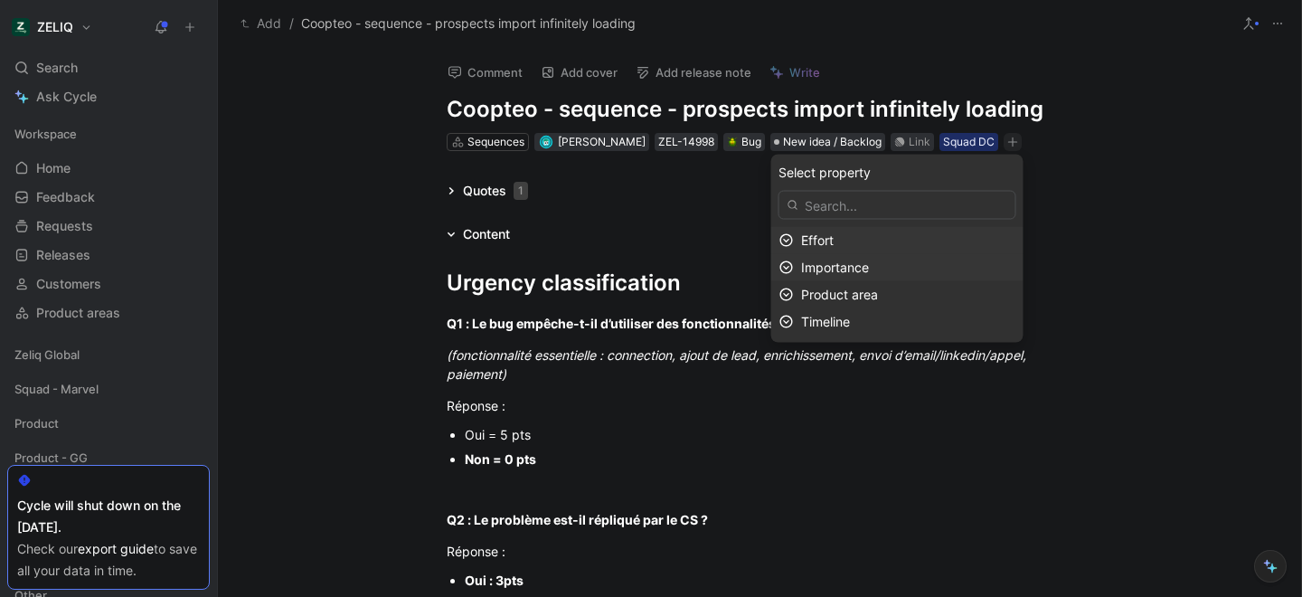
click at [909, 259] on div "Importance" at bounding box center [908, 268] width 214 height 22
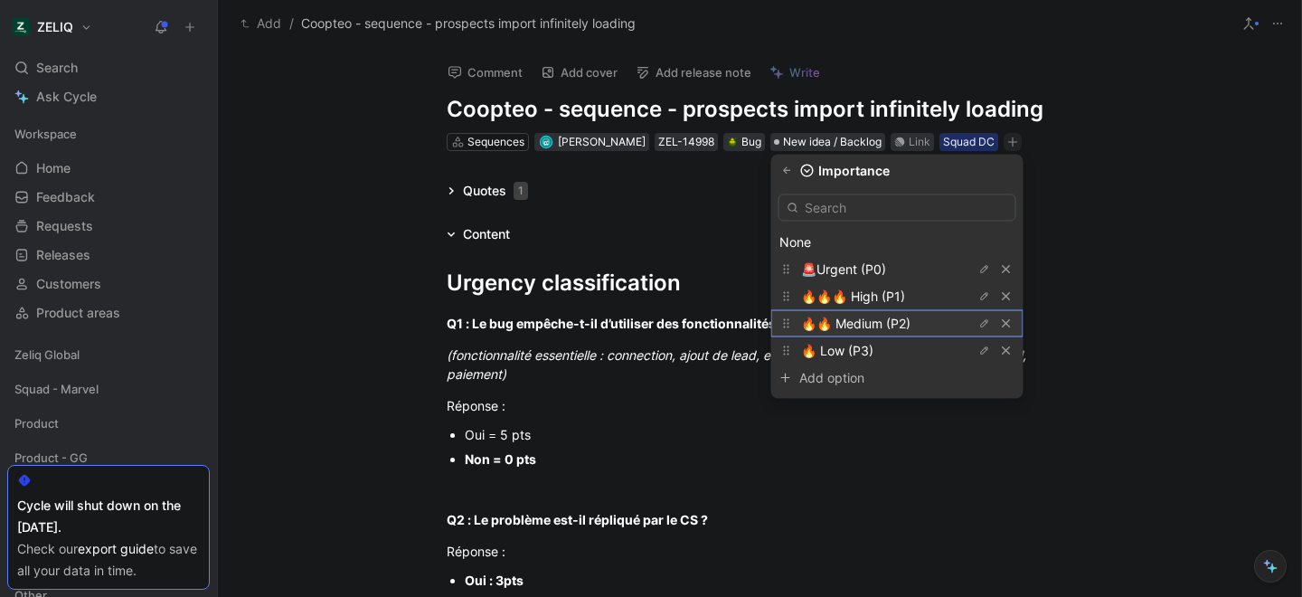
click at [887, 323] on span "🔥🔥 Medium (P2)" at bounding box center [855, 323] width 109 height 15
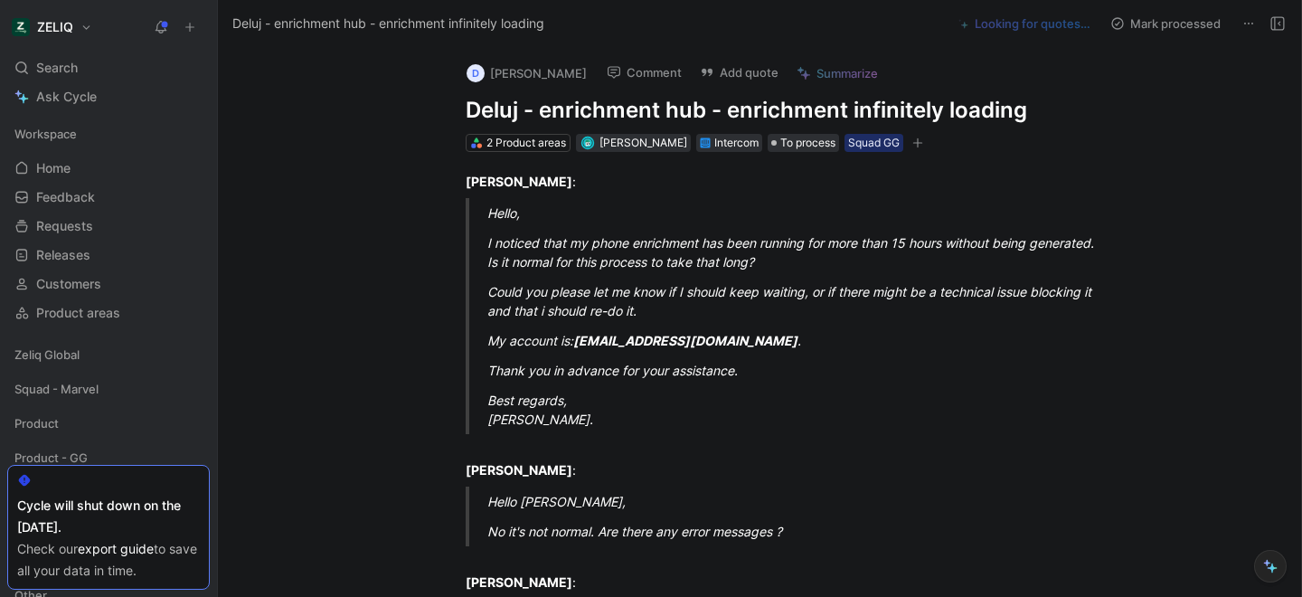
click at [645, 113] on h1 "Deluj - enrichment hub - enrichment infinitely loading" at bounding box center [779, 110] width 626 height 29
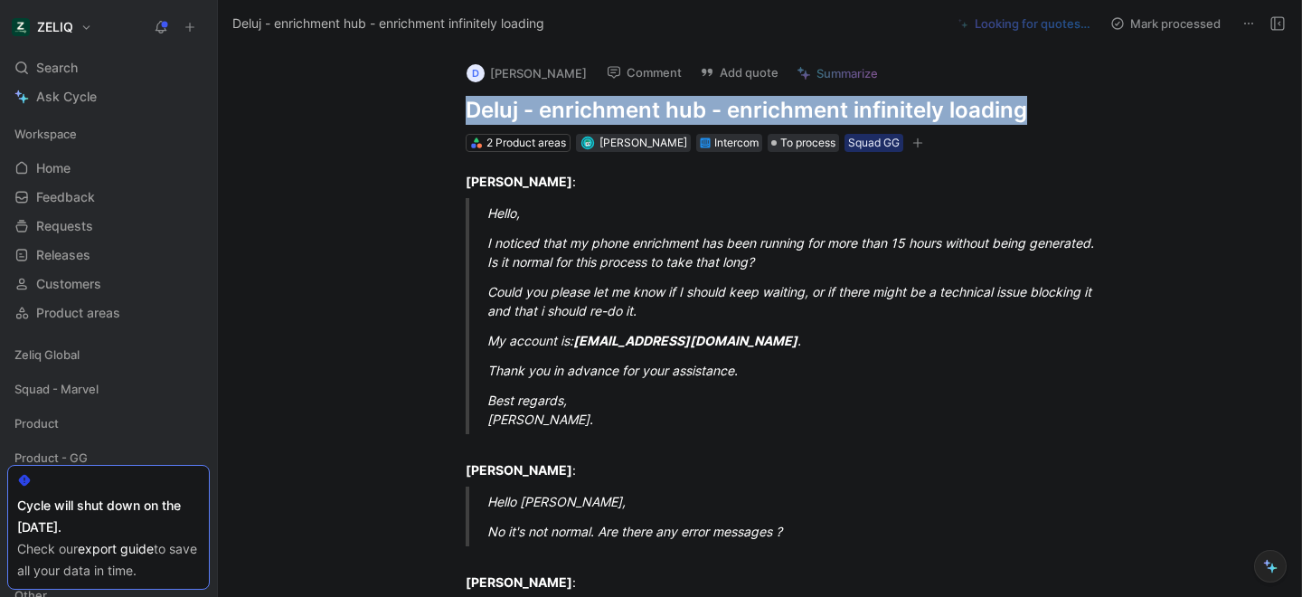
click at [645, 113] on h1 "Deluj - enrichment hub - enrichment infinitely loading" at bounding box center [779, 110] width 626 height 29
copy h1 "Deluj - enrichment hub - enrichment infinitely loading"
click at [736, 78] on button "Add quote" at bounding box center [739, 72] width 95 height 25
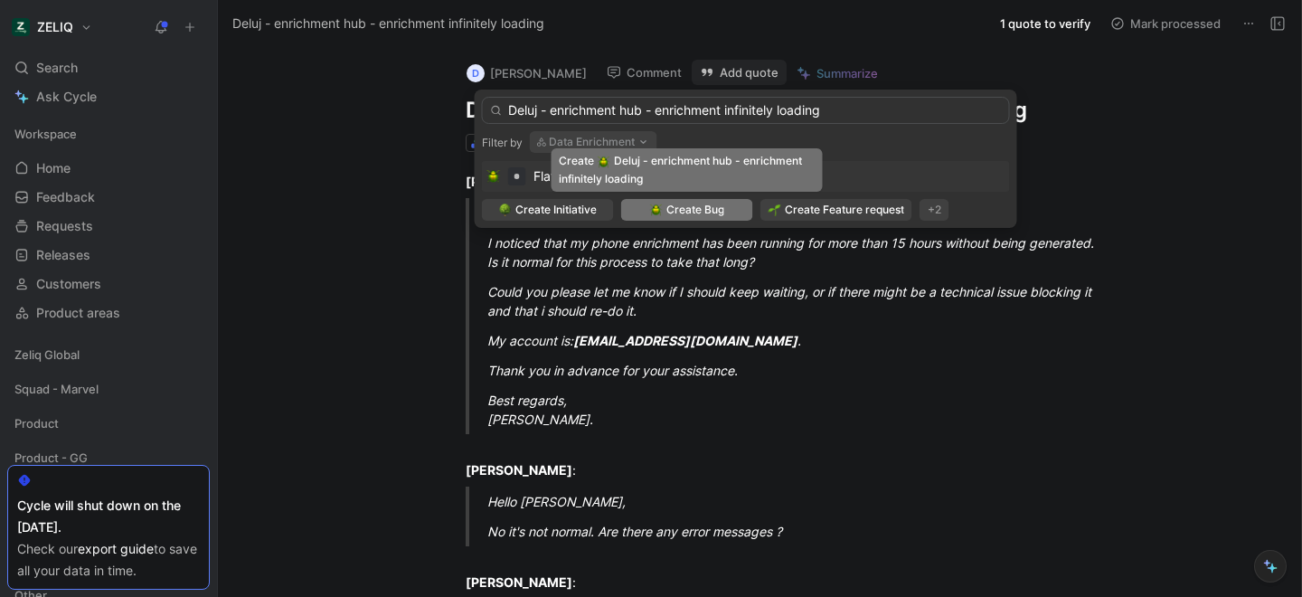
type input "Deluj - enrichment hub - enrichment infinitely loading"
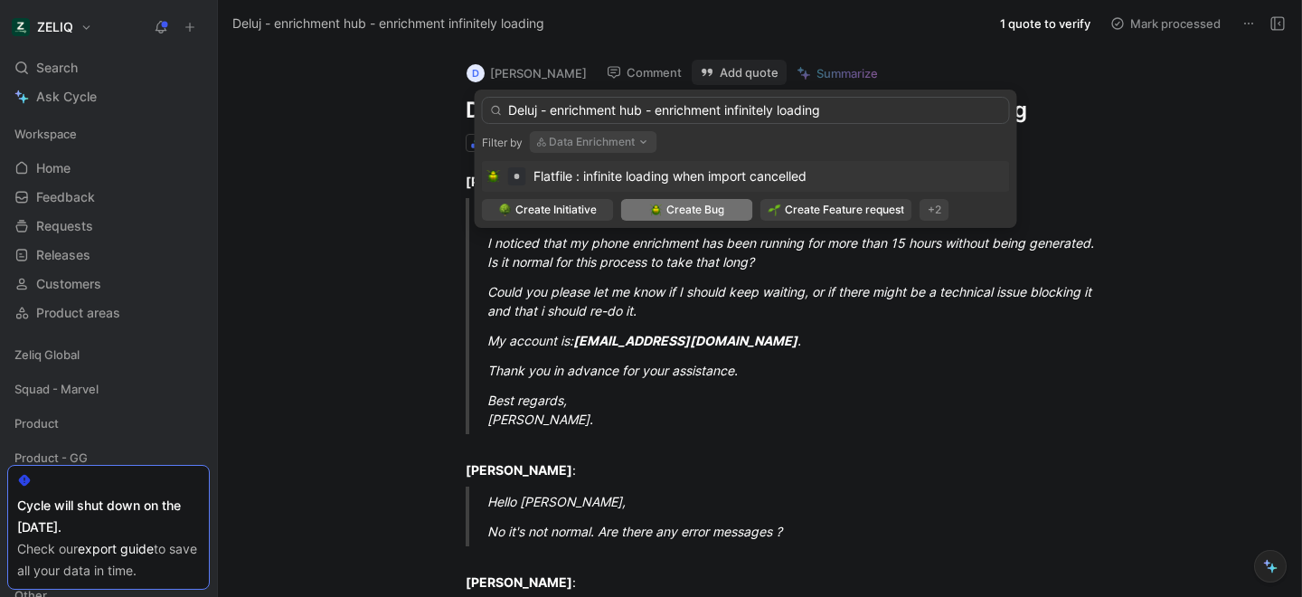
click at [668, 213] on span "Create Bug" at bounding box center [695, 210] width 58 height 18
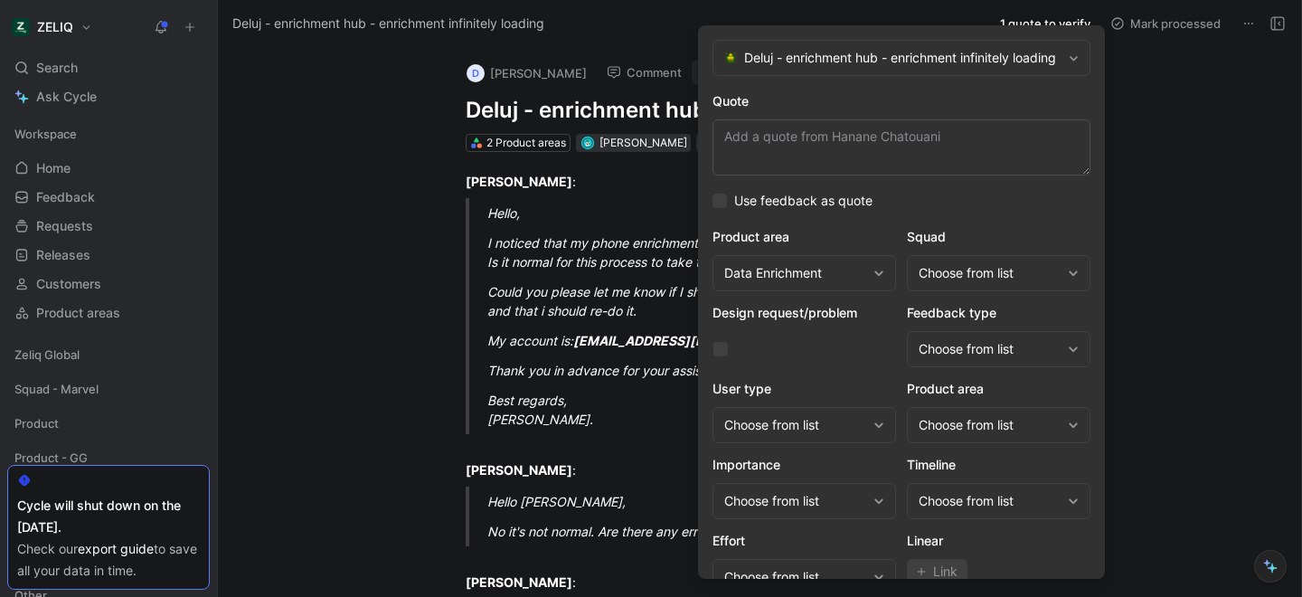
click at [978, 266] on div "Choose from list" at bounding box center [989, 273] width 142 height 22
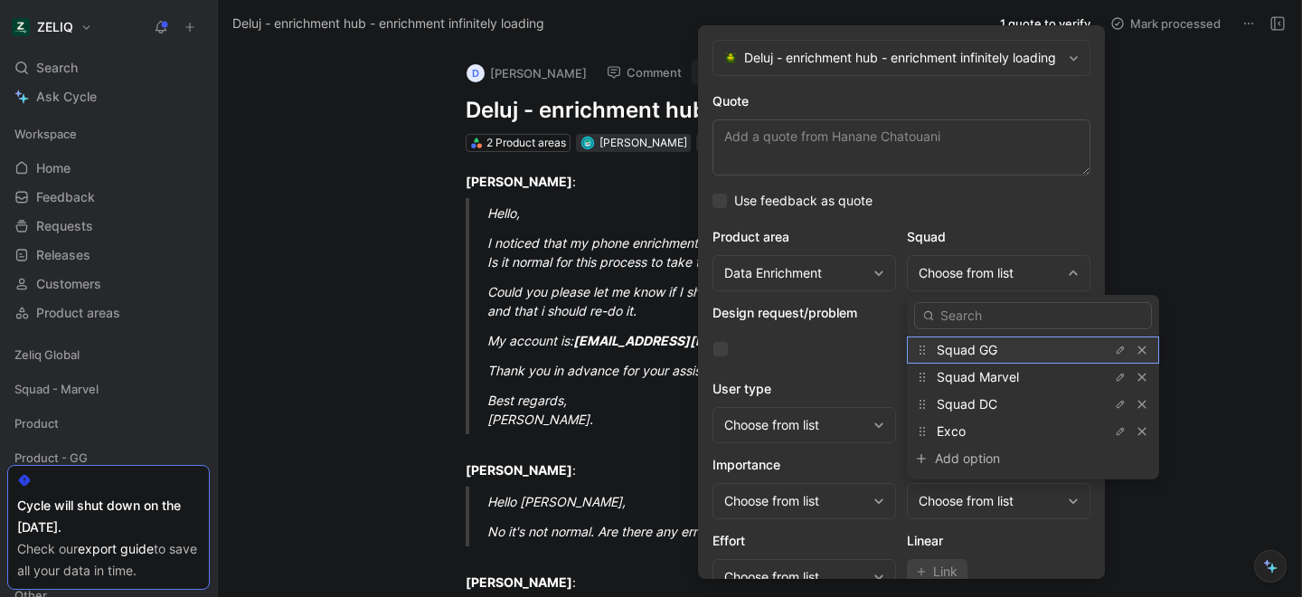
click at [964, 347] on span "Squad GG" at bounding box center [967, 349] width 61 height 15
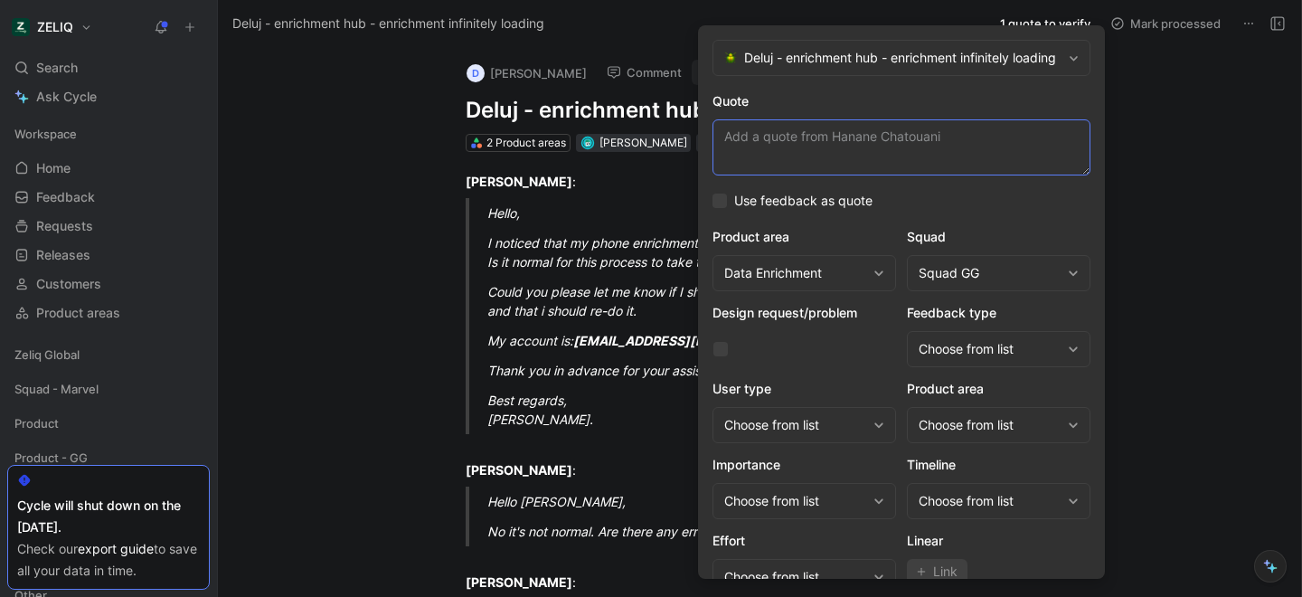
click at [838, 141] on textarea "Quote" at bounding box center [901, 147] width 378 height 56
paste textarea "I noticed that my phone enrichment has been running for more than 15 hours with…"
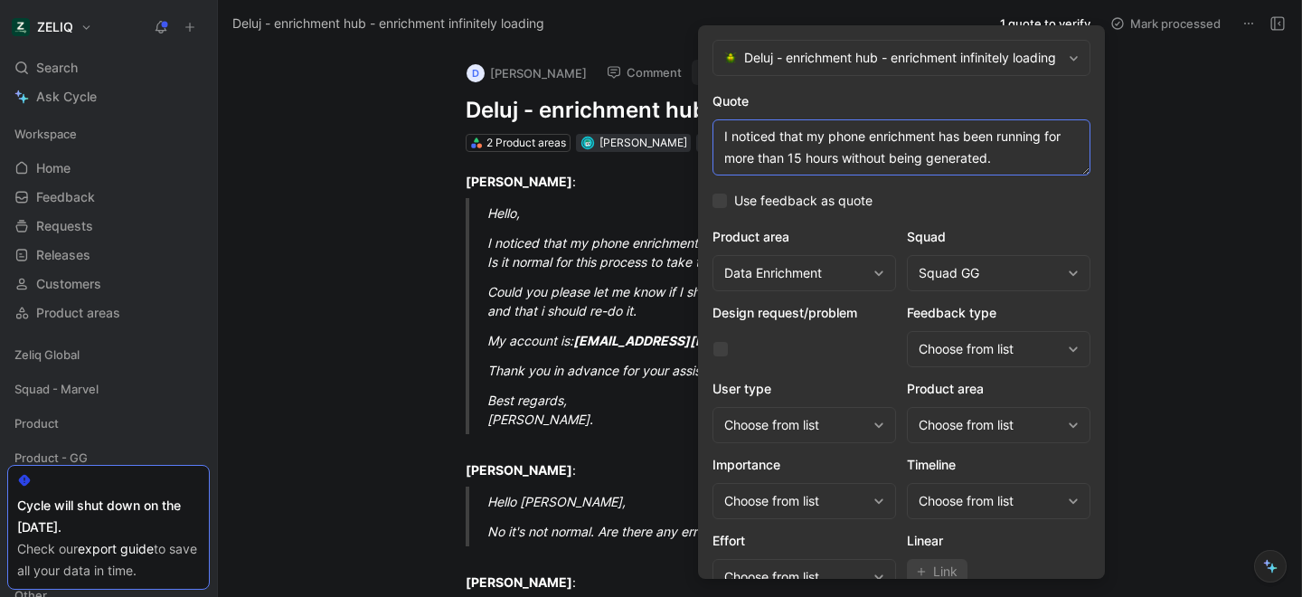
scroll to position [74, 0]
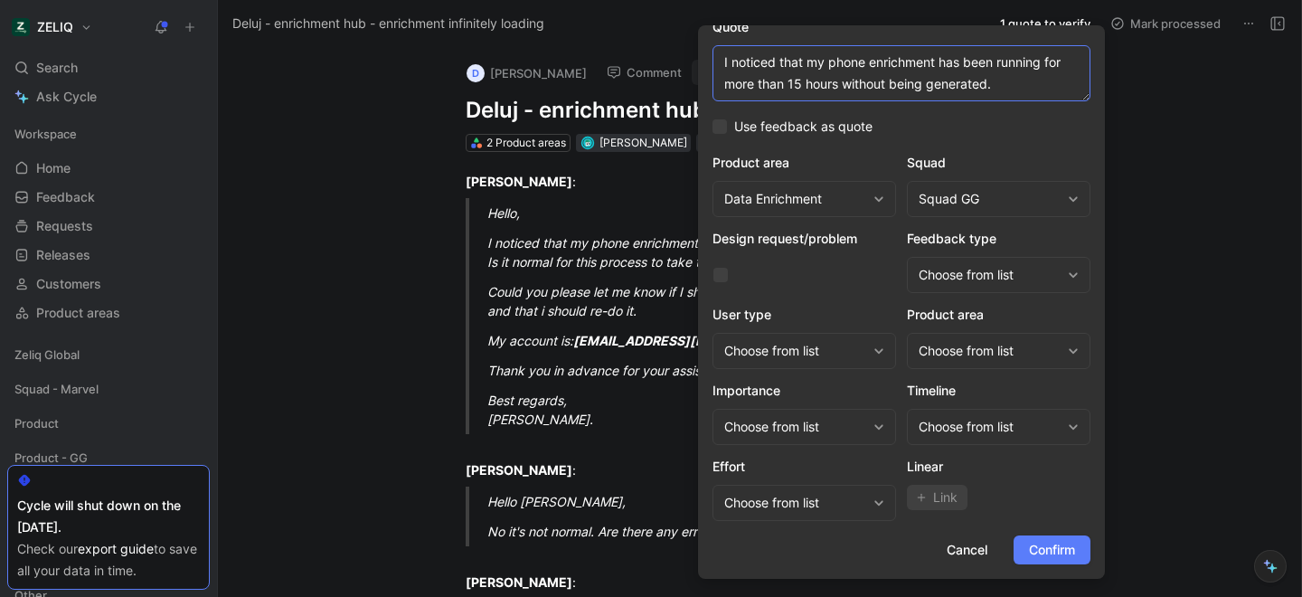
type textarea "I noticed that my phone enrichment has been running for more than 15 hours with…"
click at [1050, 547] on span "Confirm" at bounding box center [1052, 550] width 46 height 22
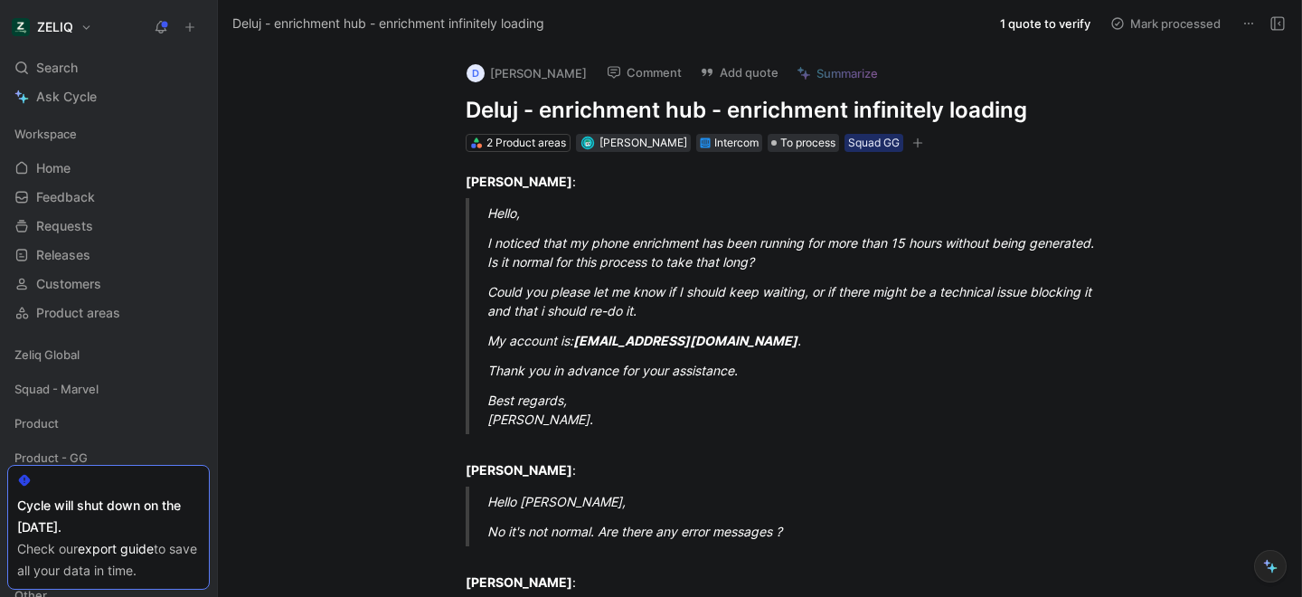
scroll to position [14, 0]
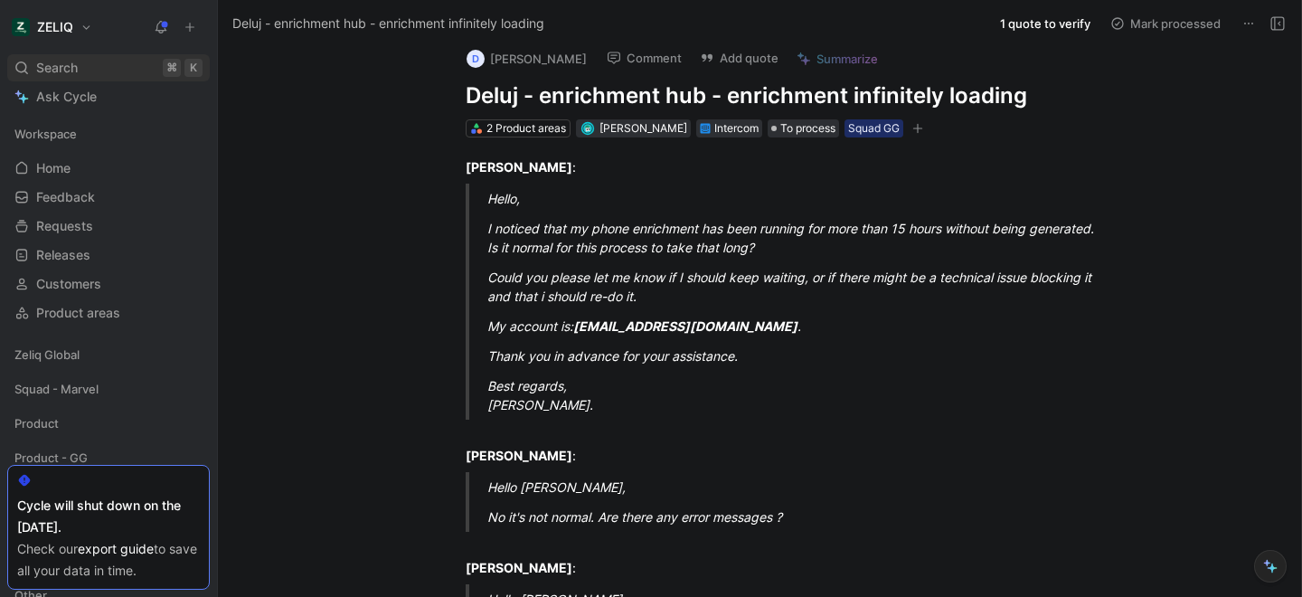
click at [117, 69] on div "Search ⌘ K" at bounding box center [108, 67] width 203 height 27
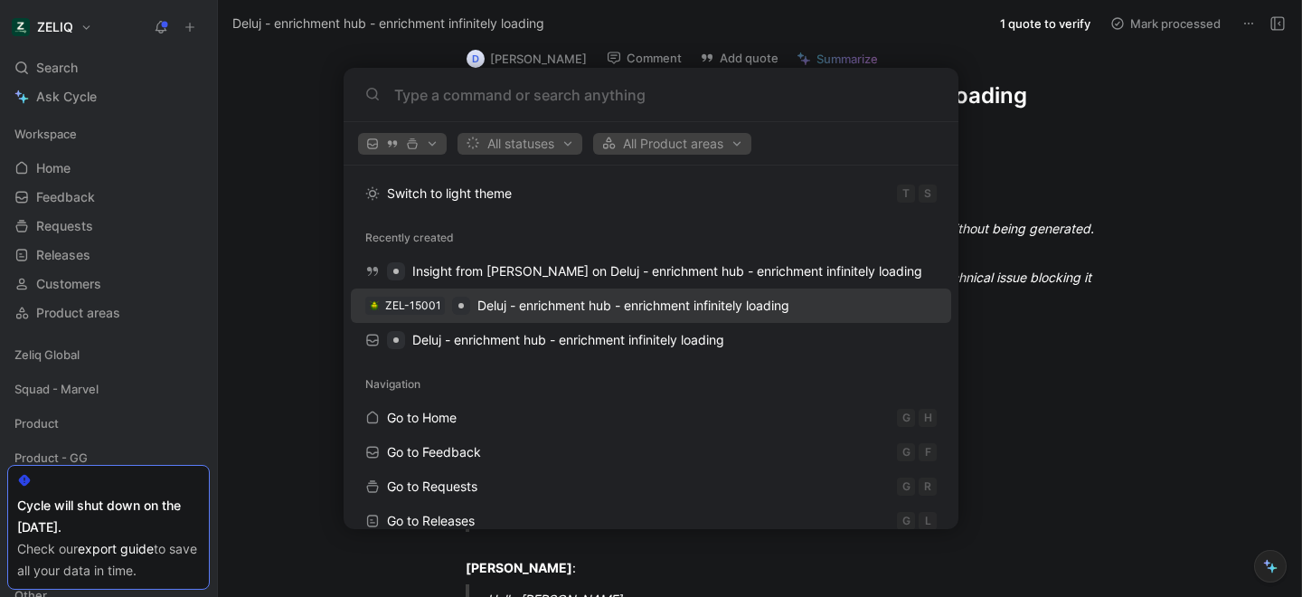
click at [523, 299] on span "Deluj - enrichment hub - enrichment infinitely loading" at bounding box center [633, 304] width 312 height 15
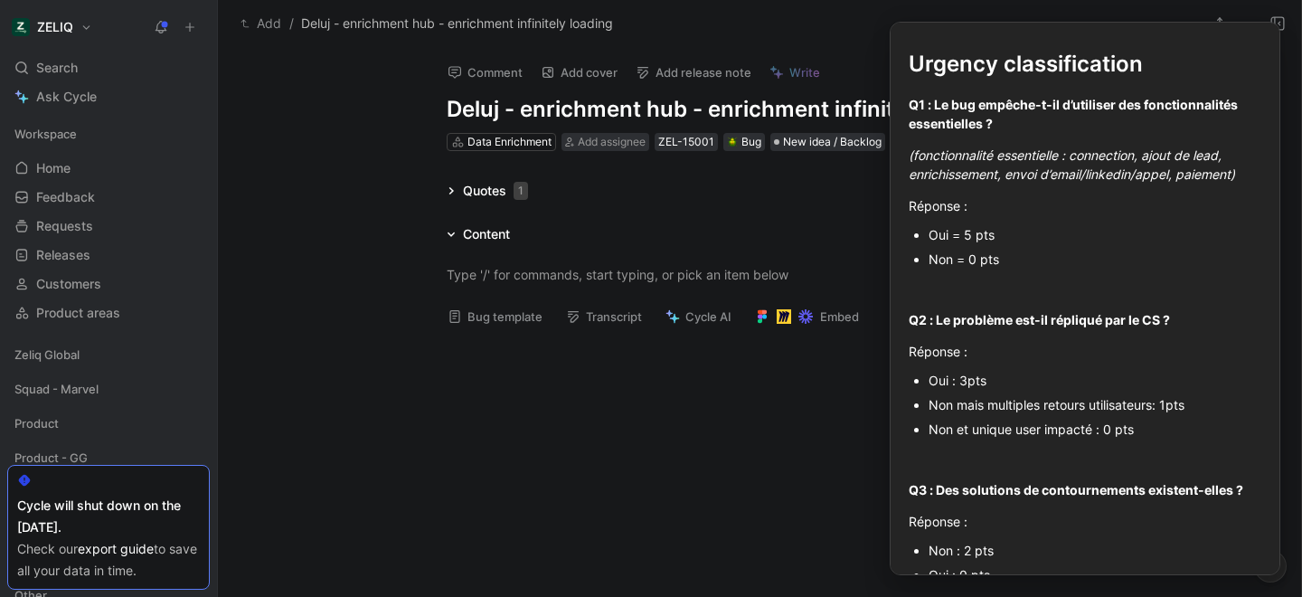
click at [466, 312] on button "Bug template" at bounding box center [494, 316] width 111 height 25
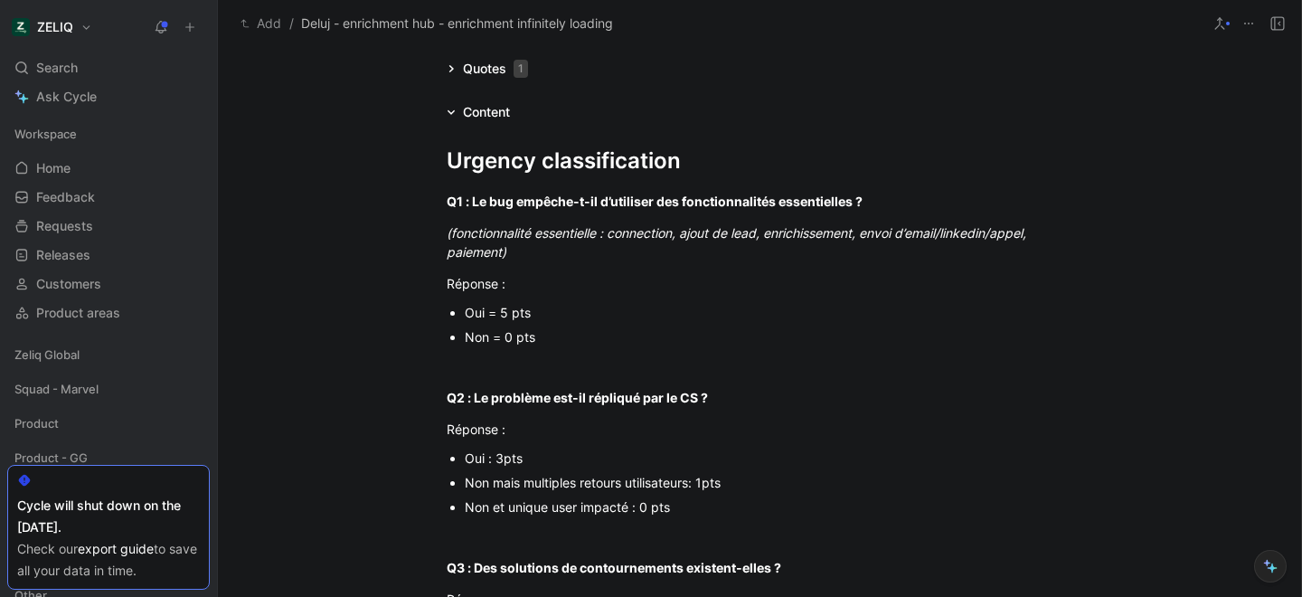
scroll to position [123, 0]
click at [490, 312] on div "Oui = 5 pts" at bounding box center [769, 311] width 608 height 19
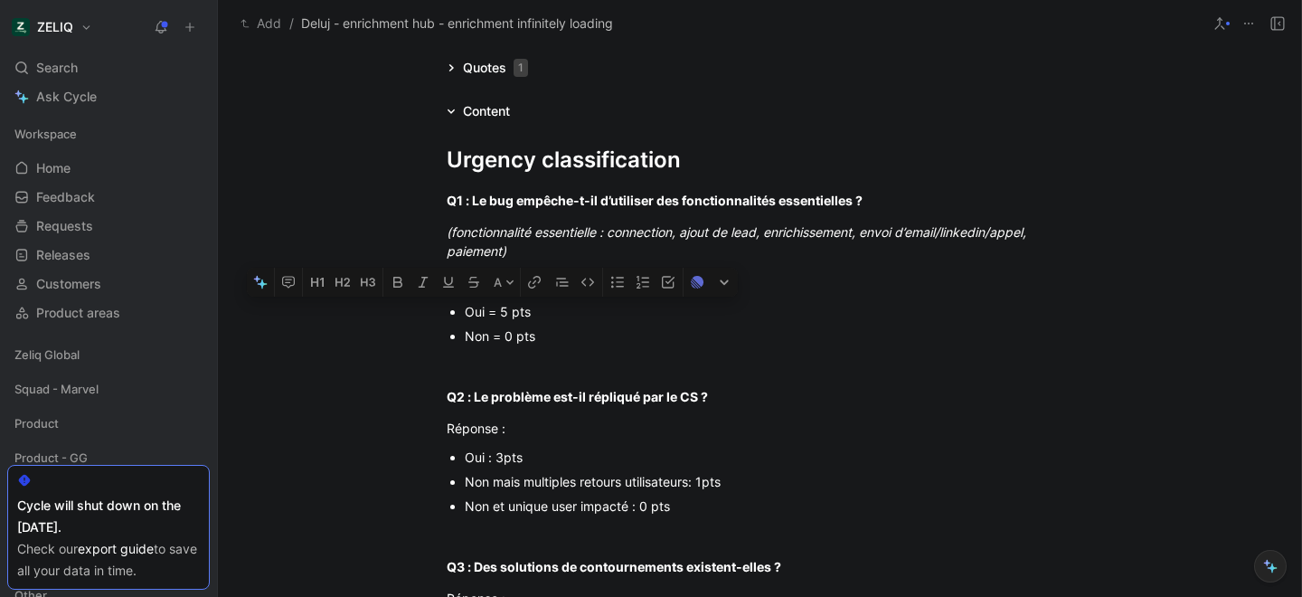
click at [490, 312] on div "Oui = 5 pts" at bounding box center [769, 311] width 608 height 19
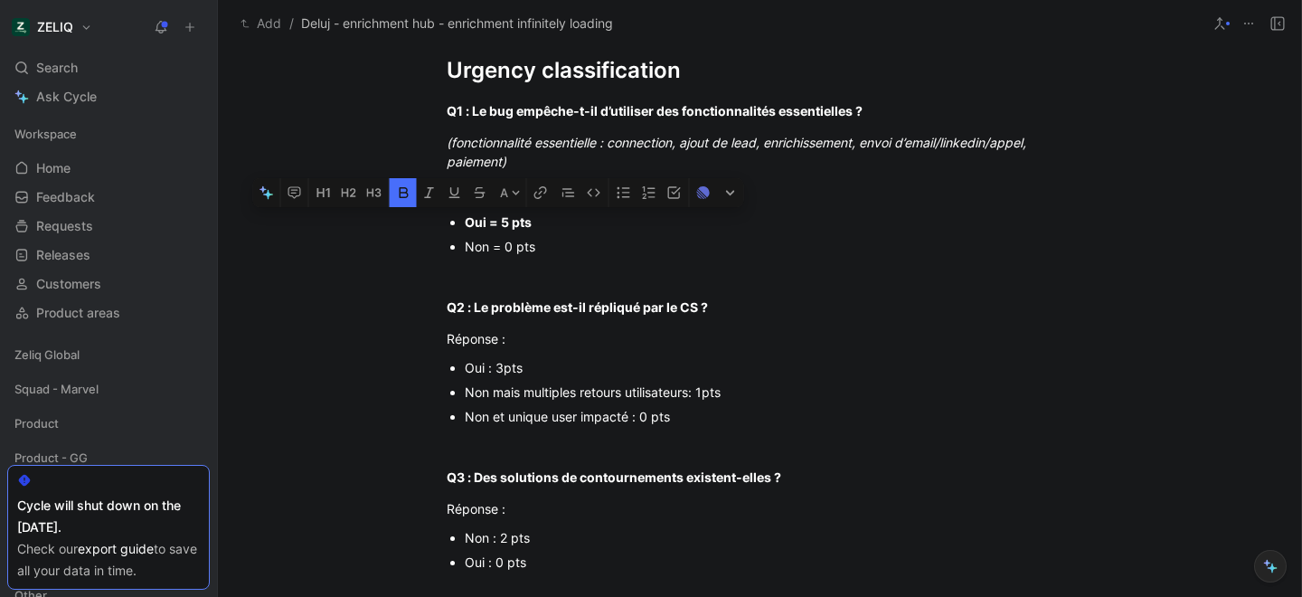
scroll to position [228, 0]
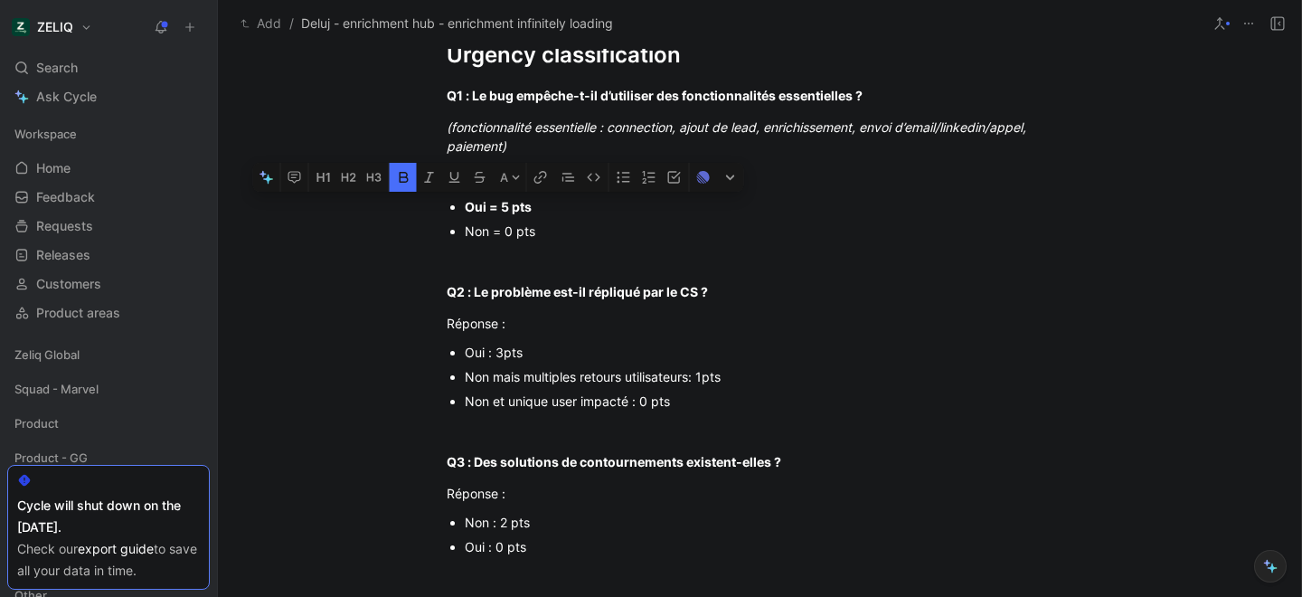
click at [511, 400] on div "Non et unique user impacté : 0 pts" at bounding box center [769, 400] width 608 height 19
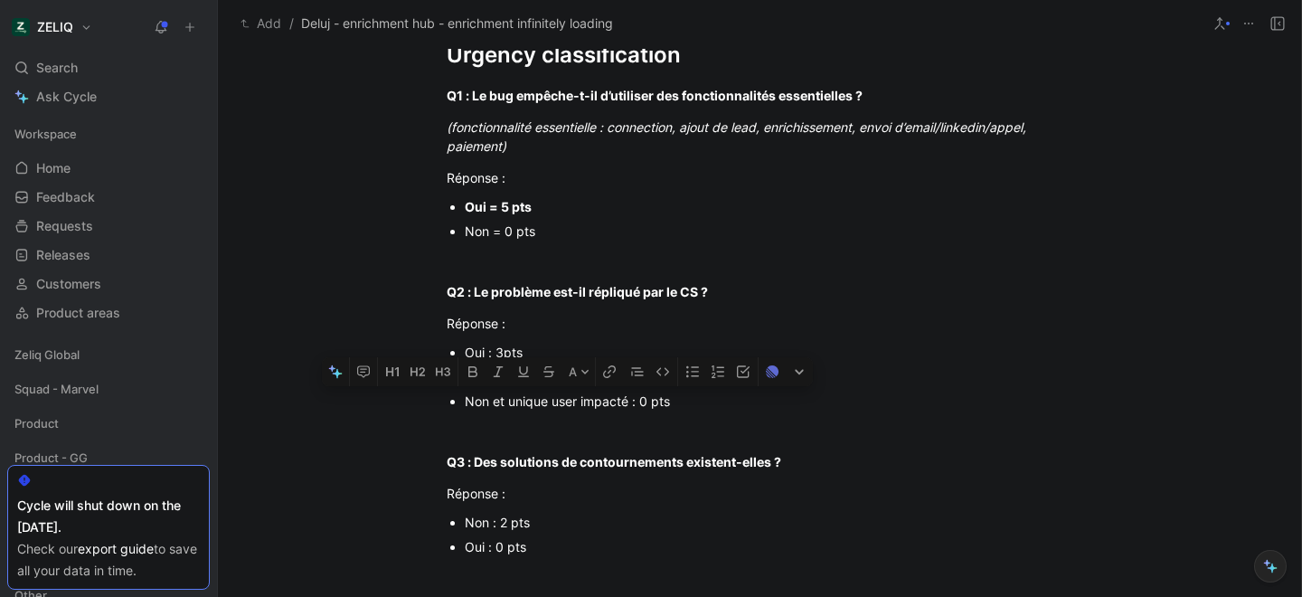
click at [511, 400] on div "Non et unique user impacté : 0 pts" at bounding box center [769, 400] width 608 height 19
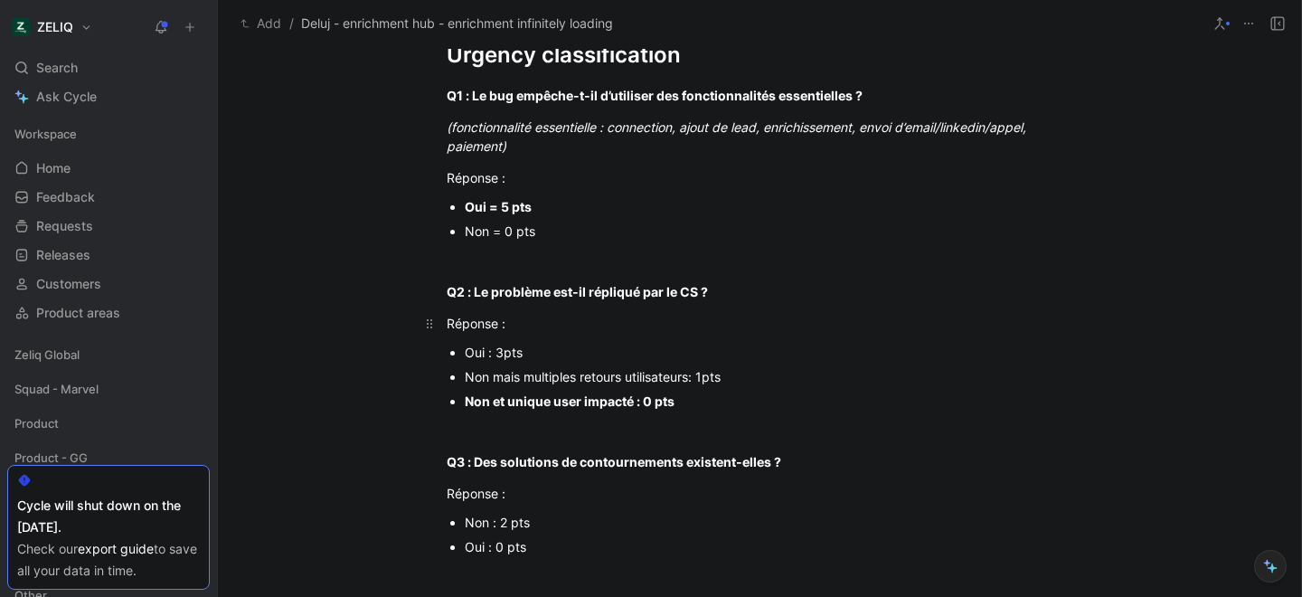
scroll to position [259, 0]
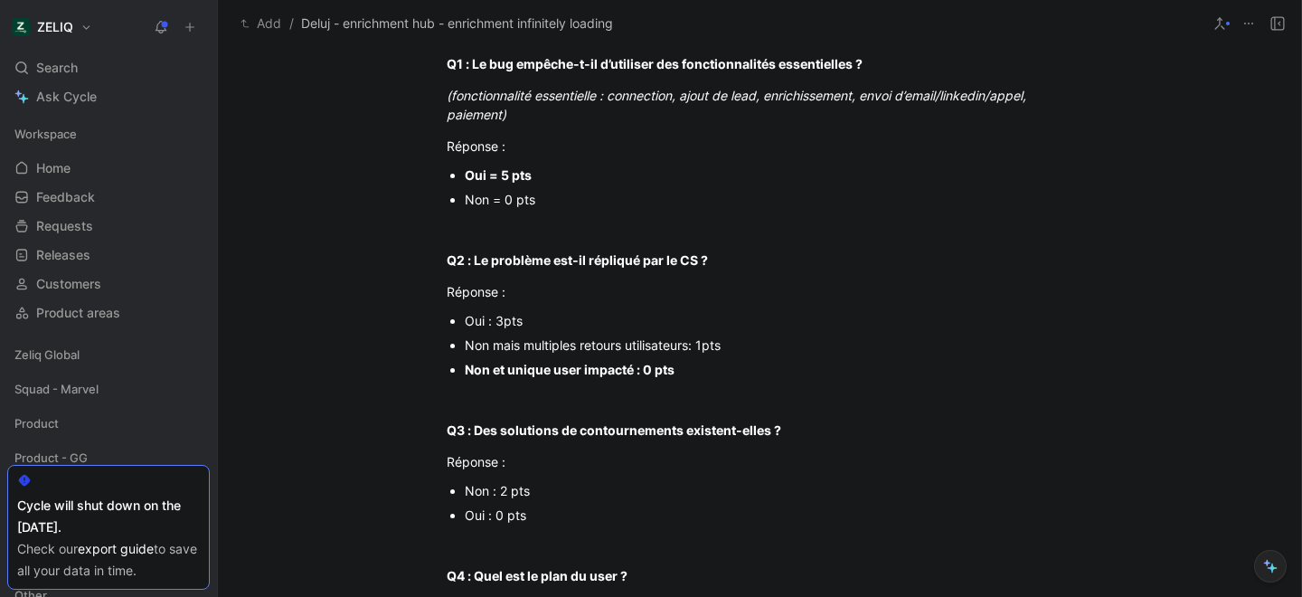
click at [579, 366] on strong "Non et unique user impacté : 0 pts" at bounding box center [570, 369] width 210 height 15
